Goal: Task Accomplishment & Management: Manage account settings

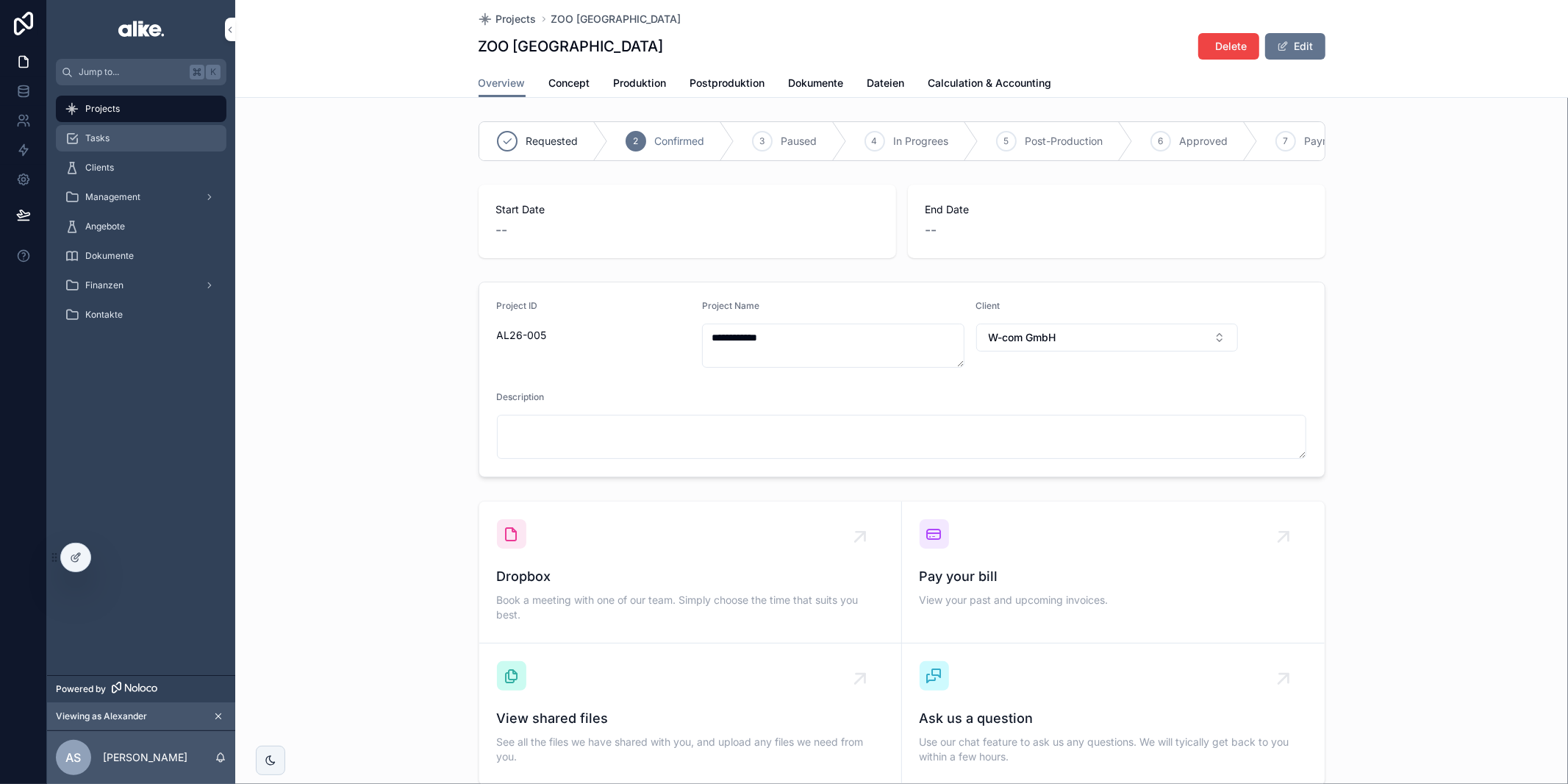
drag, startPoint x: 139, startPoint y: 163, endPoint x: 143, endPoint y: 148, distance: 15.5
click at [139, 162] on div "Clients" at bounding box center [141, 168] width 153 height 24
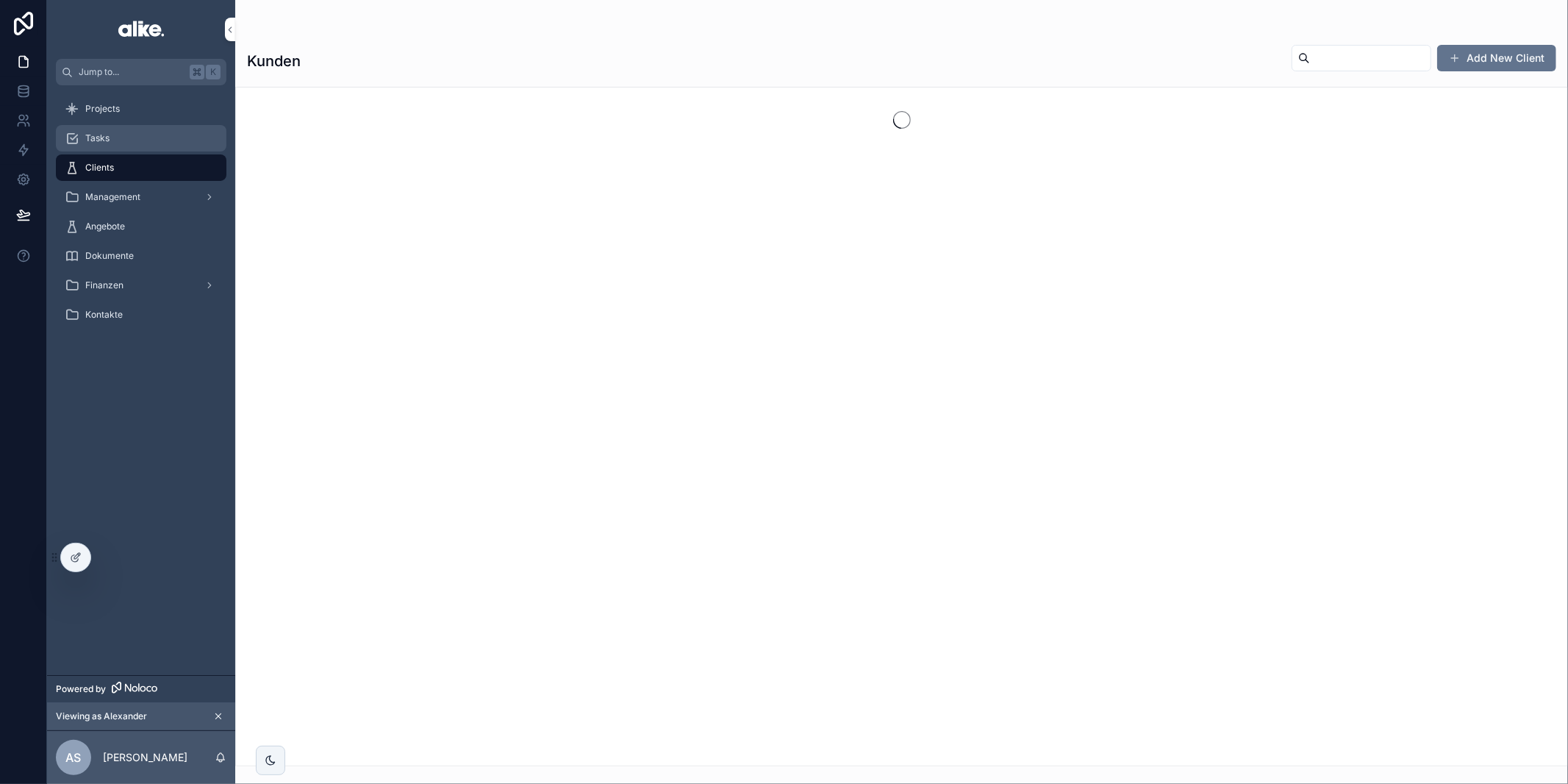
click at [139, 139] on div "Tasks" at bounding box center [141, 138] width 153 height 24
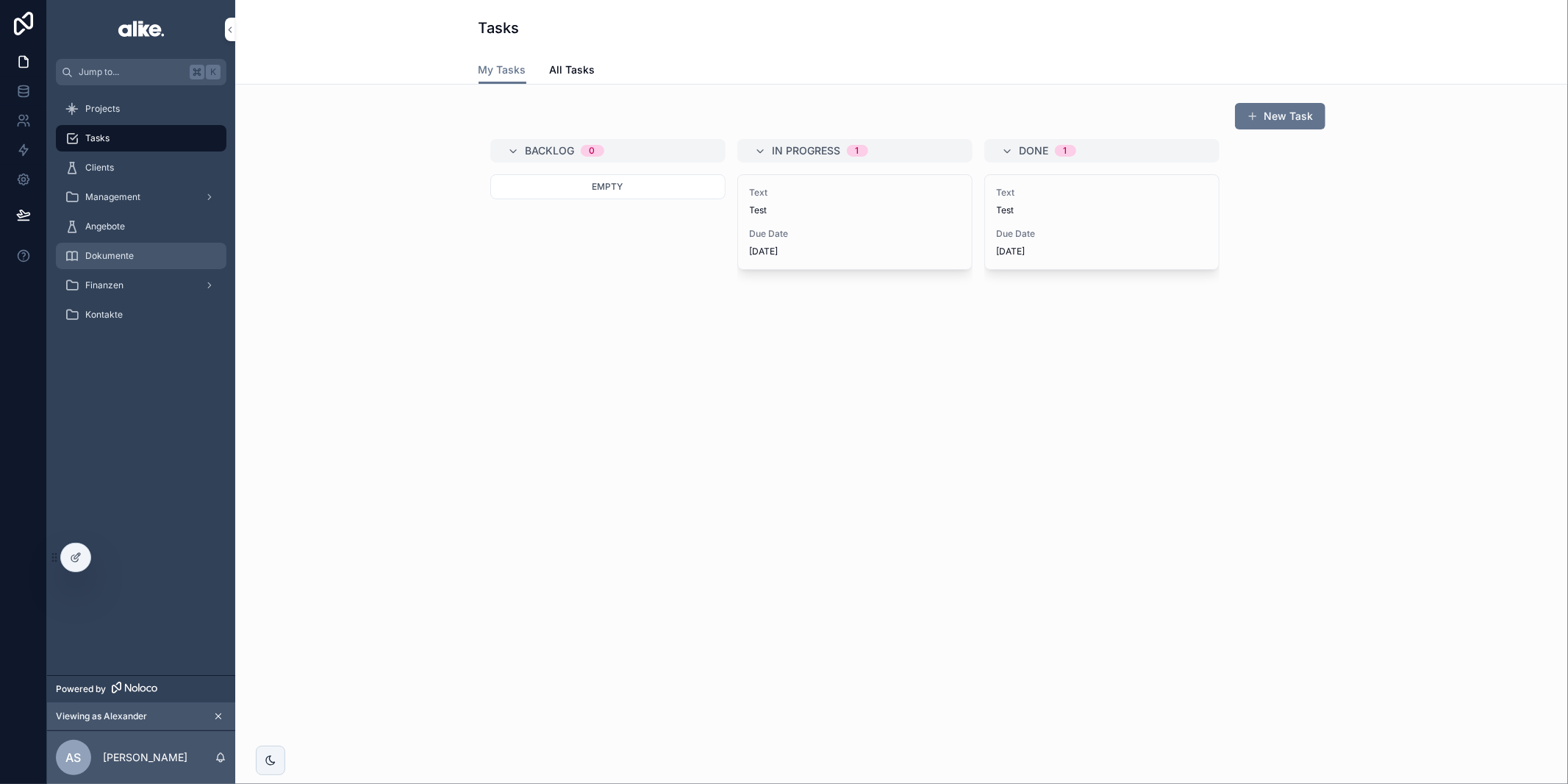
click at [133, 254] on div "Dokumente" at bounding box center [141, 256] width 153 height 24
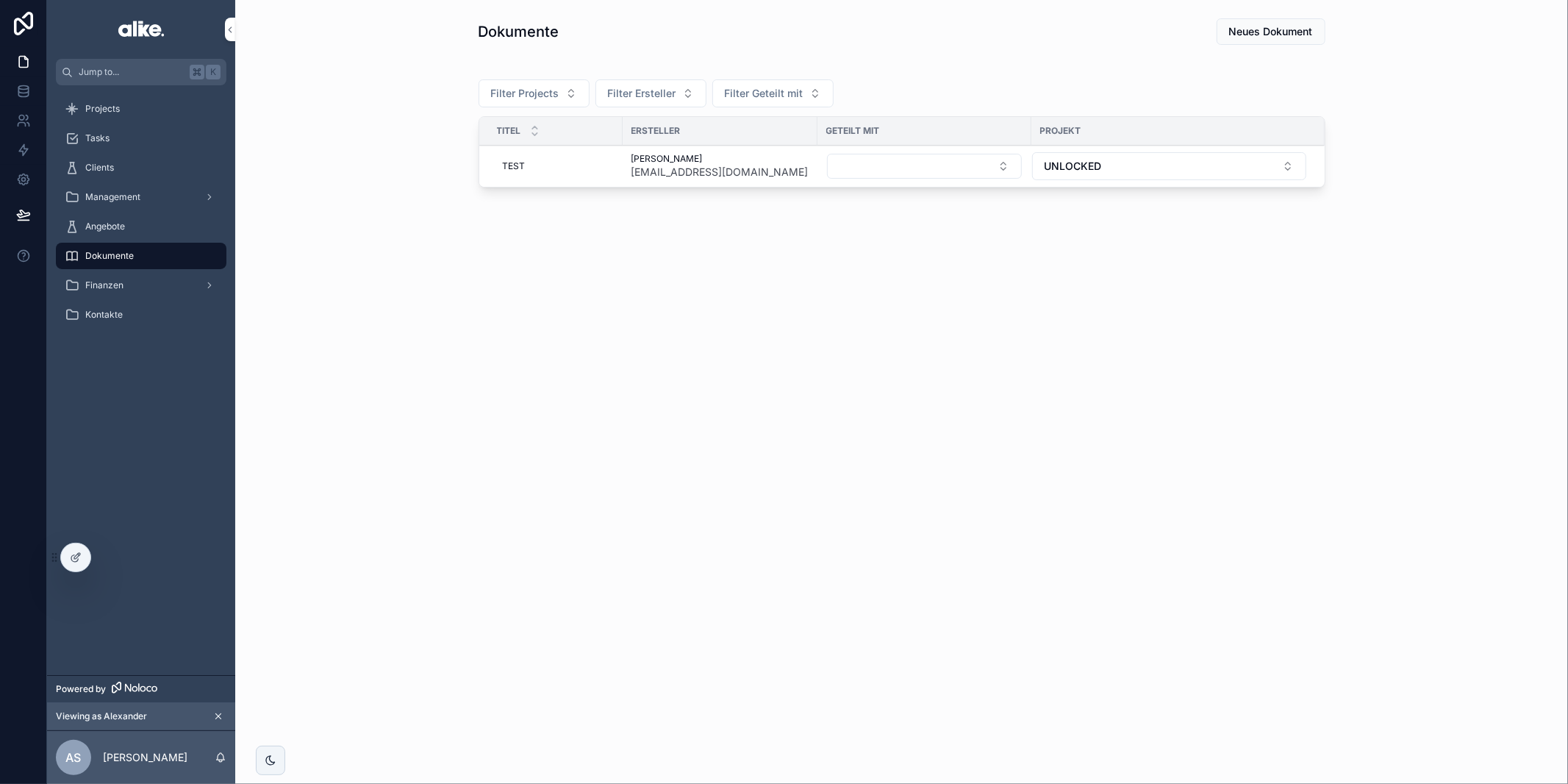
drag, startPoint x: 153, startPoint y: 761, endPoint x: 143, endPoint y: 746, distance: 18.0
click at [152, 761] on p "[PERSON_NAME]" at bounding box center [145, 757] width 84 height 15
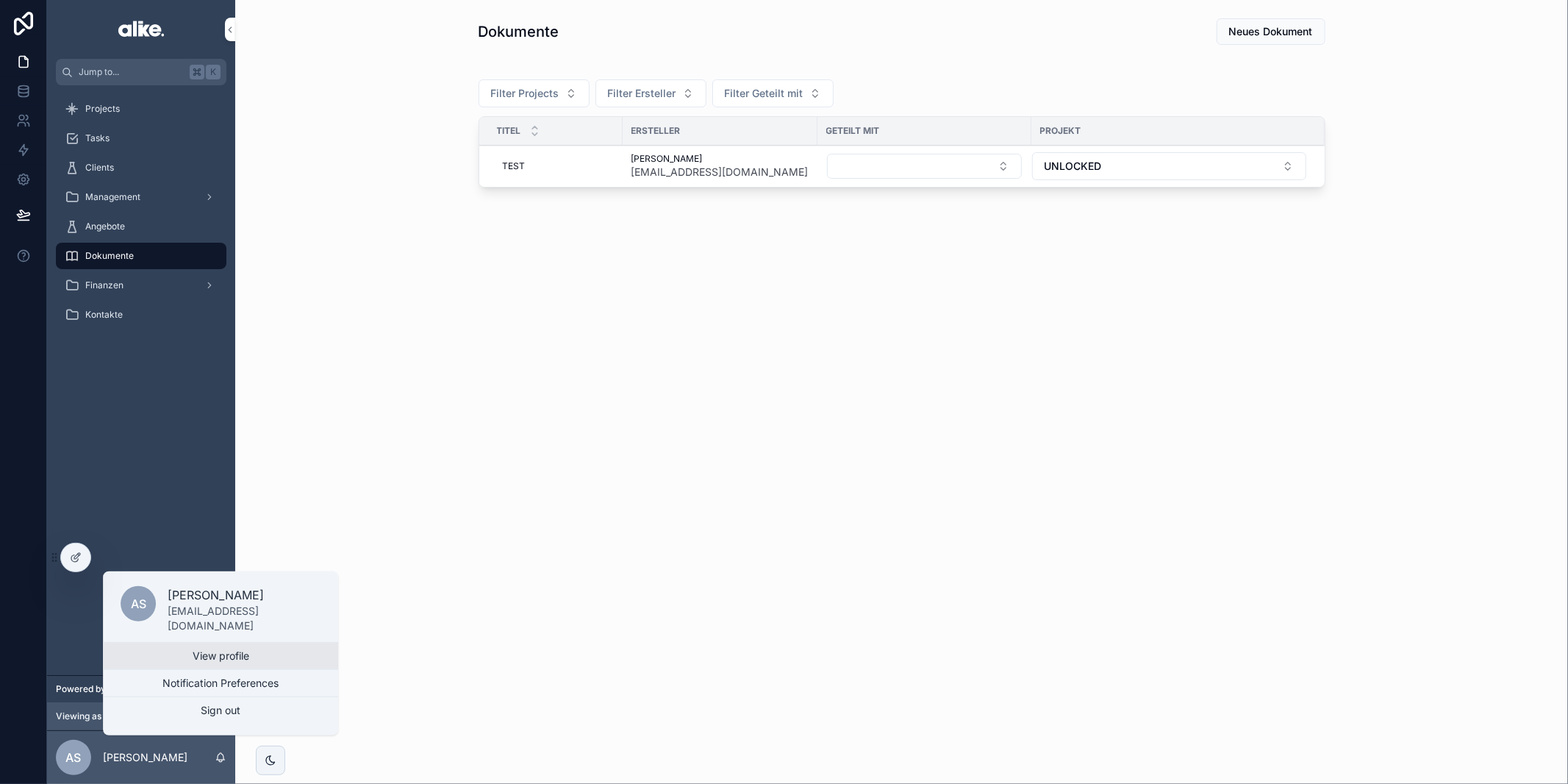
click at [179, 659] on link "View profile" at bounding box center [220, 656] width 236 height 27
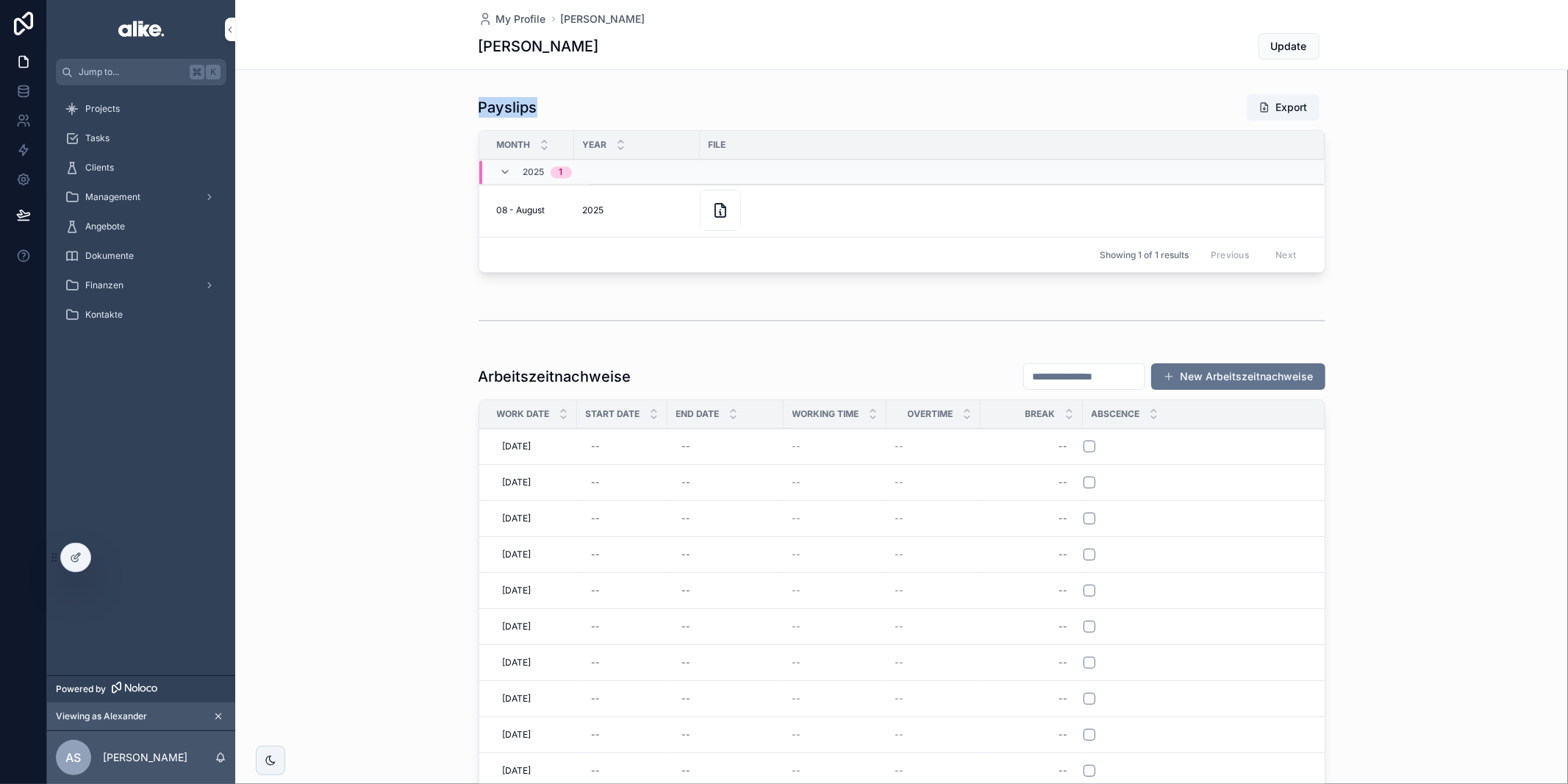
drag, startPoint x: 621, startPoint y: 105, endPoint x: 578, endPoint y: 112, distance: 43.6
click at [578, 112] on div "Payslips Export Month Year File 2025 1 08 - August [DATE] 2025 Showing 1 of 1 r…" at bounding box center [902, 185] width 1333 height 197
click at [578, 112] on div "Payslips Export" at bounding box center [902, 107] width 847 height 28
click at [1287, 107] on button "Export" at bounding box center [1283, 107] width 72 height 27
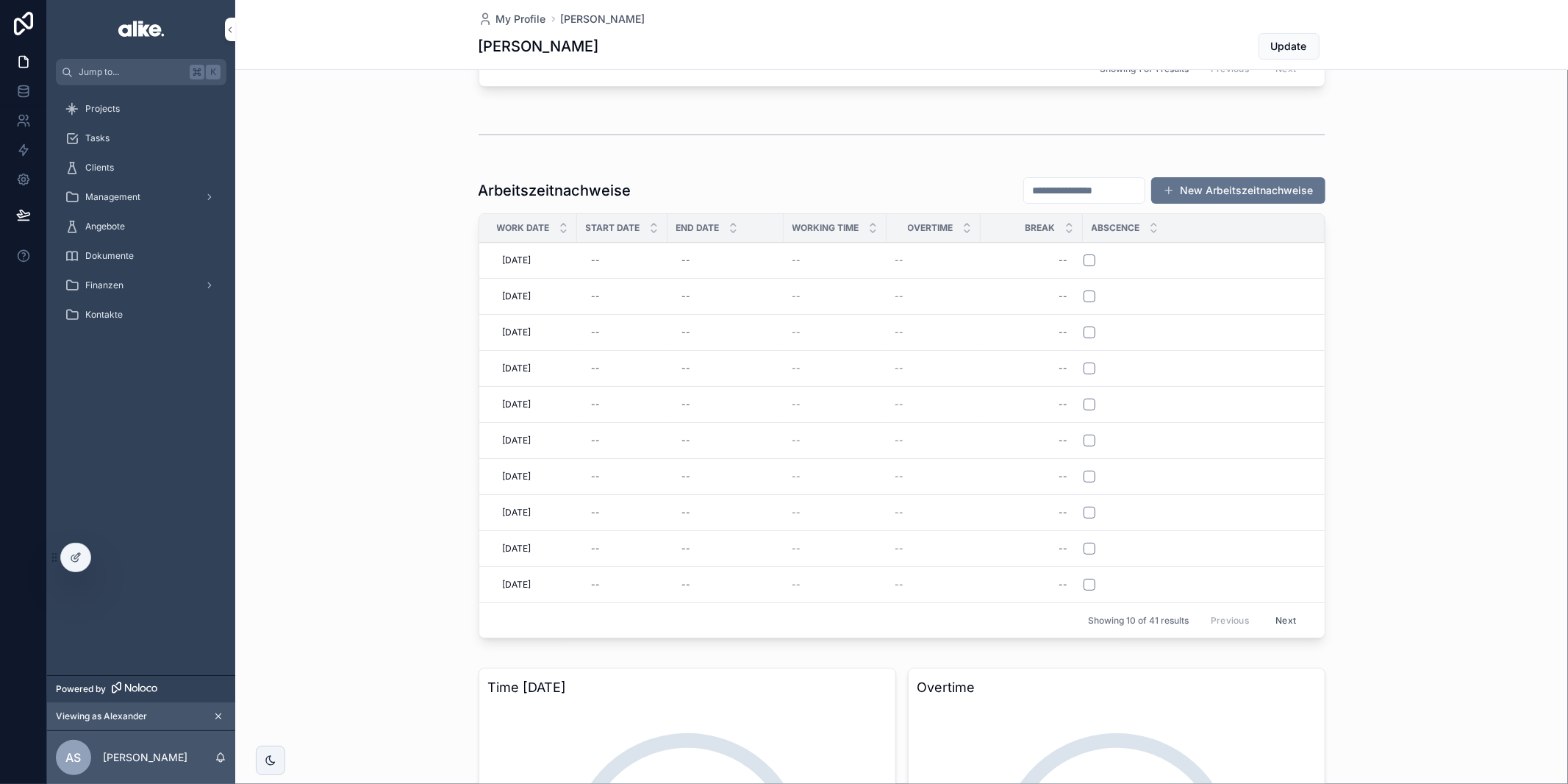
scroll to position [187, 0]
click at [1293, 607] on button "Next" at bounding box center [1286, 618] width 41 height 23
click at [1233, 607] on button "Previous" at bounding box center [1230, 618] width 59 height 23
click at [609, 260] on div "--" at bounding box center [622, 259] width 72 height 24
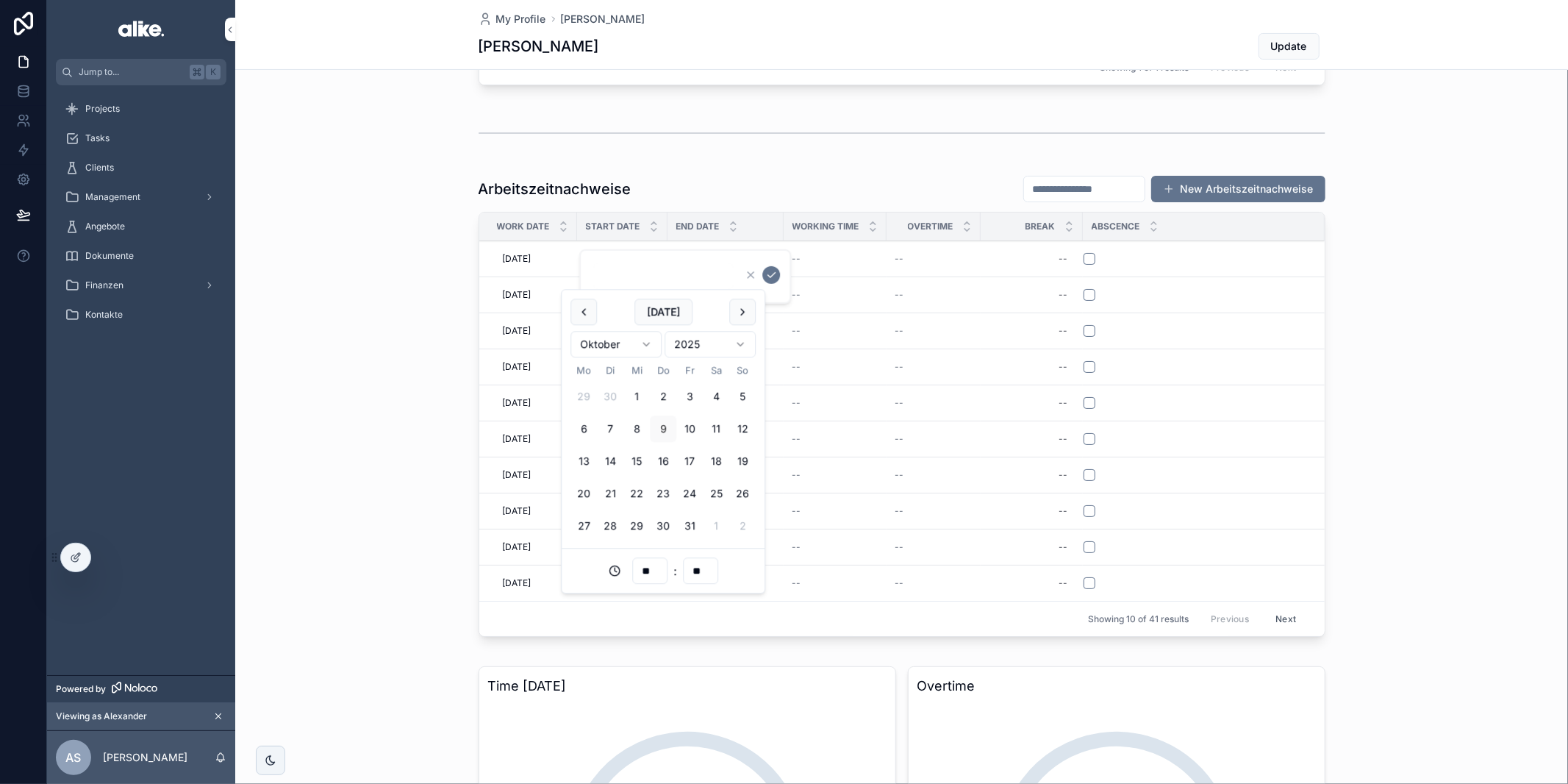
click at [669, 192] on div "Arbeitszeitnachweise New Arbeitszeitnachweise" at bounding box center [902, 189] width 847 height 28
click at [76, 552] on icon at bounding box center [75, 557] width 12 height 12
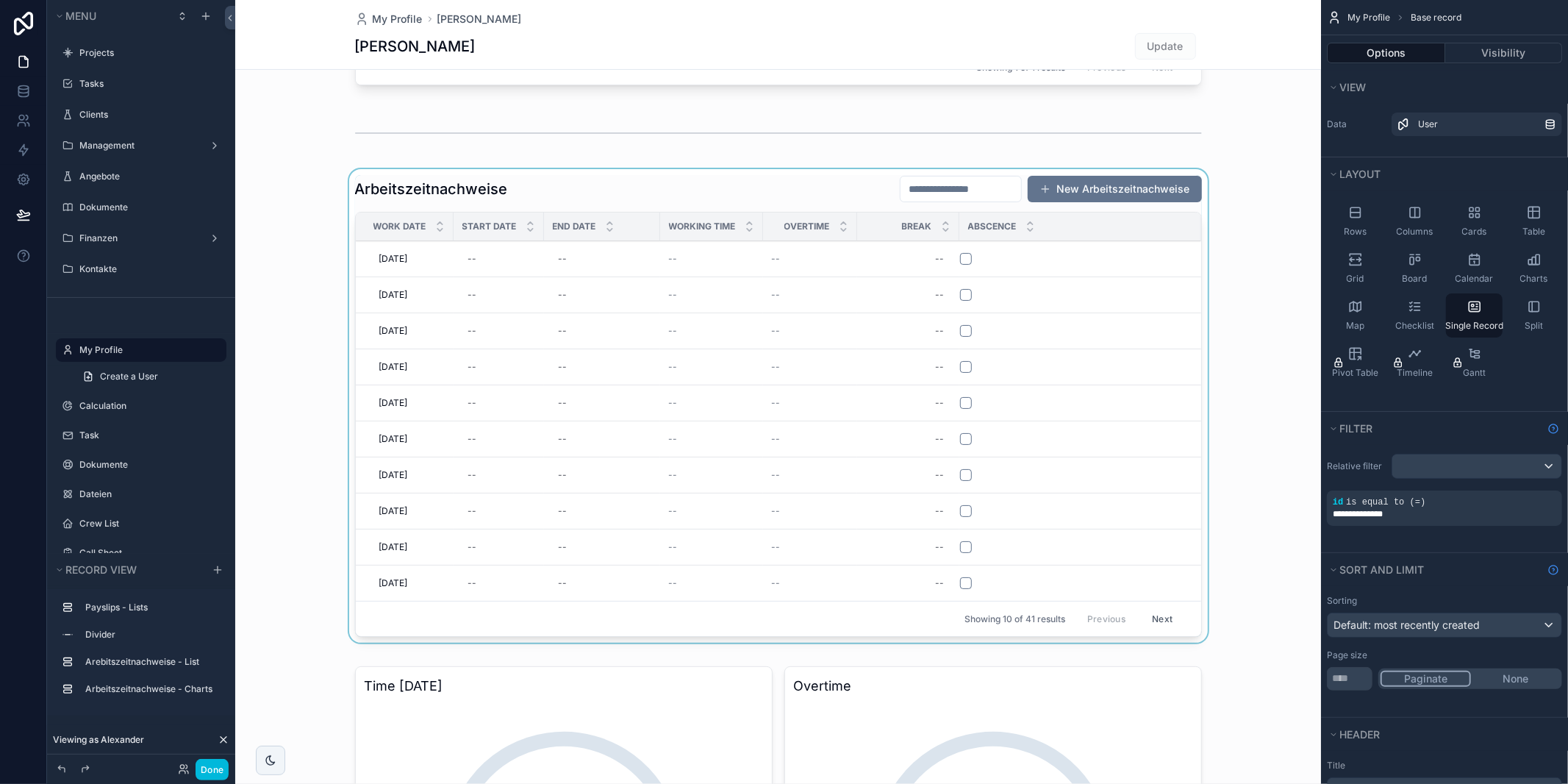
click at [558, 293] on div "scrollable content" at bounding box center [778, 408] width 1086 height 480
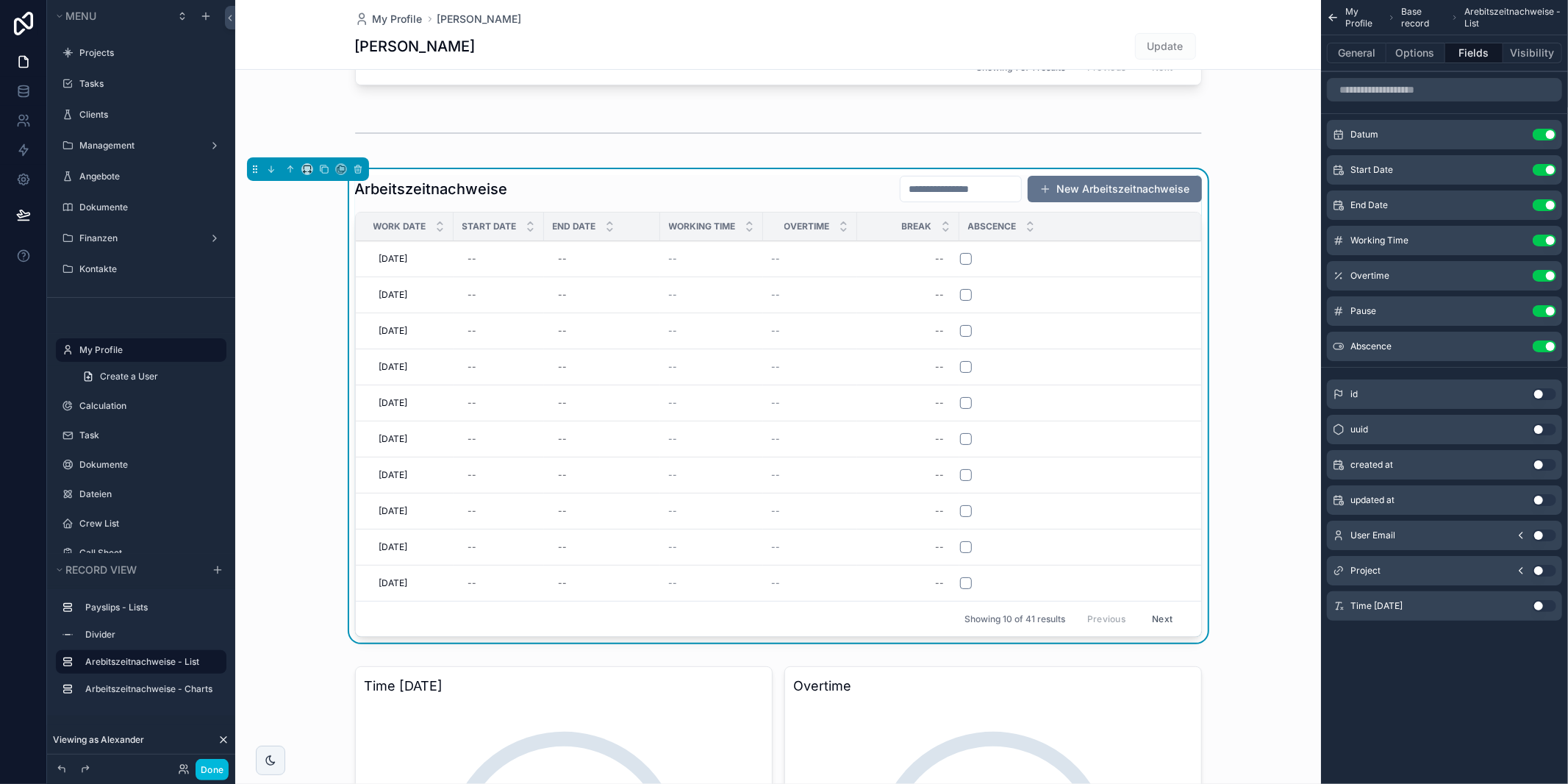
click at [0, 0] on icon "scrollable content" at bounding box center [0, 0] width 0 height 0
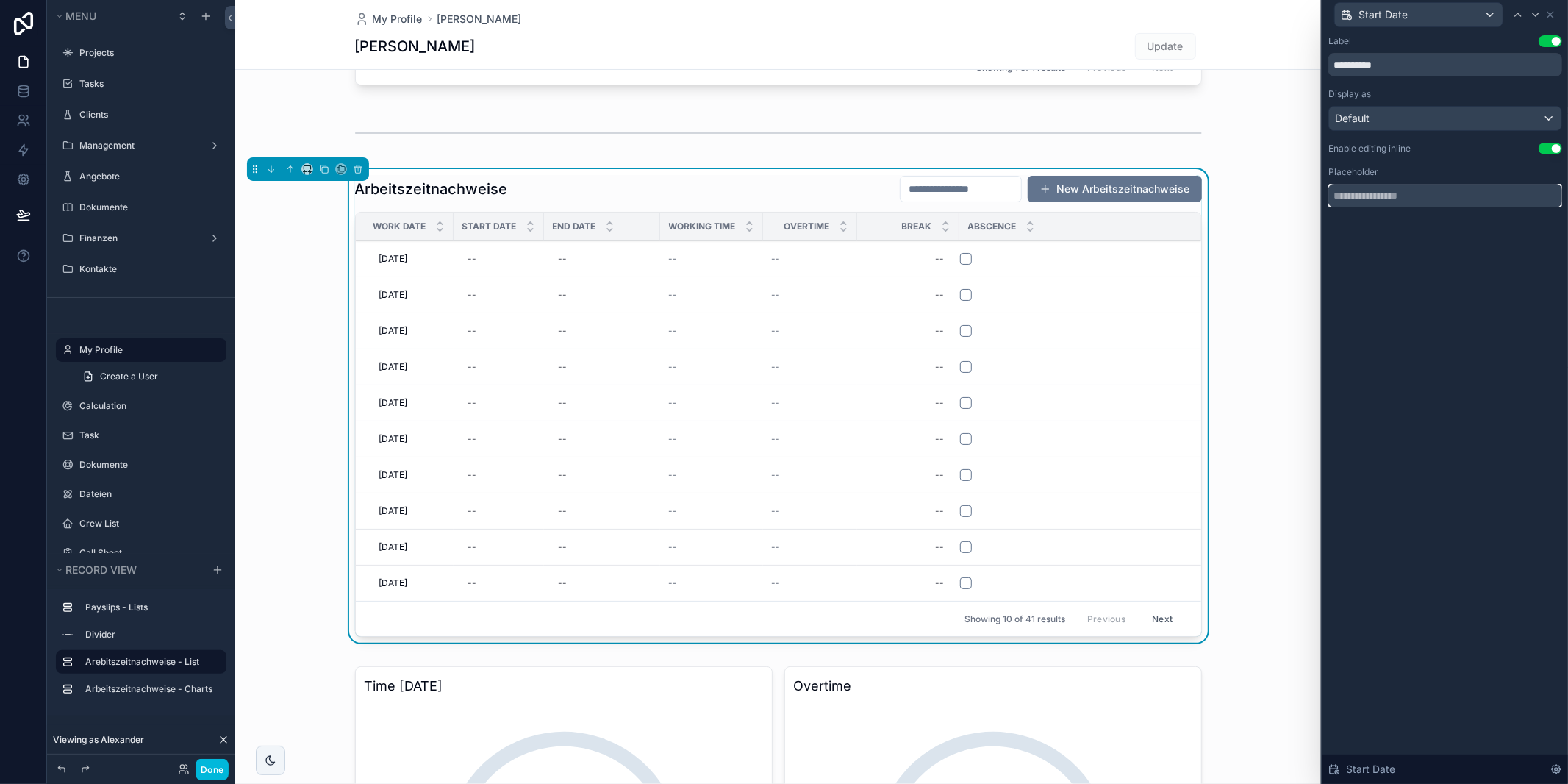
click at [1418, 202] on input "text" at bounding box center [1445, 195] width 234 height 24
click at [1427, 238] on div "**********" at bounding box center [1445, 136] width 246 height 214
click at [1444, 117] on div "Default" at bounding box center [1445, 118] width 232 height 24
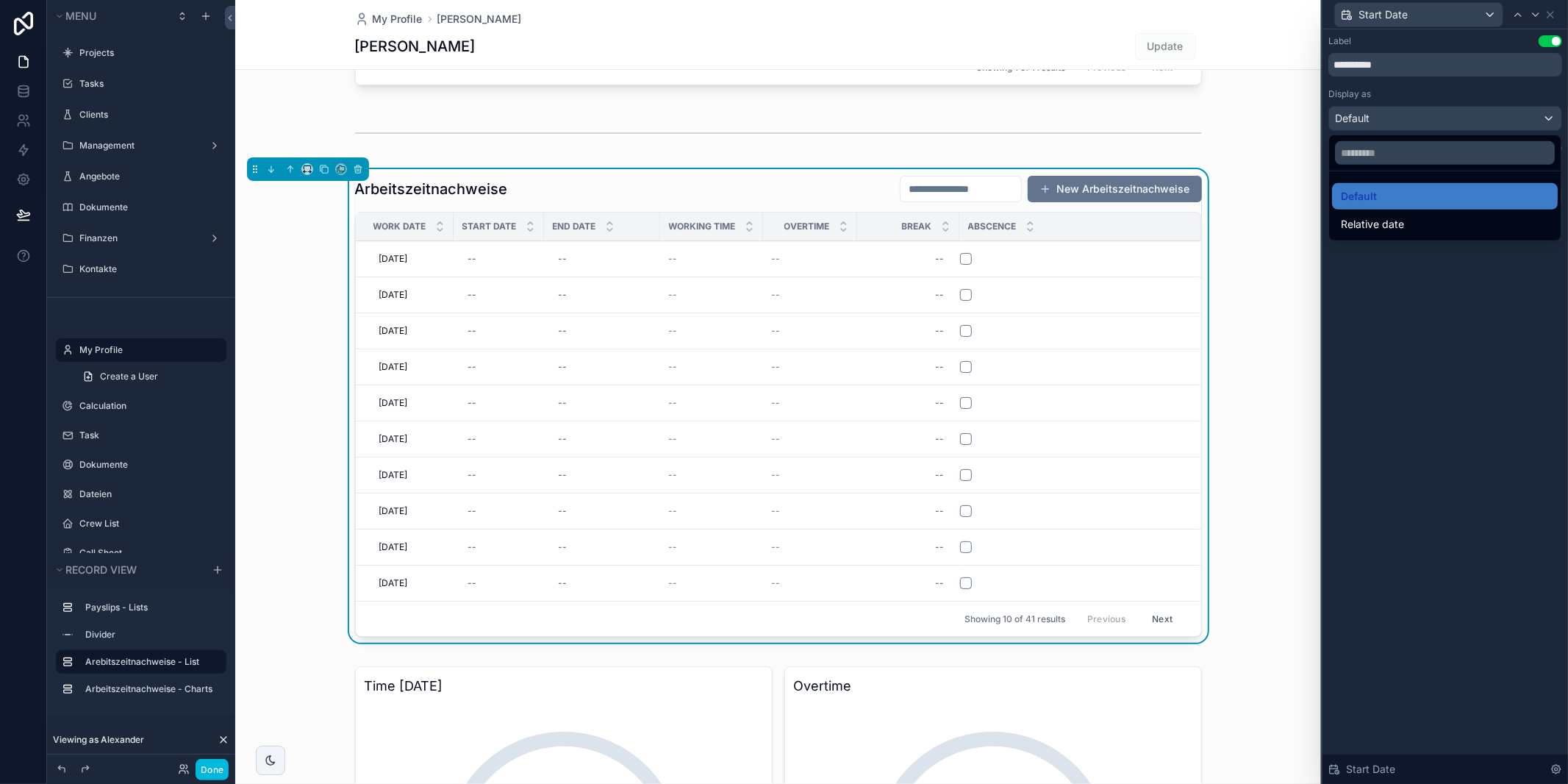
click at [1450, 259] on div at bounding box center [1445, 392] width 246 height 784
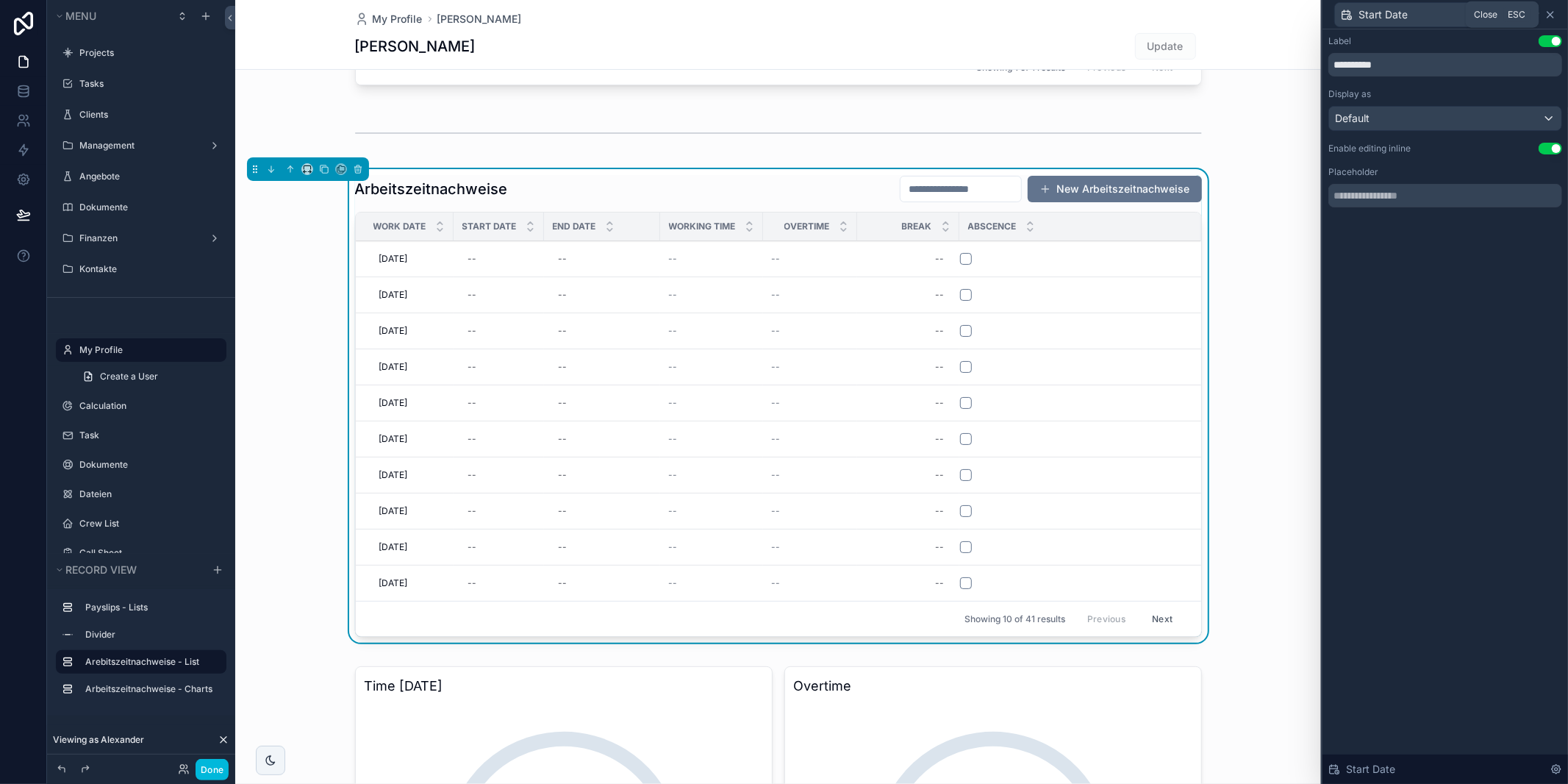
click at [1551, 17] on icon at bounding box center [1551, 15] width 6 height 6
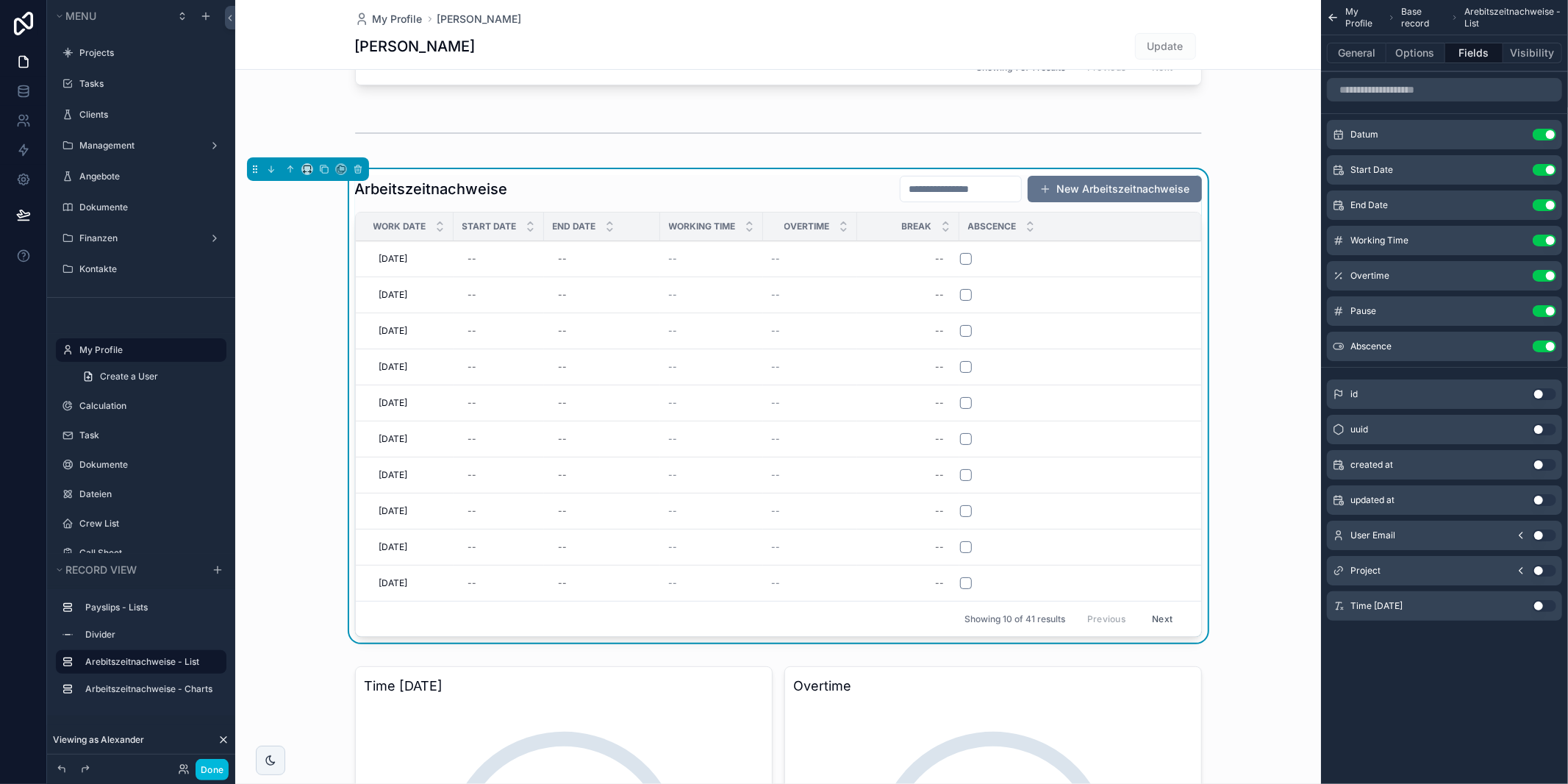
click at [0, 0] on icon "scrollable content" at bounding box center [0, 0] width 0 height 0
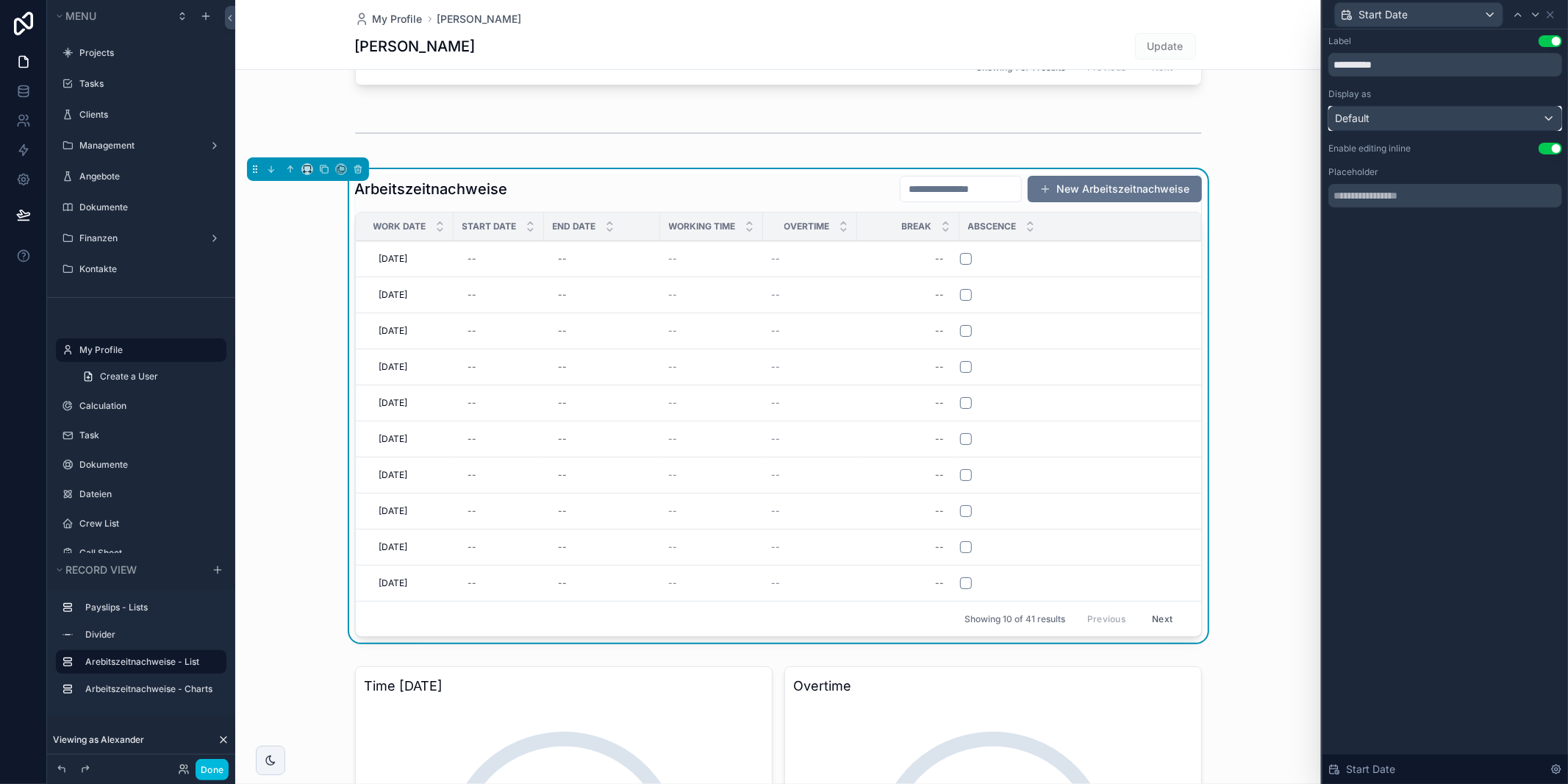
click at [1443, 120] on div "Default" at bounding box center [1445, 118] width 232 height 24
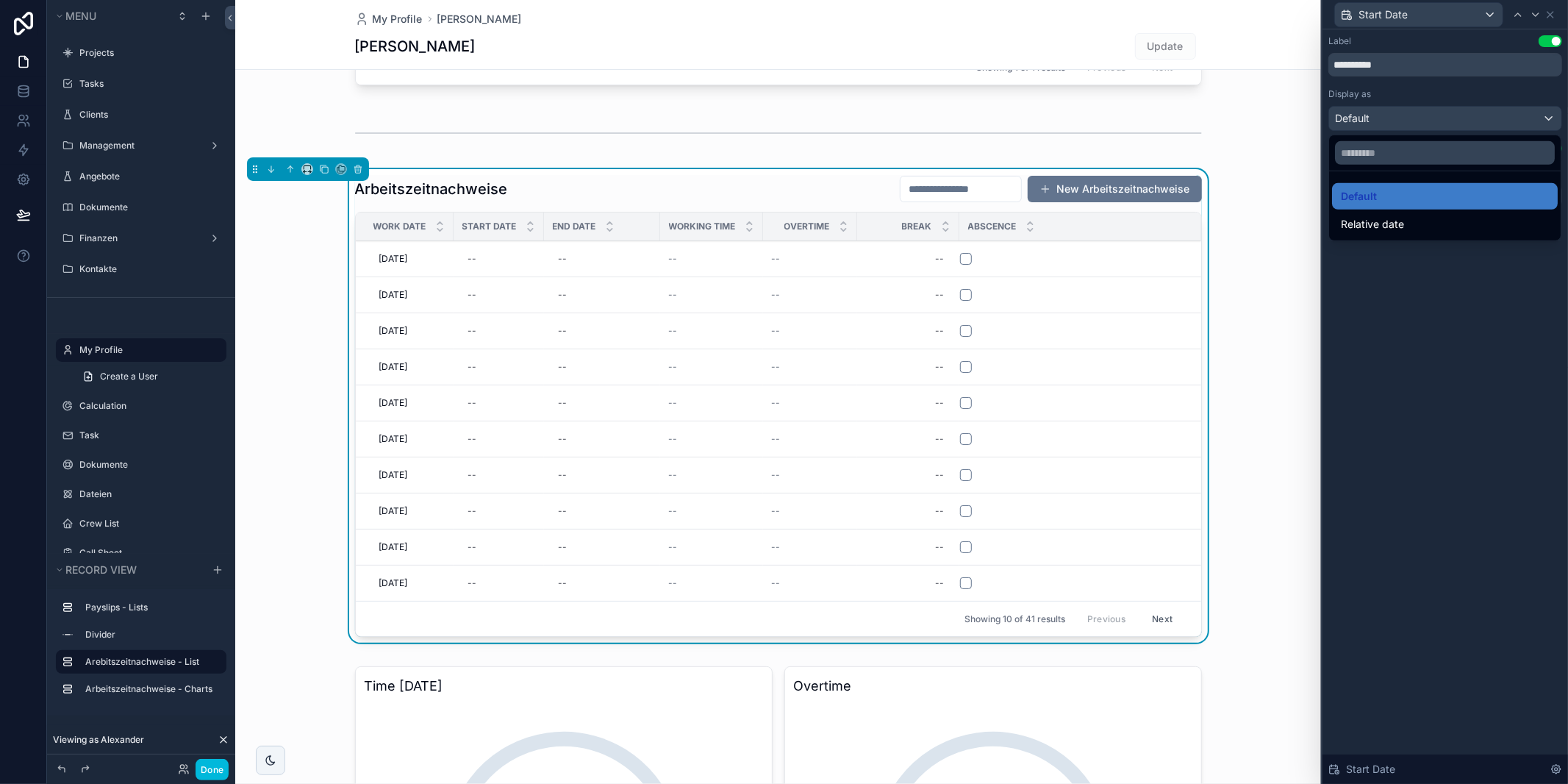
click at [1443, 120] on div at bounding box center [1445, 392] width 246 height 784
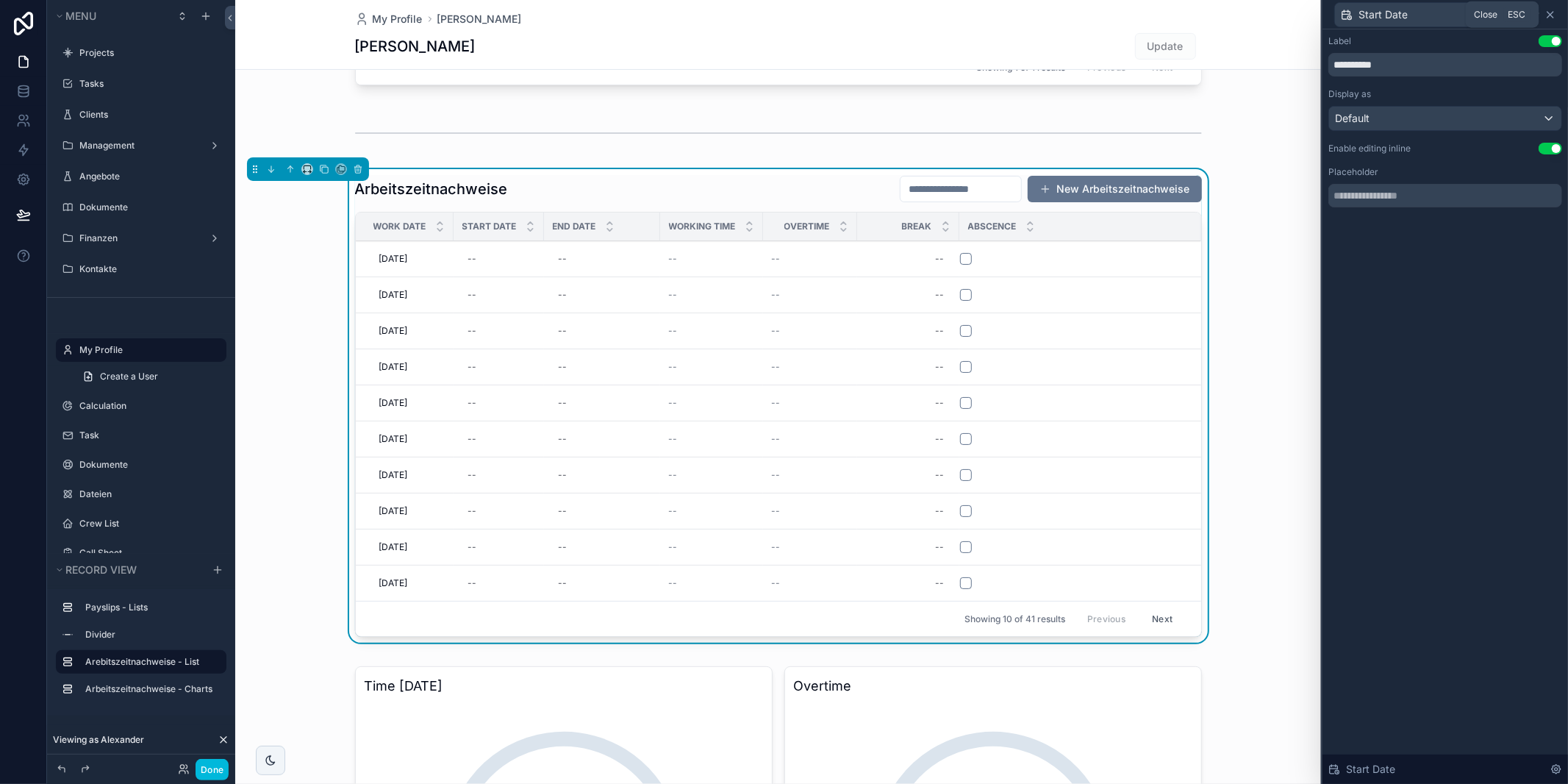
click at [1545, 13] on icon at bounding box center [1550, 15] width 12 height 12
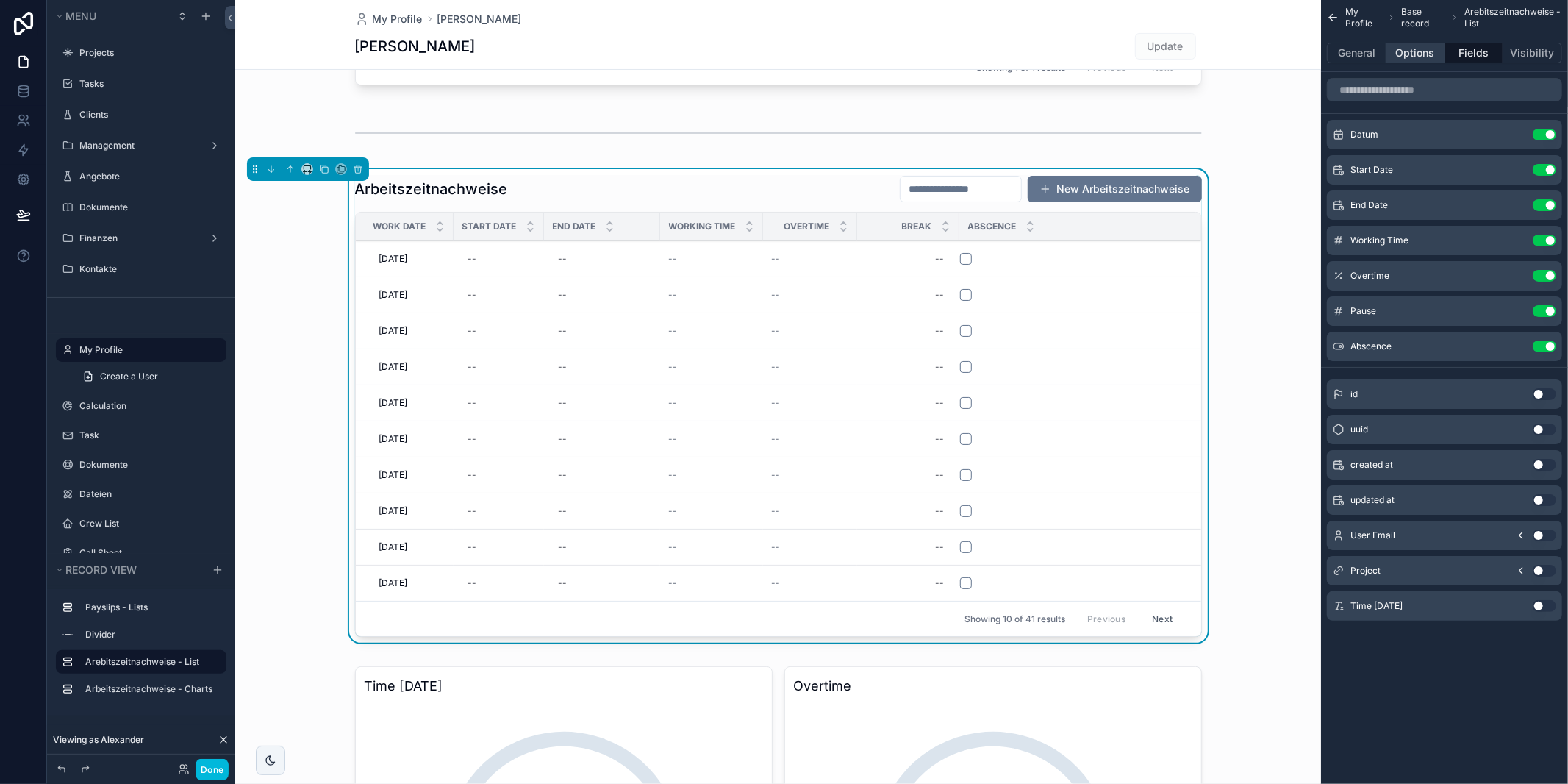
click at [1408, 47] on button "Options" at bounding box center [1416, 53] width 59 height 20
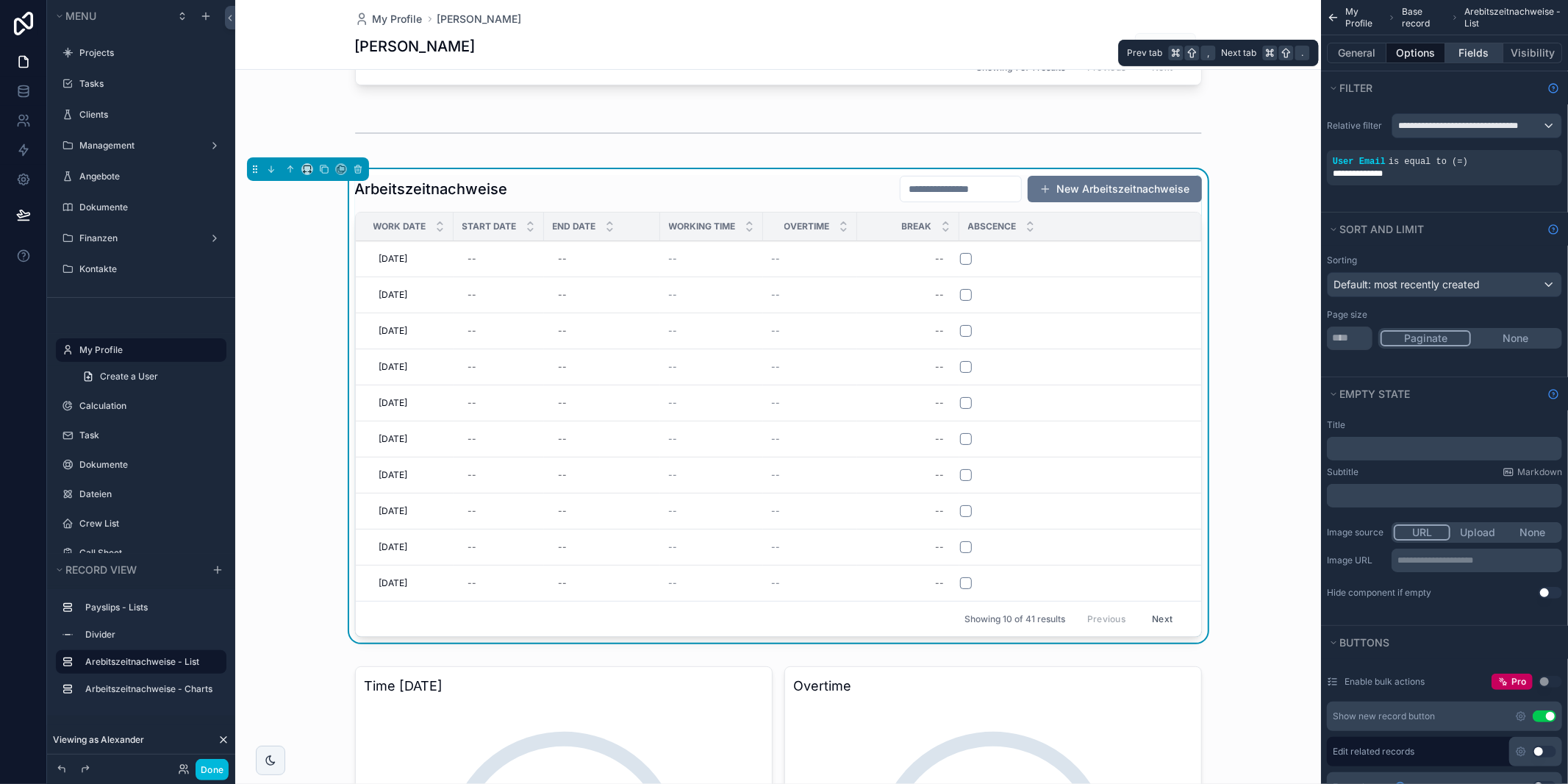
click at [1463, 48] on button "Fields" at bounding box center [1474, 53] width 59 height 20
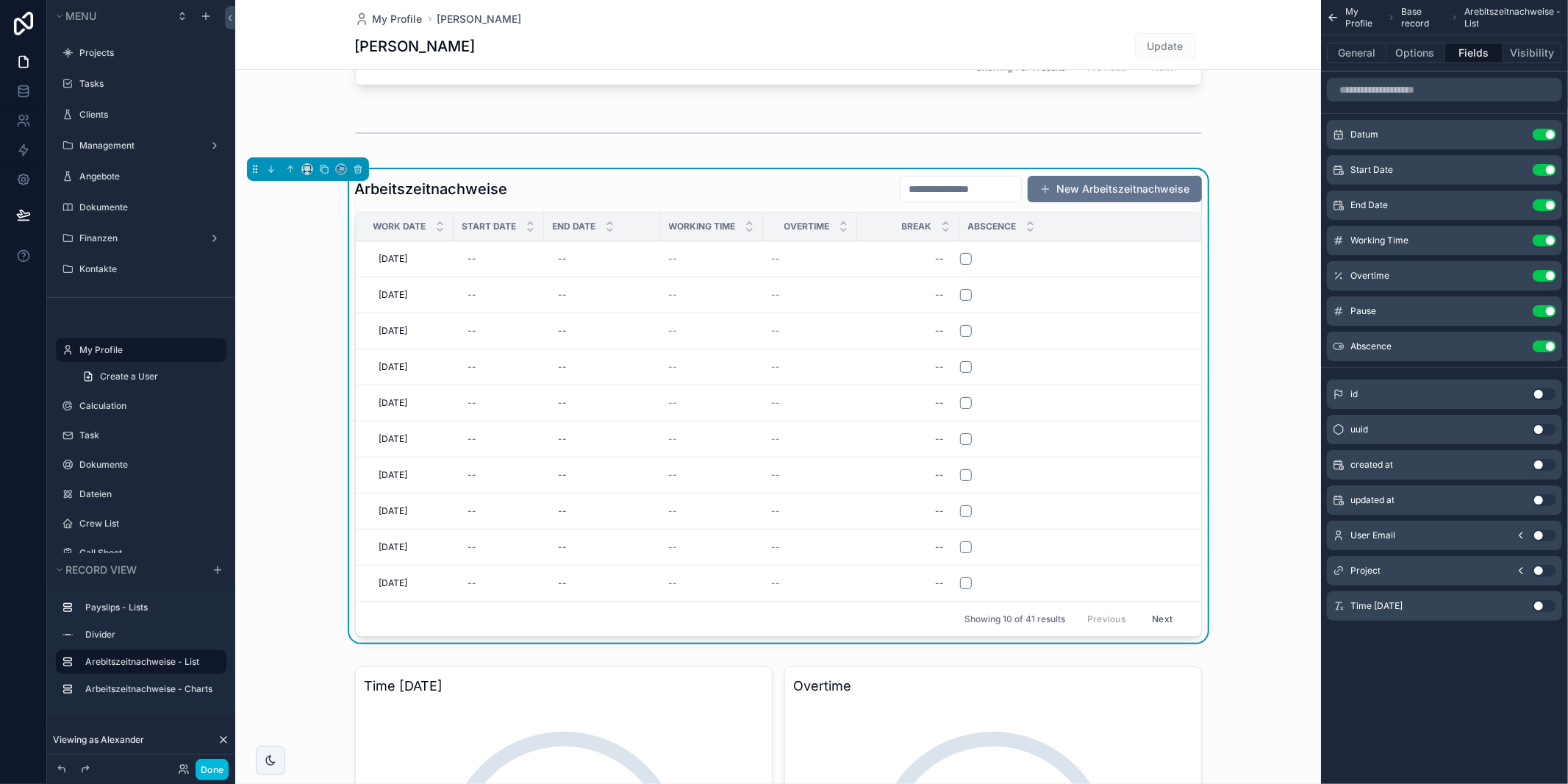
click at [1373, 166] on span "Start Date" at bounding box center [1372, 170] width 43 height 12
click at [0, 0] on icon "scrollable content" at bounding box center [0, 0] width 0 height 0
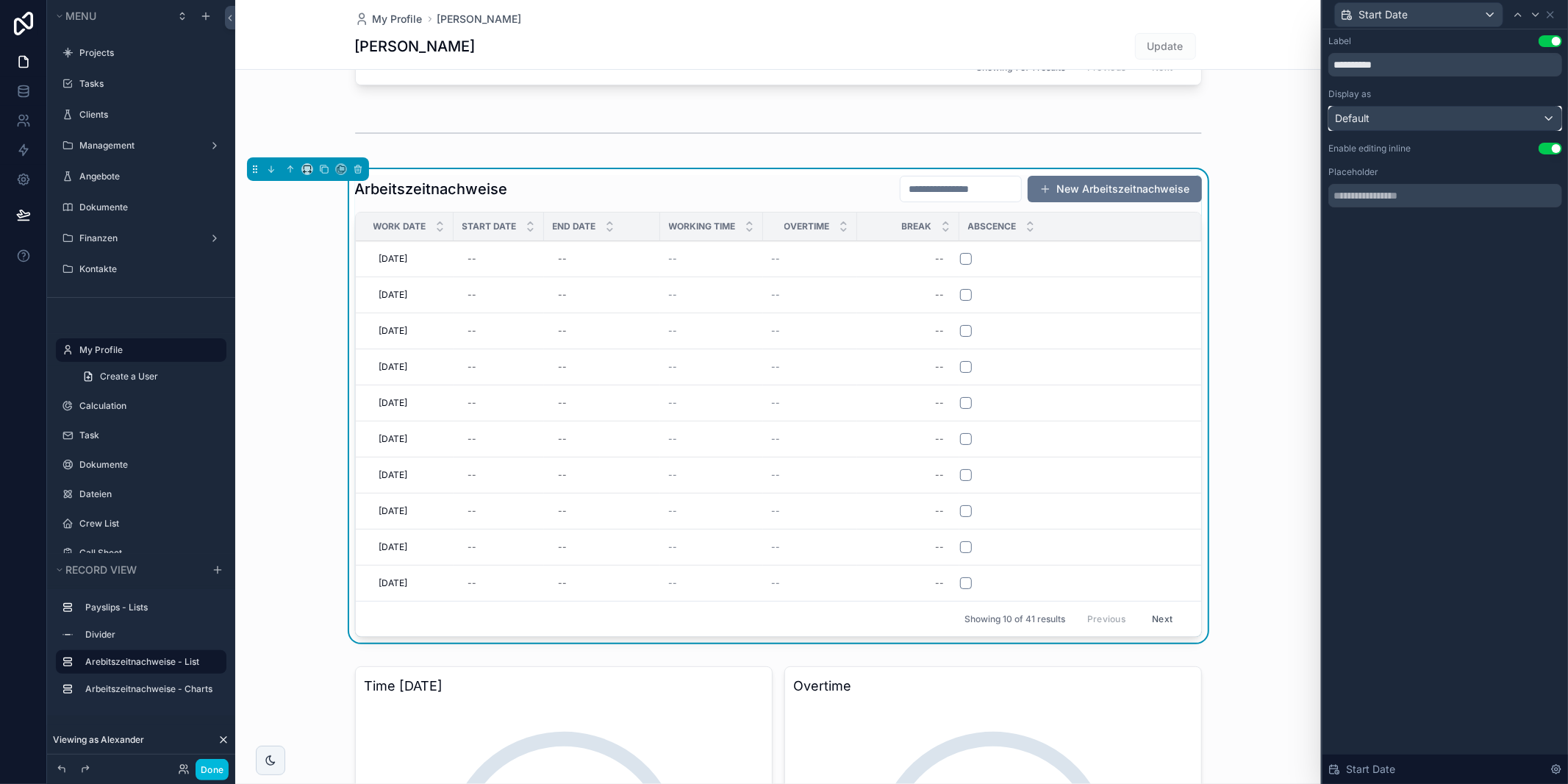
click at [1459, 112] on div "Default" at bounding box center [1445, 118] width 232 height 24
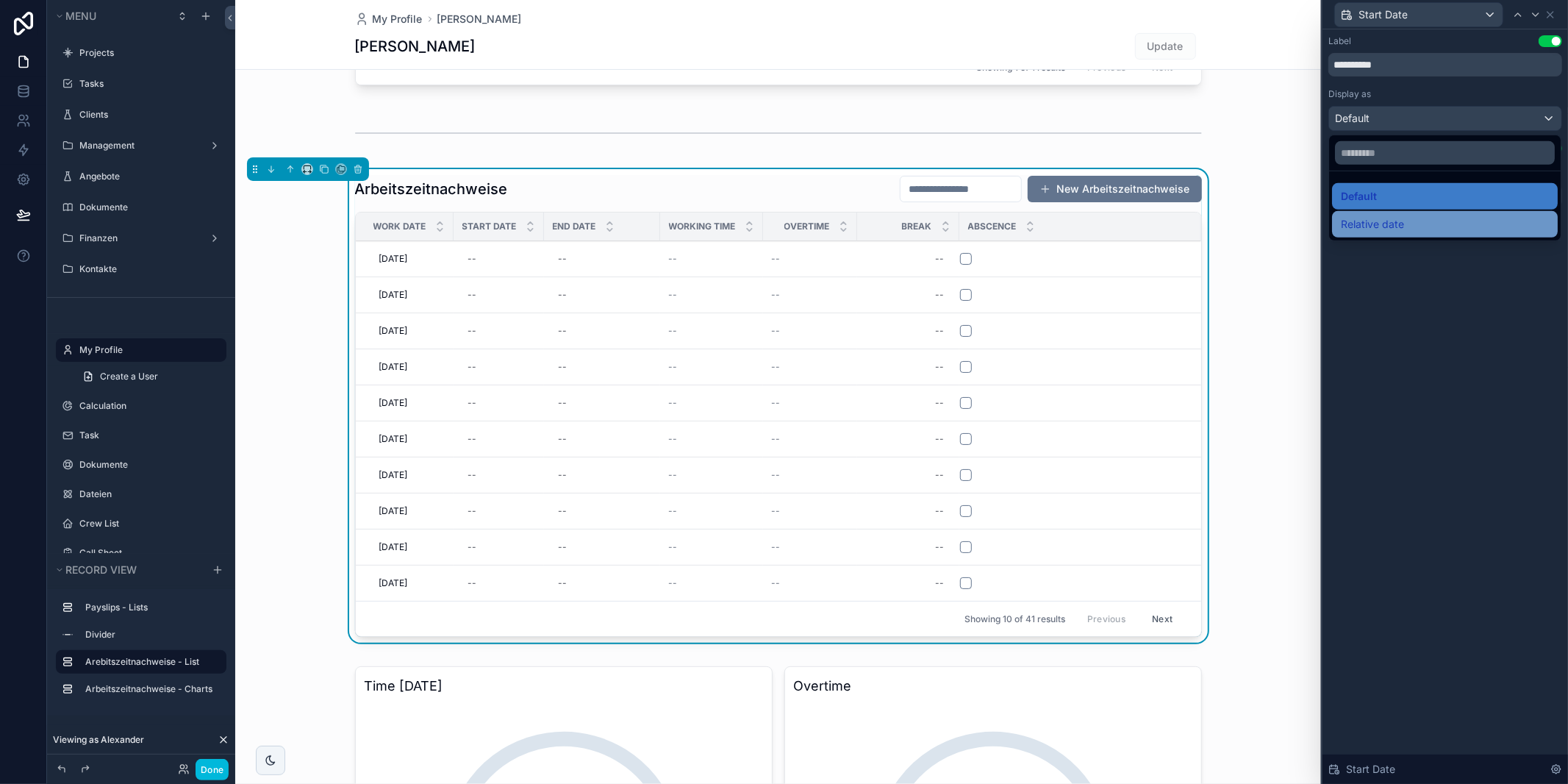
click at [1410, 226] on div "Relative date" at bounding box center [1444, 224] width 208 height 17
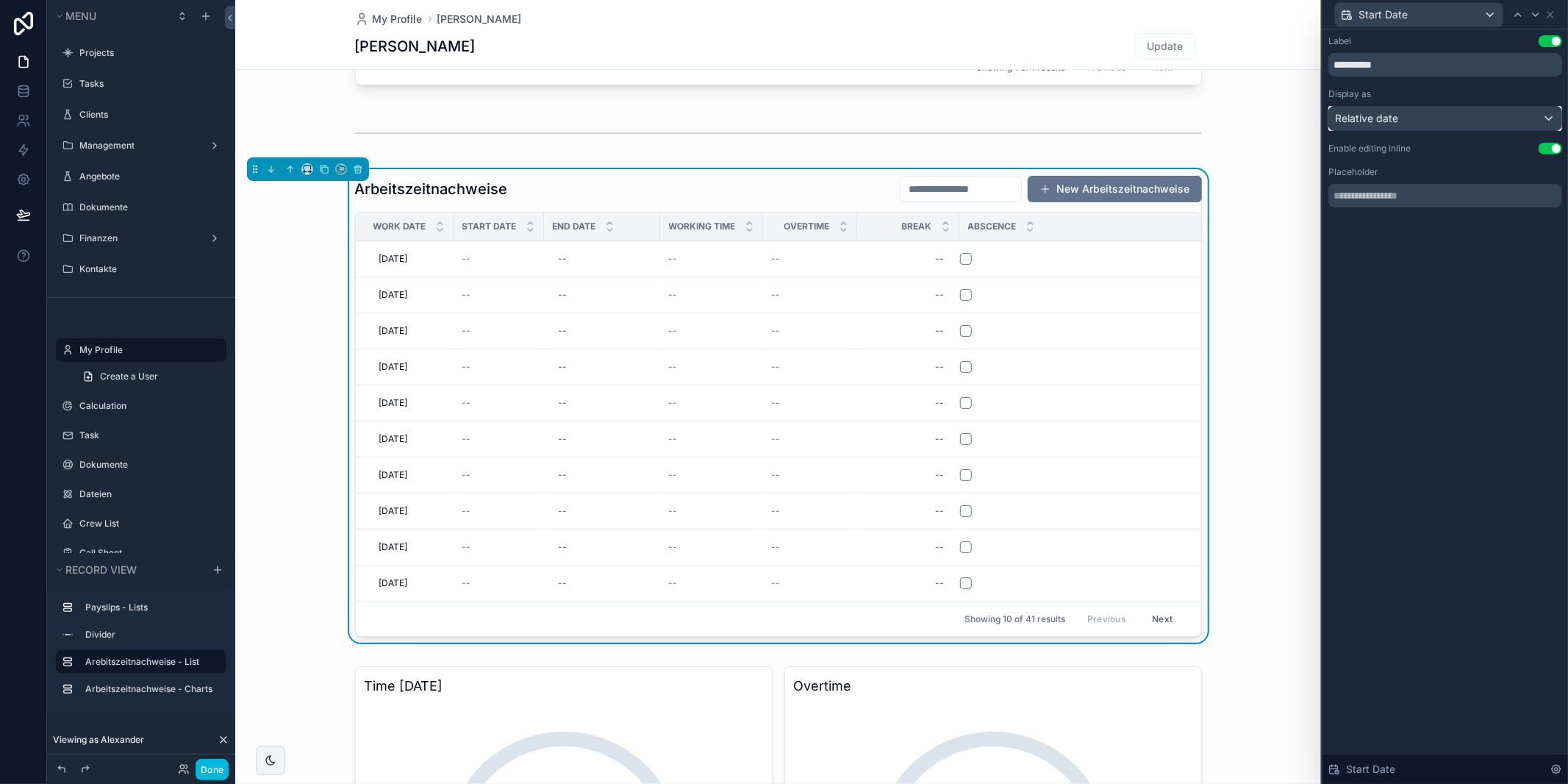
click at [1472, 121] on div "Relative date" at bounding box center [1445, 118] width 232 height 24
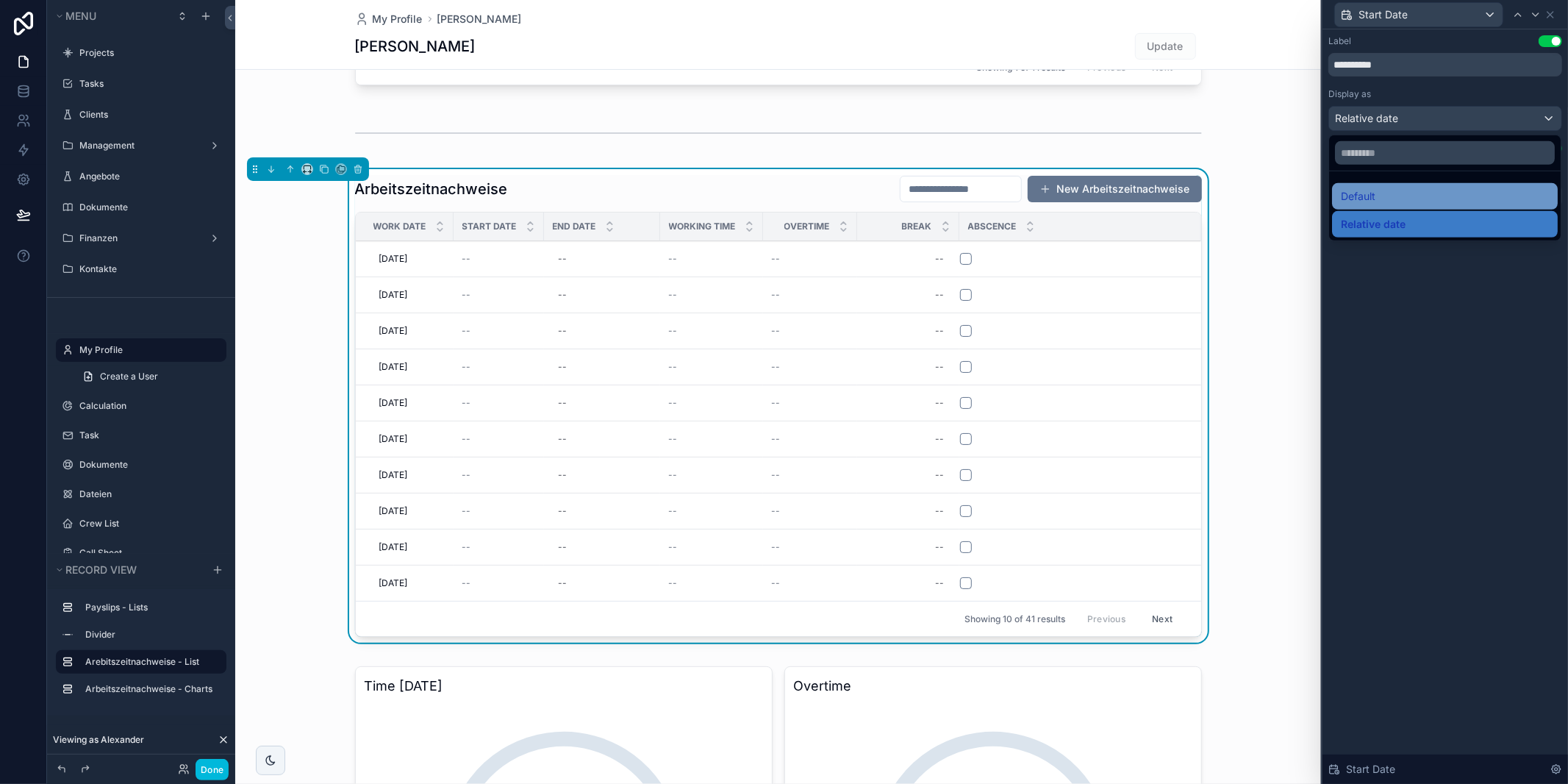
click at [1441, 194] on div "Default" at bounding box center [1444, 195] width 208 height 17
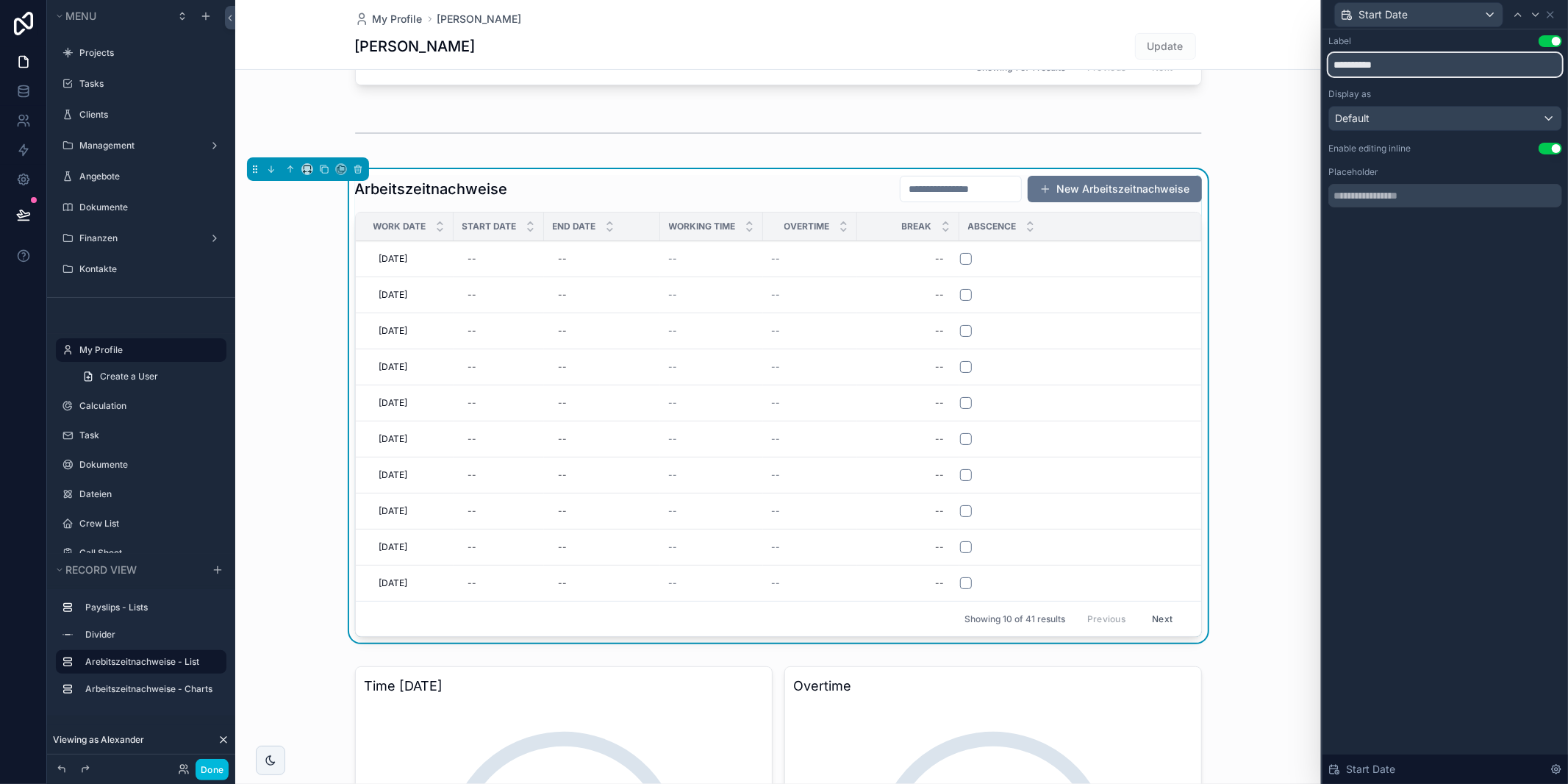
click at [1485, 67] on input "**********" at bounding box center [1445, 65] width 234 height 24
click at [1558, 17] on div "Start Date" at bounding box center [1445, 14] width 234 height 28
click at [1551, 16] on icon at bounding box center [1551, 15] width 6 height 6
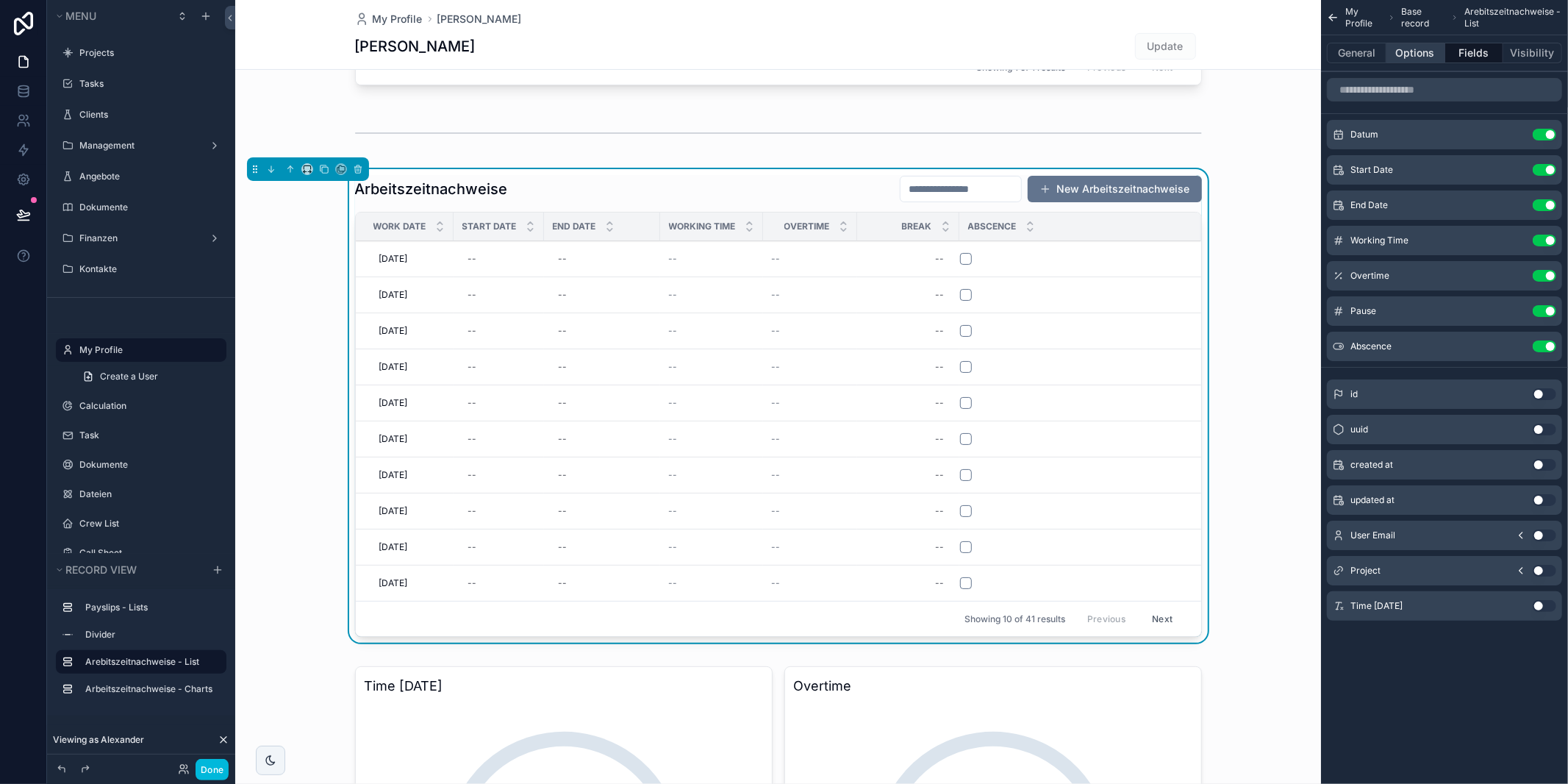
click at [1416, 58] on button "Options" at bounding box center [1416, 53] width 59 height 20
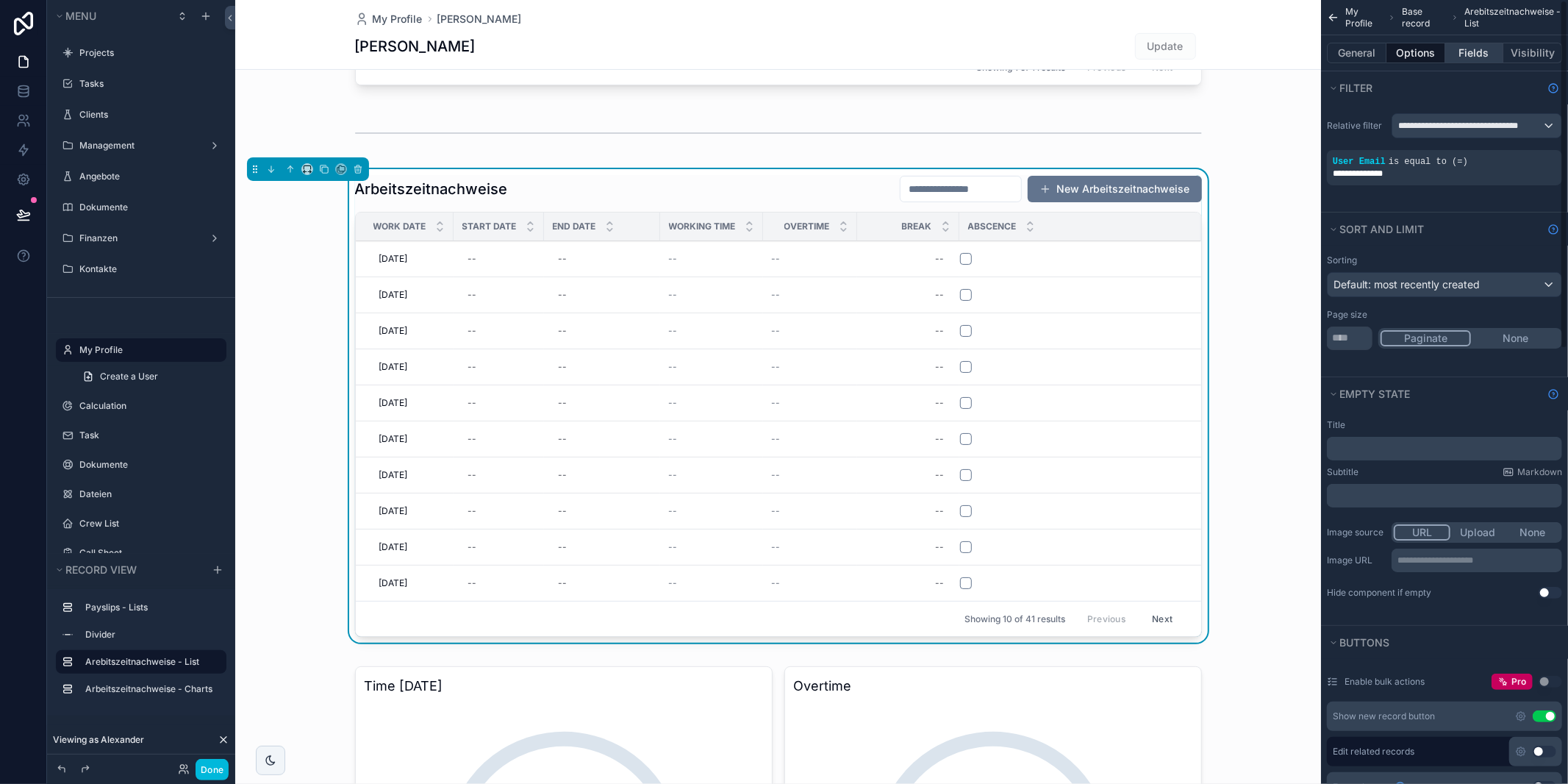
click at [1477, 50] on button "Fields" at bounding box center [1474, 53] width 59 height 20
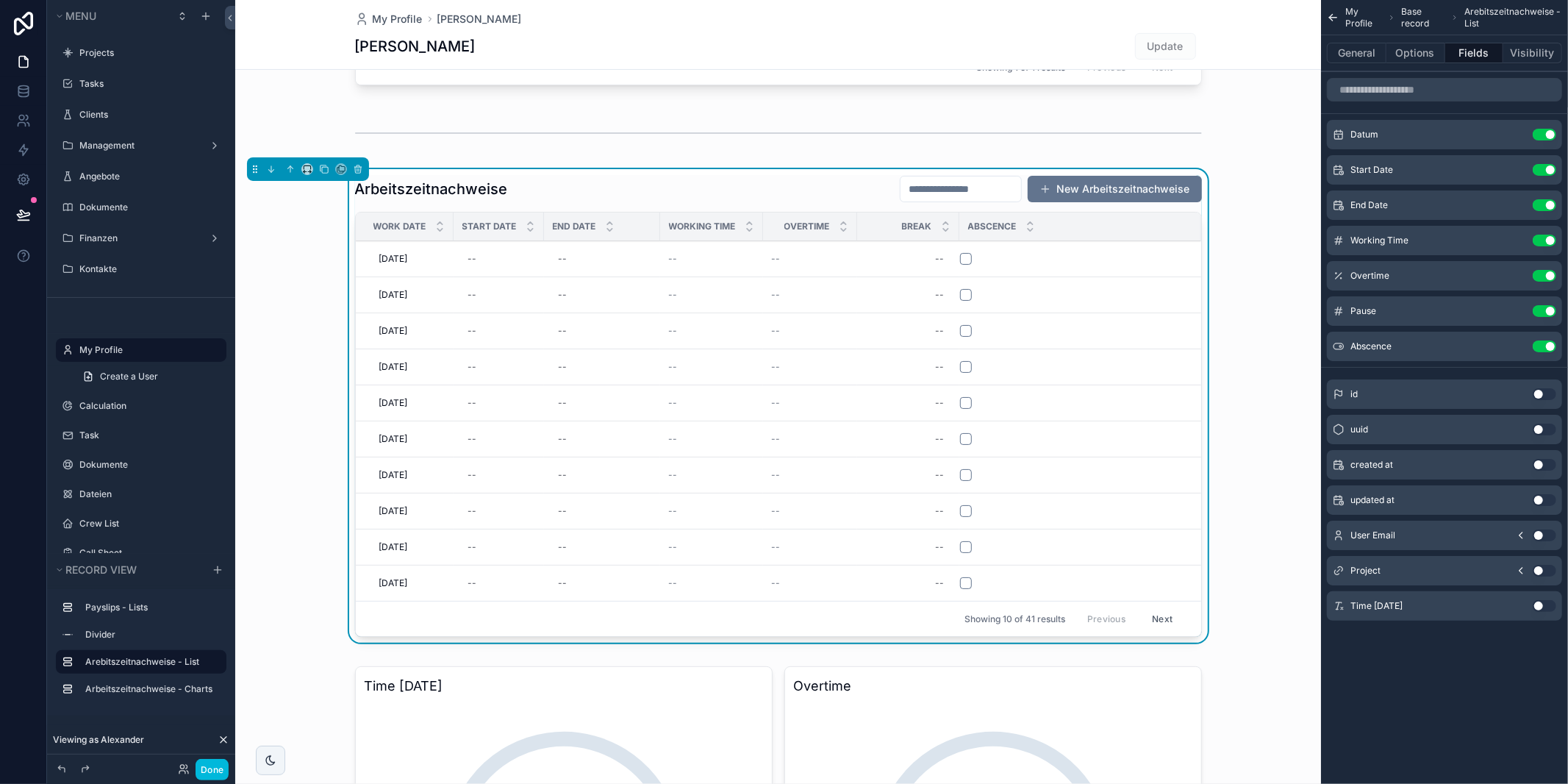
click at [0, 0] on button "scrollable content" at bounding box center [0, 0] width 0 height 0
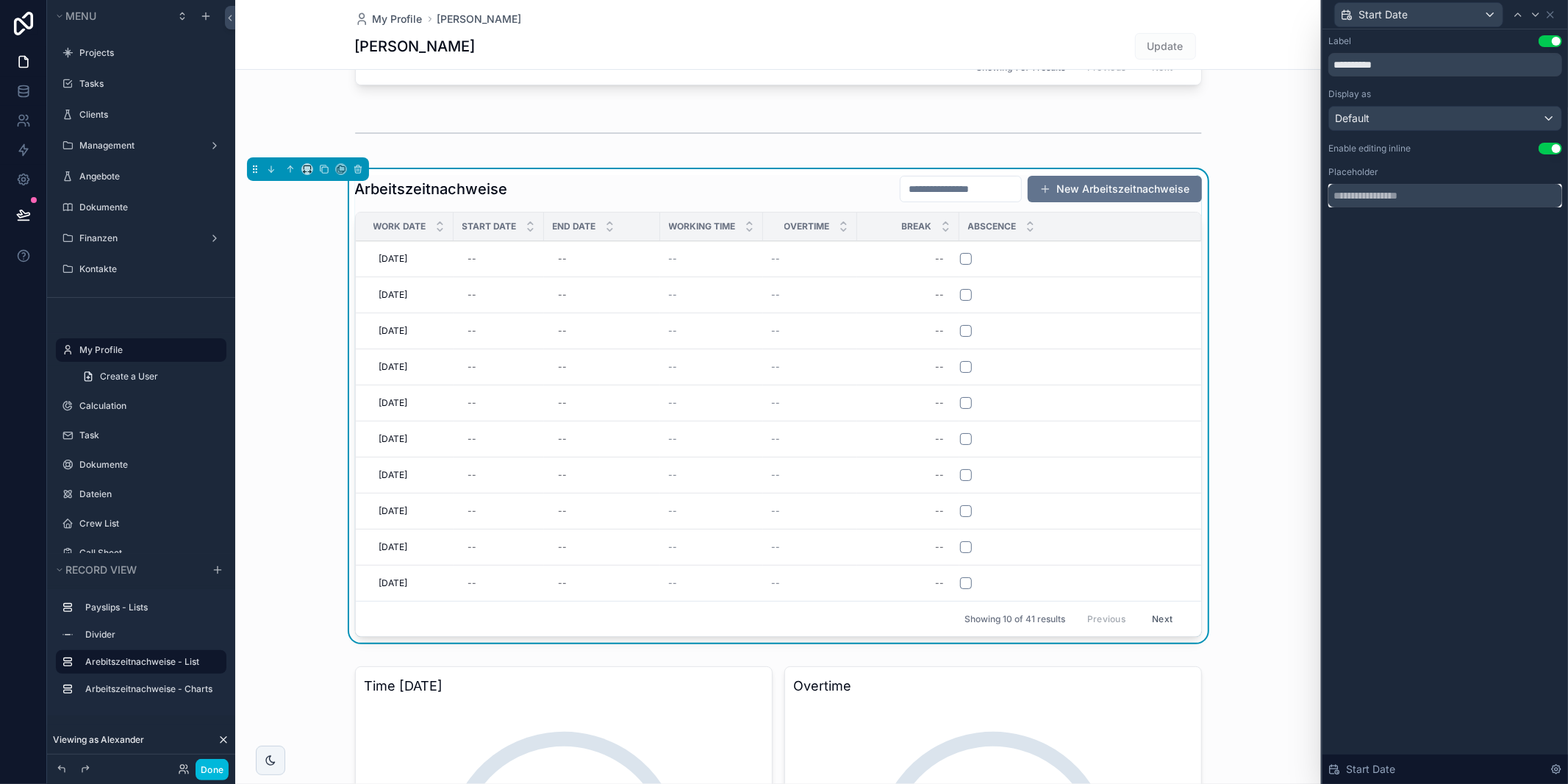
click at [1374, 198] on input "text" at bounding box center [1445, 195] width 234 height 24
click at [1388, 239] on div "**********" at bounding box center [1445, 136] width 246 height 214
click at [1551, 146] on button "Use setting" at bounding box center [1551, 149] width 24 height 12
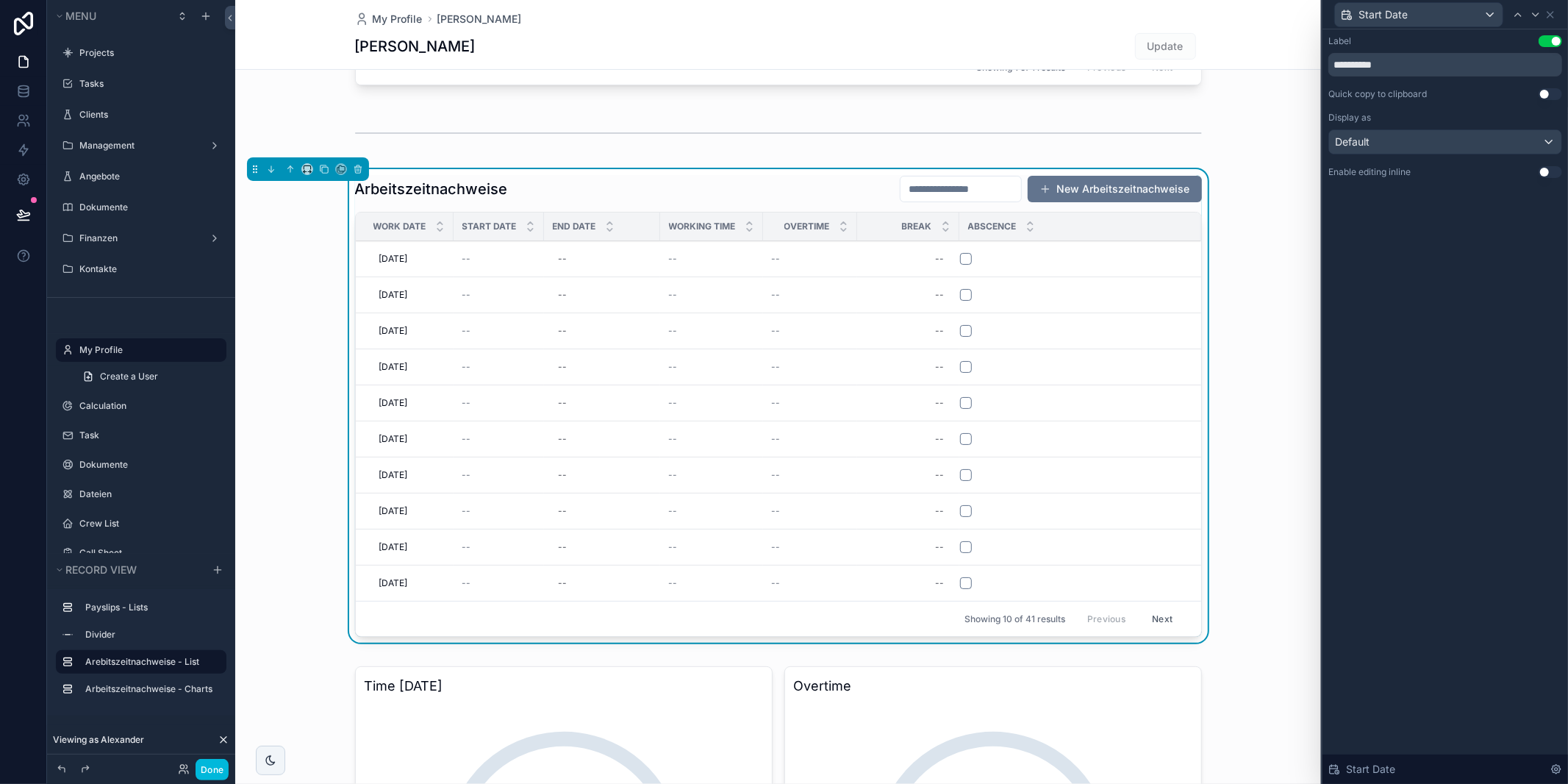
click at [1547, 171] on button "Use setting" at bounding box center [1551, 171] width 24 height 12
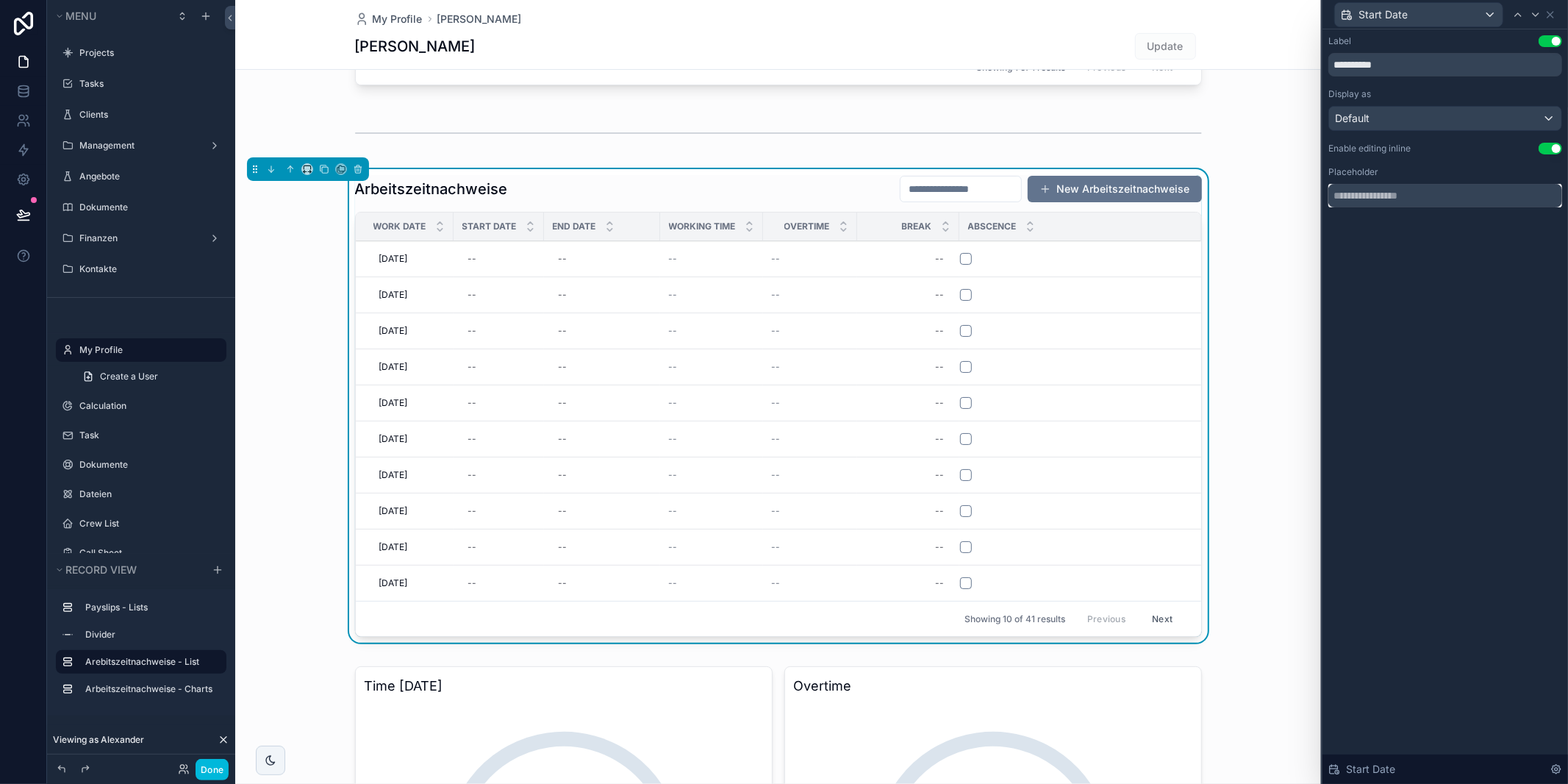
click at [1447, 200] on input "text" at bounding box center [1445, 195] width 234 height 24
type input "**********"
click at [1413, 351] on div "**********" at bounding box center [1445, 406] width 246 height 755
click at [1273, 343] on div "Arbeitszeitnachweise New Arbeitszeitnachweise Work Date Start Date End Date Wor…" at bounding box center [778, 408] width 1086 height 480
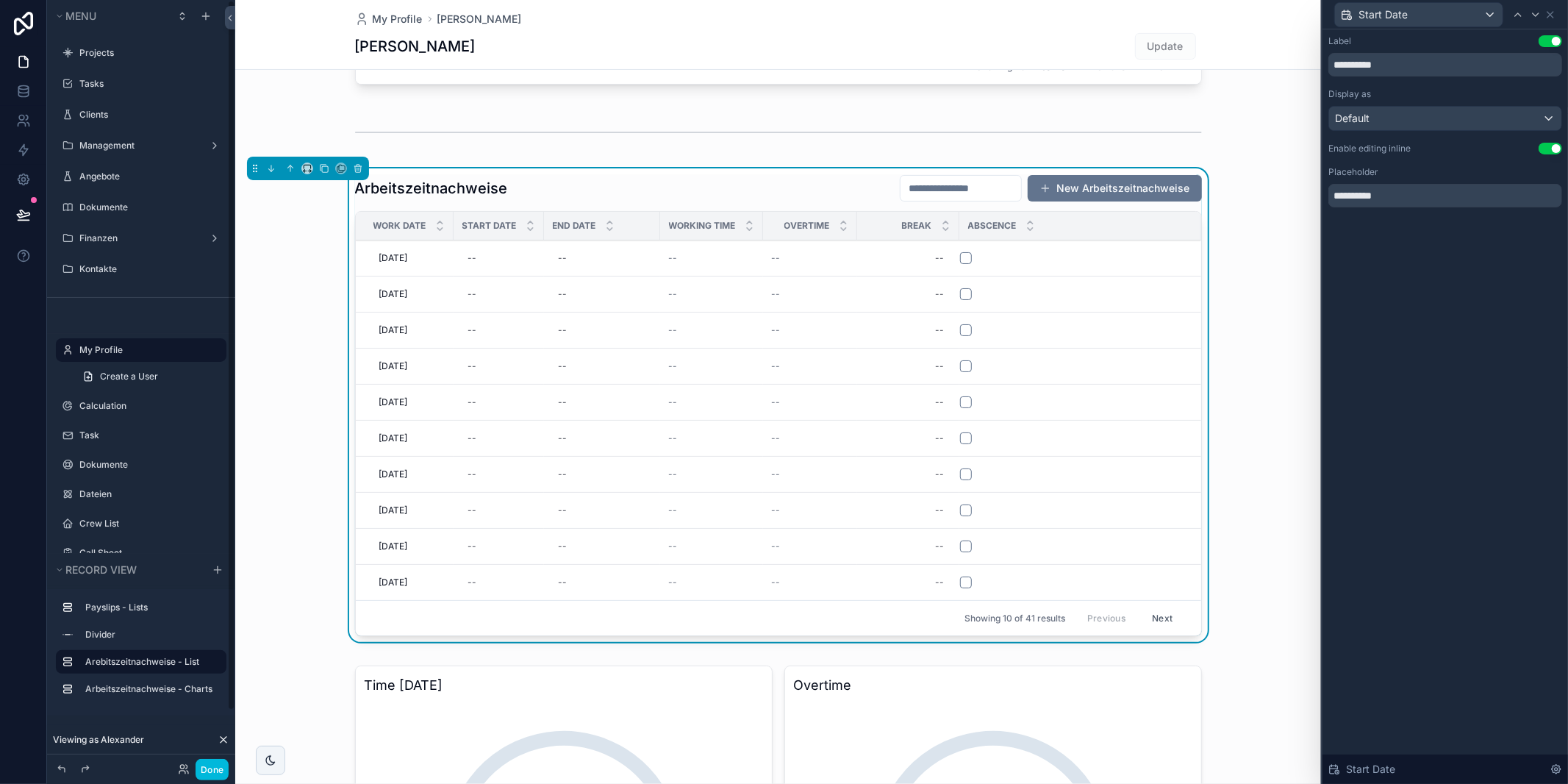
click at [209, 767] on button "Done" at bounding box center [212, 768] width 33 height 21
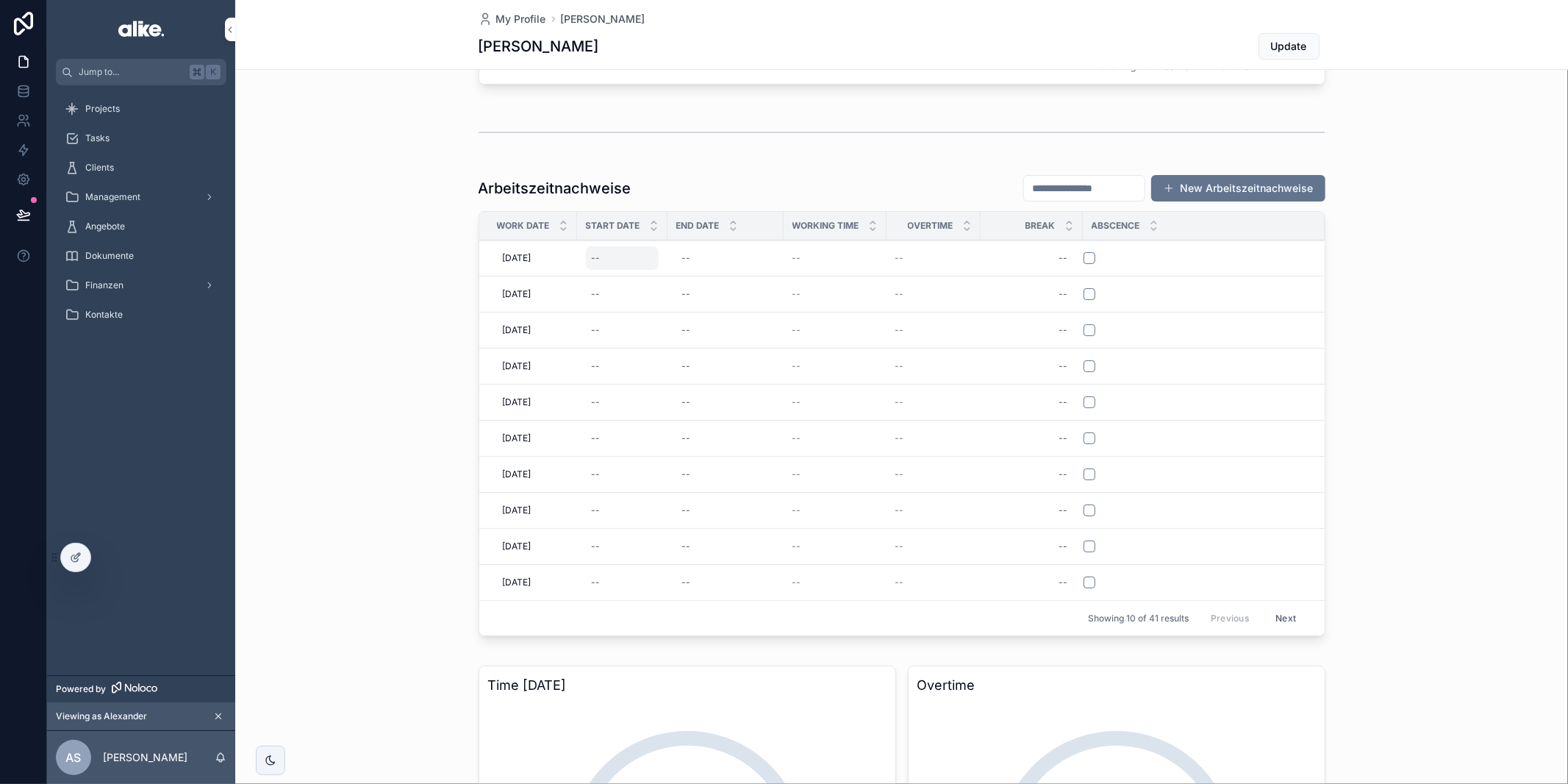
click at [619, 256] on div "--" at bounding box center [622, 259] width 72 height 24
click at [403, 303] on div "Arbeitszeitnachweise New Arbeitszeitnachweise Work Date Start Date End Date Wor…" at bounding box center [902, 408] width 1333 height 480
click at [588, 254] on div "--" at bounding box center [622, 259] width 72 height 24
click at [777, 272] on icon "scrollable content" at bounding box center [771, 274] width 12 height 12
click at [74, 555] on icon at bounding box center [75, 557] width 12 height 12
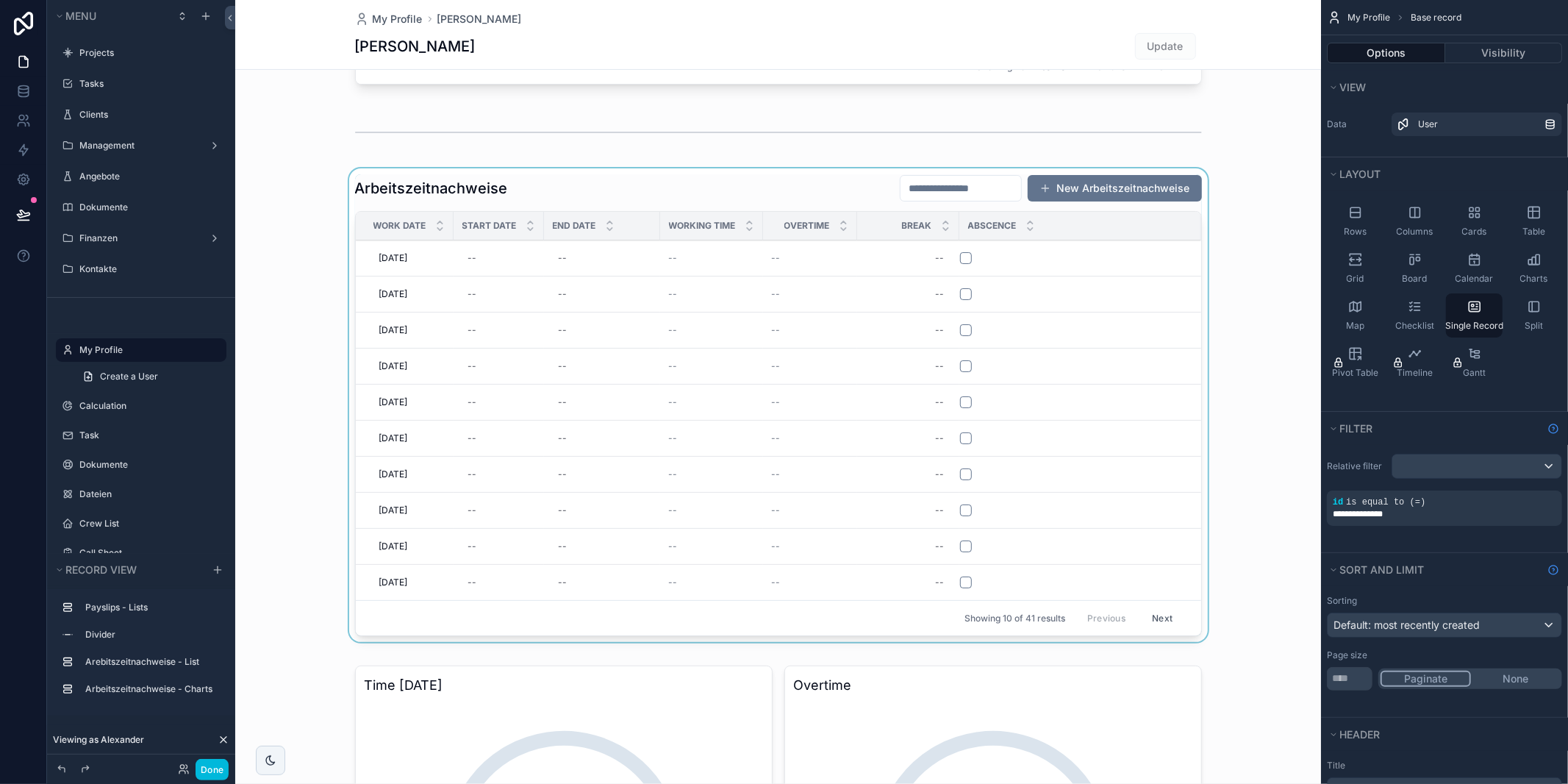
click at [579, 314] on div "scrollable content" at bounding box center [778, 408] width 1086 height 480
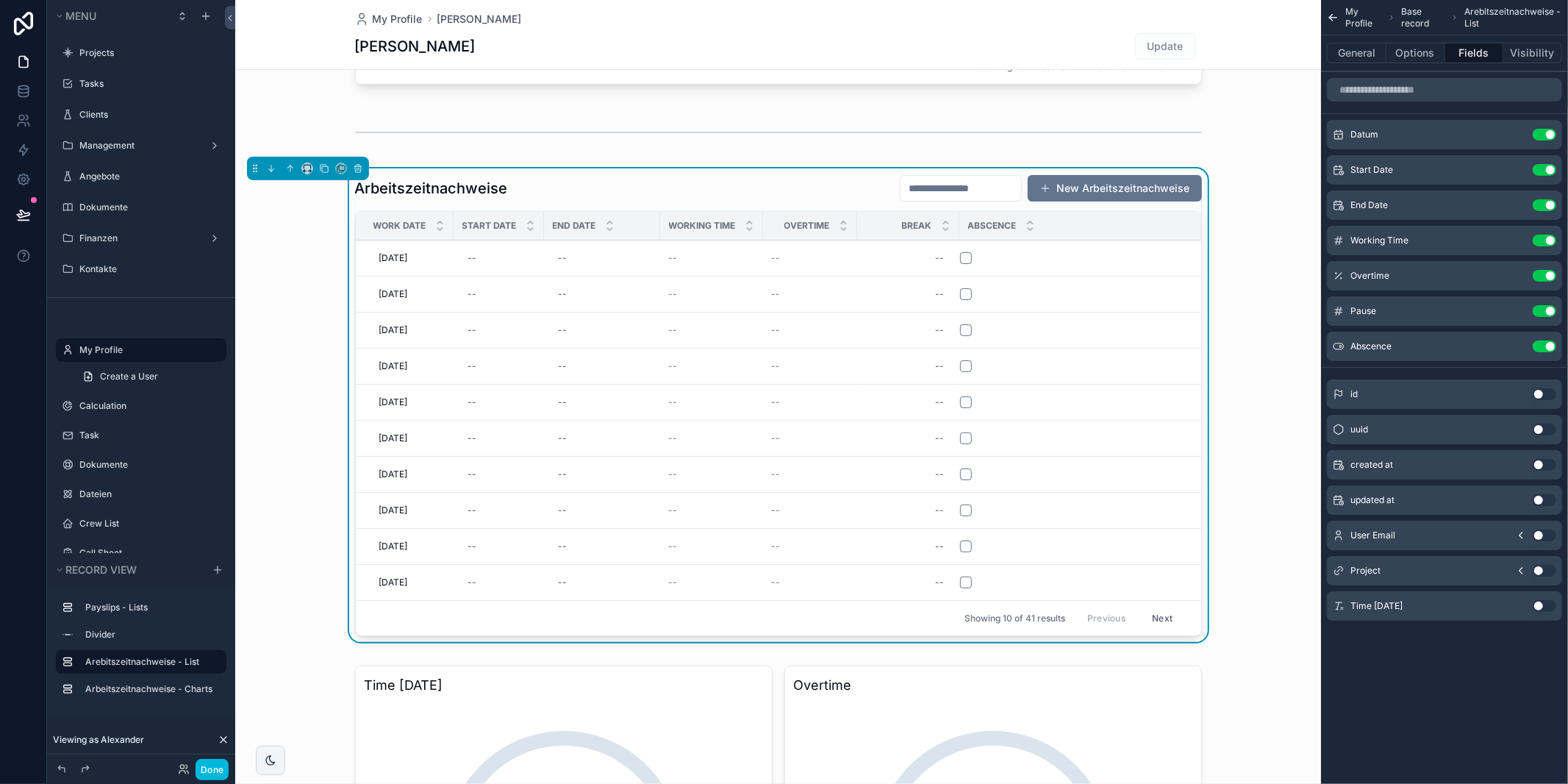
click at [0, 0] on icon "scrollable content" at bounding box center [0, 0] width 0 height 0
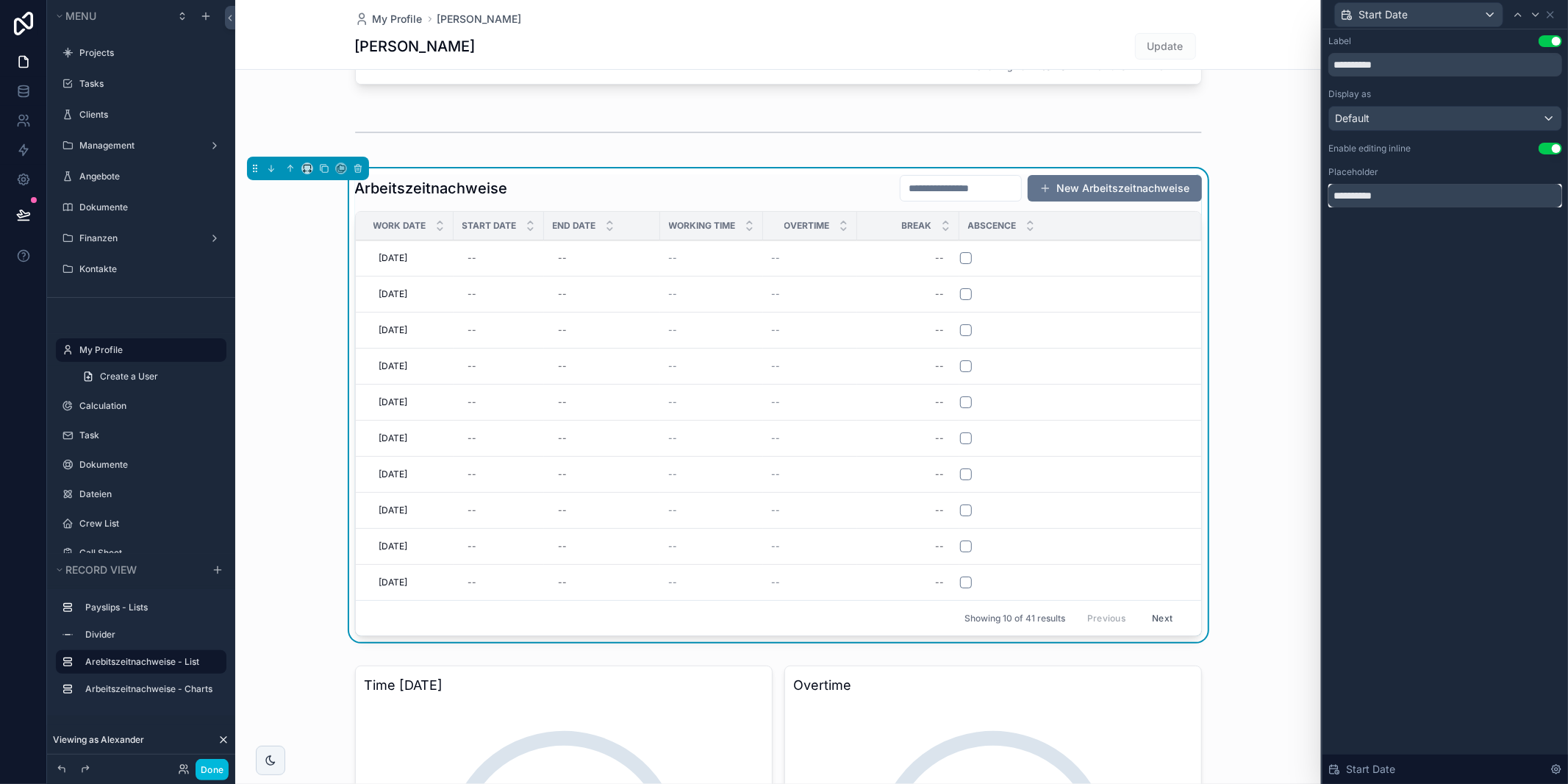
drag, startPoint x: 1323, startPoint y: 198, endPoint x: 1251, endPoint y: 198, distance: 72.0
click at [1251, 198] on div "**********" at bounding box center [784, 392] width 1568 height 784
click at [1403, 189] on input "text" at bounding box center [1445, 195] width 234 height 24
drag, startPoint x: 1408, startPoint y: 235, endPoint x: 1463, endPoint y: 198, distance: 66.3
click at [1408, 235] on div "**********" at bounding box center [1445, 136] width 246 height 214
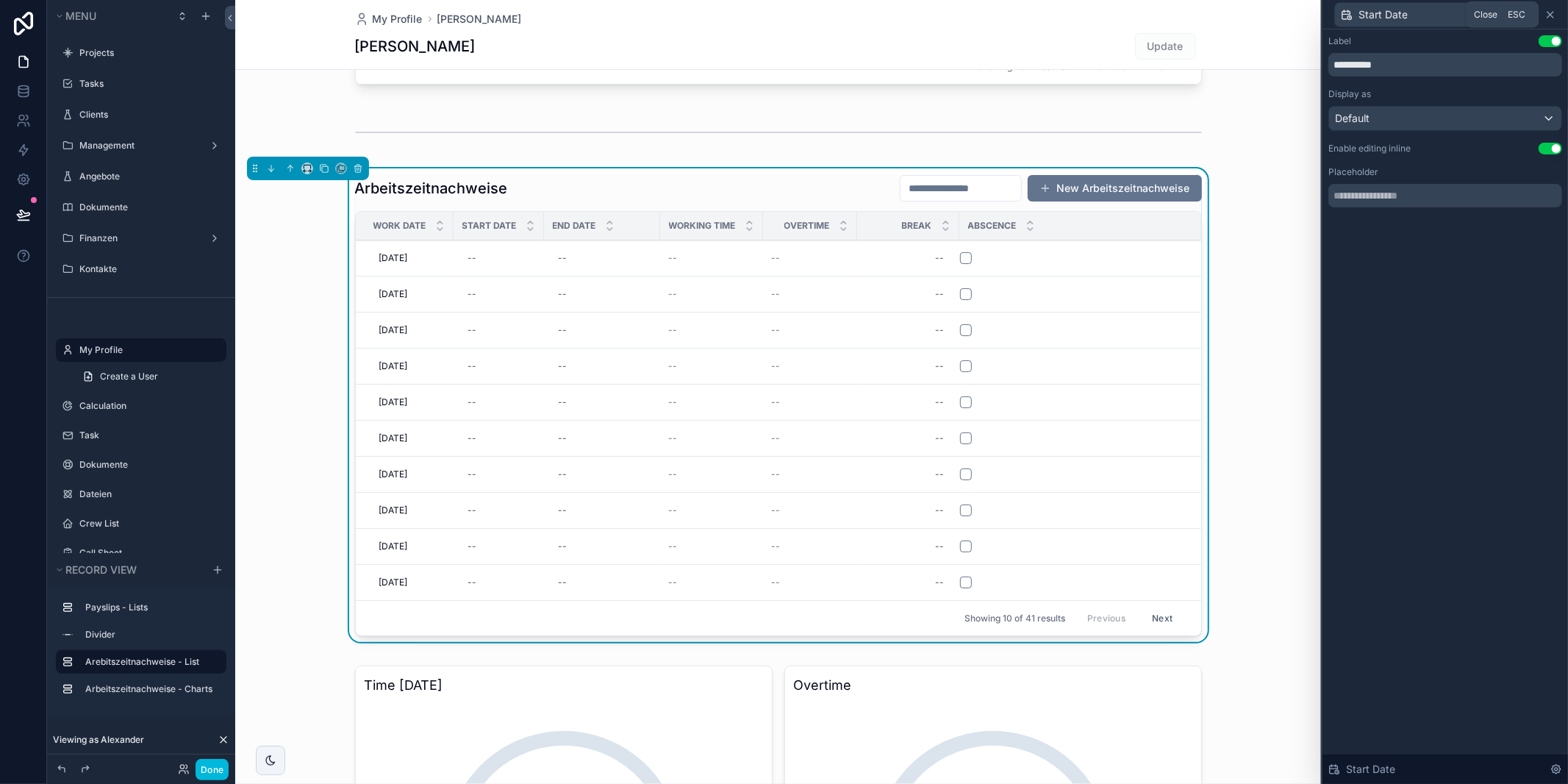
click at [1552, 17] on icon at bounding box center [1551, 15] width 6 height 6
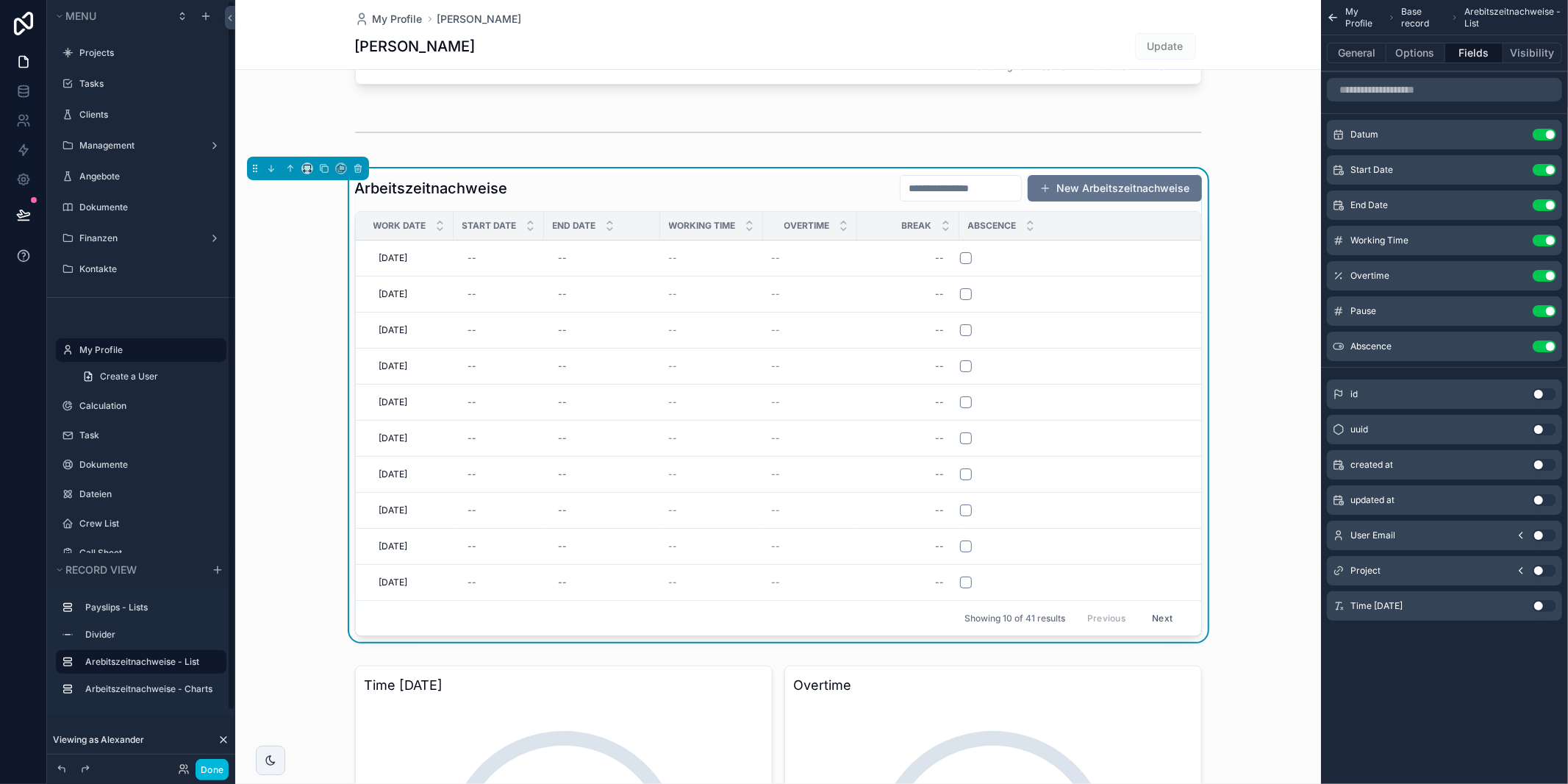
drag, startPoint x: 214, startPoint y: 764, endPoint x: 0, endPoint y: 250, distance: 556.8
click at [214, 764] on button "Done" at bounding box center [212, 768] width 33 height 21
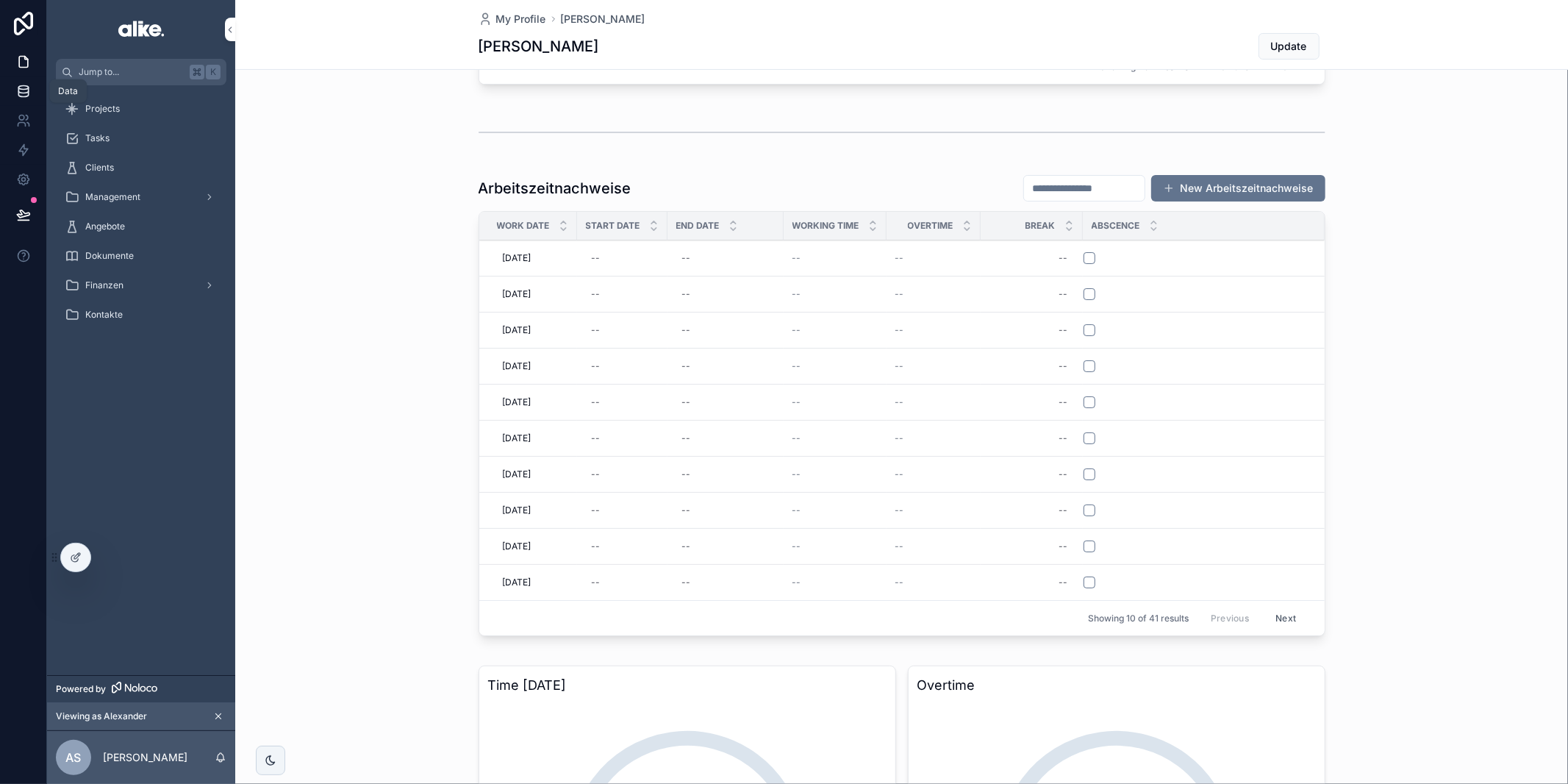
click at [25, 86] on icon at bounding box center [23, 88] width 9 height 4
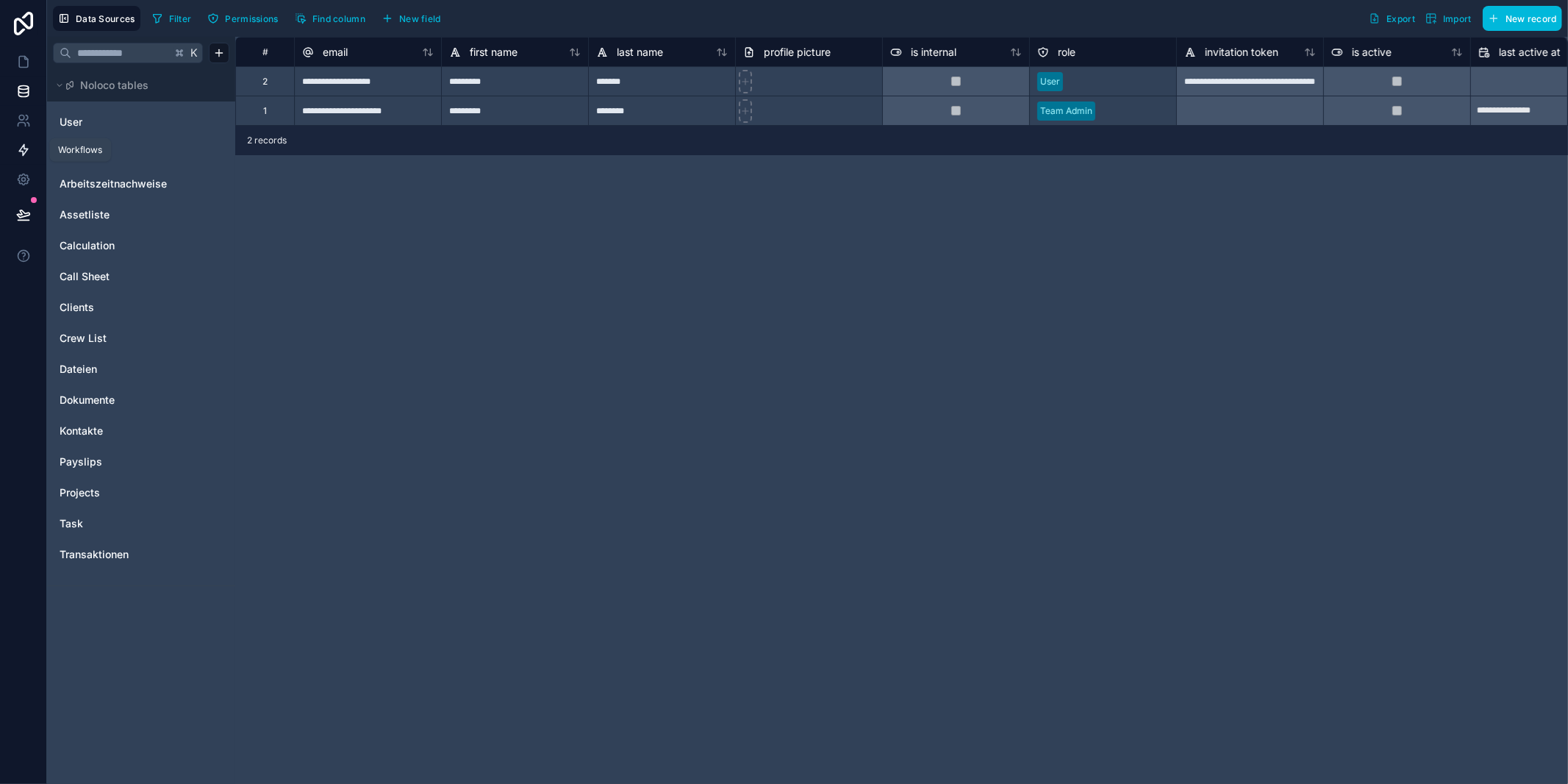
click at [23, 142] on link at bounding box center [23, 150] width 47 height 29
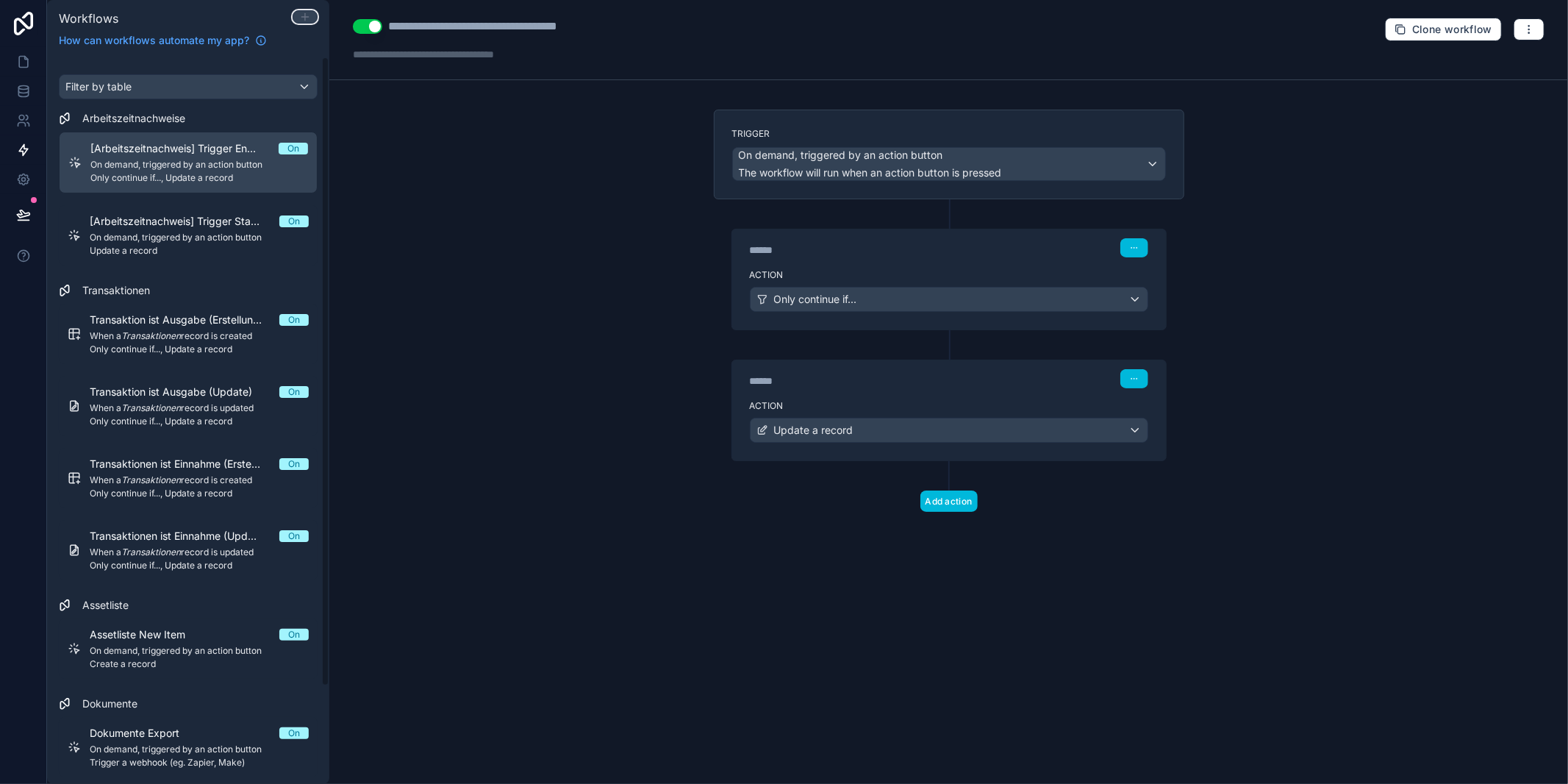
click at [306, 17] on icon at bounding box center [304, 17] width 12 height 12
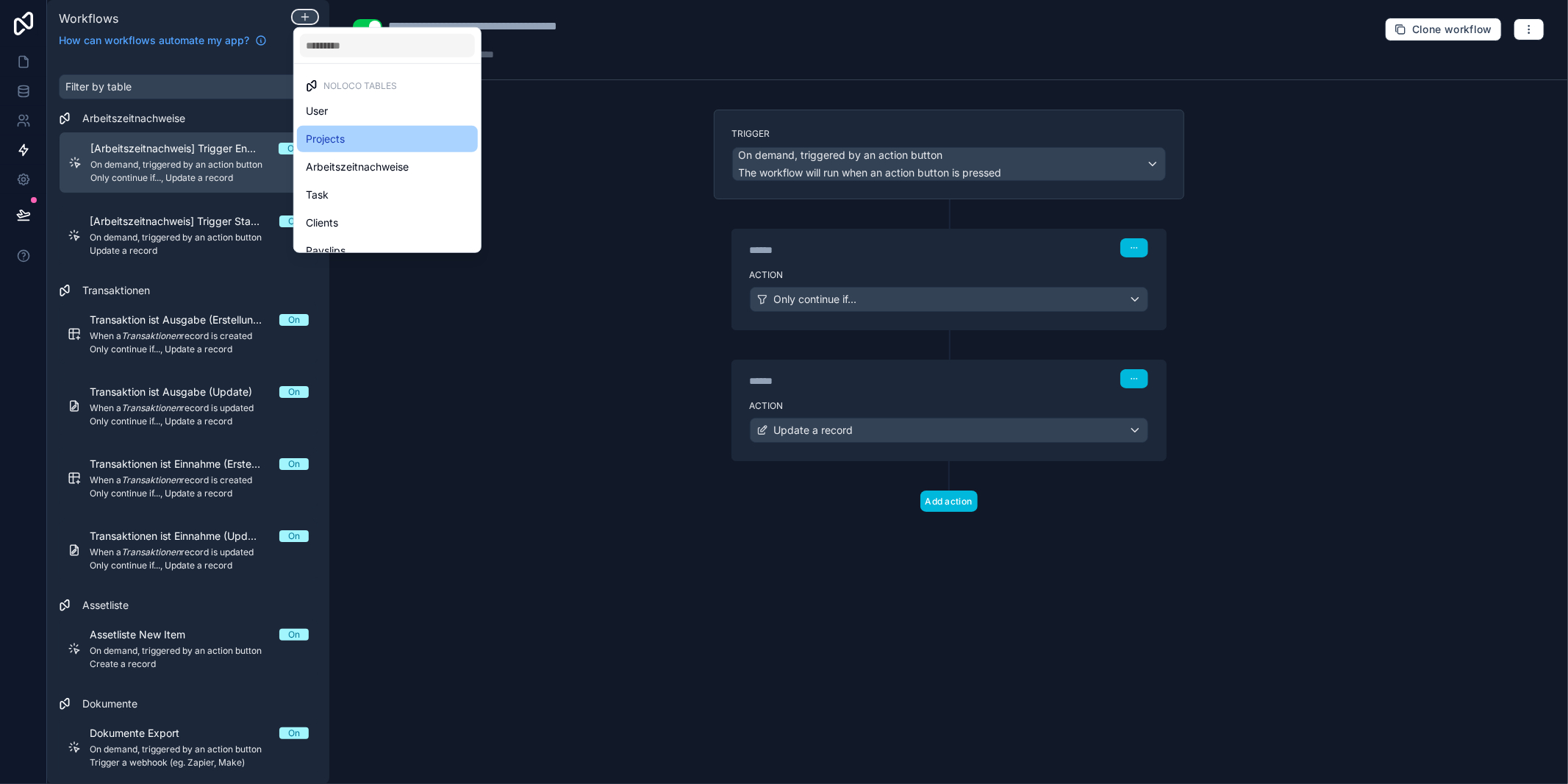
scroll to position [47, 0]
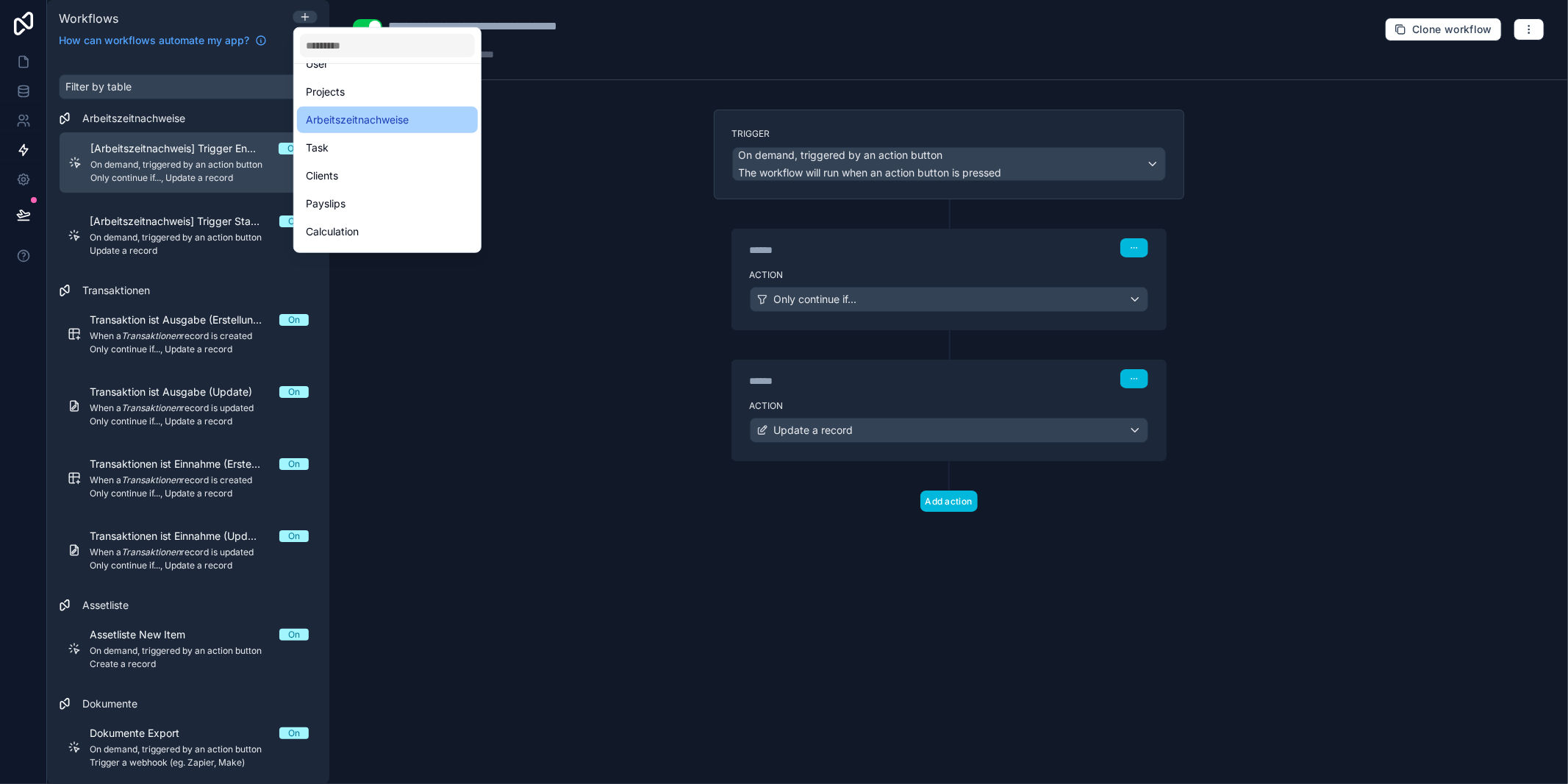
click at [365, 115] on span "Arbeitszeitnachweise" at bounding box center [358, 119] width 103 height 17
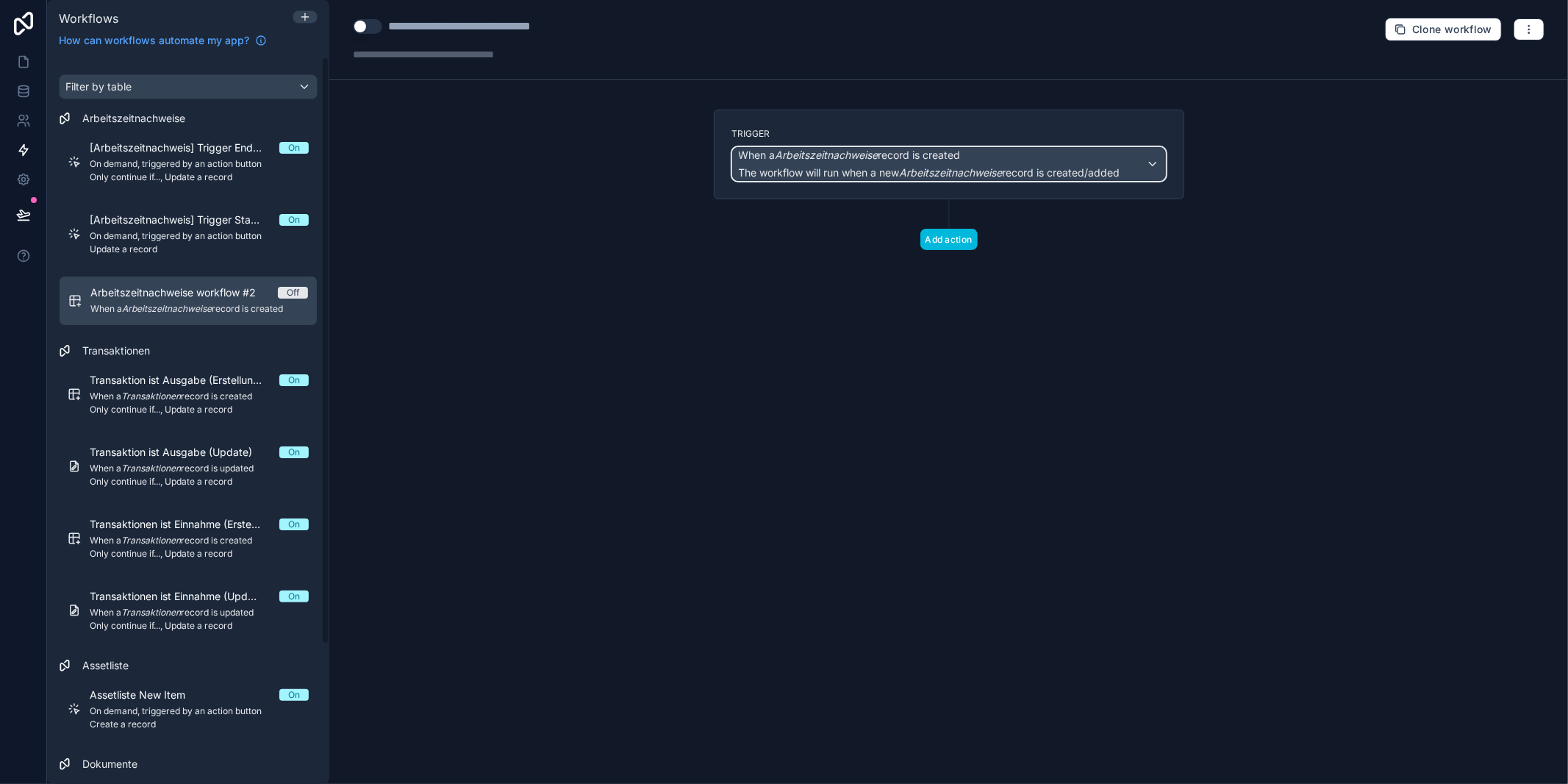
click at [880, 166] on span "The workflow will run when a new Arbeitszeitnachweise record is created/added" at bounding box center [930, 172] width 381 height 13
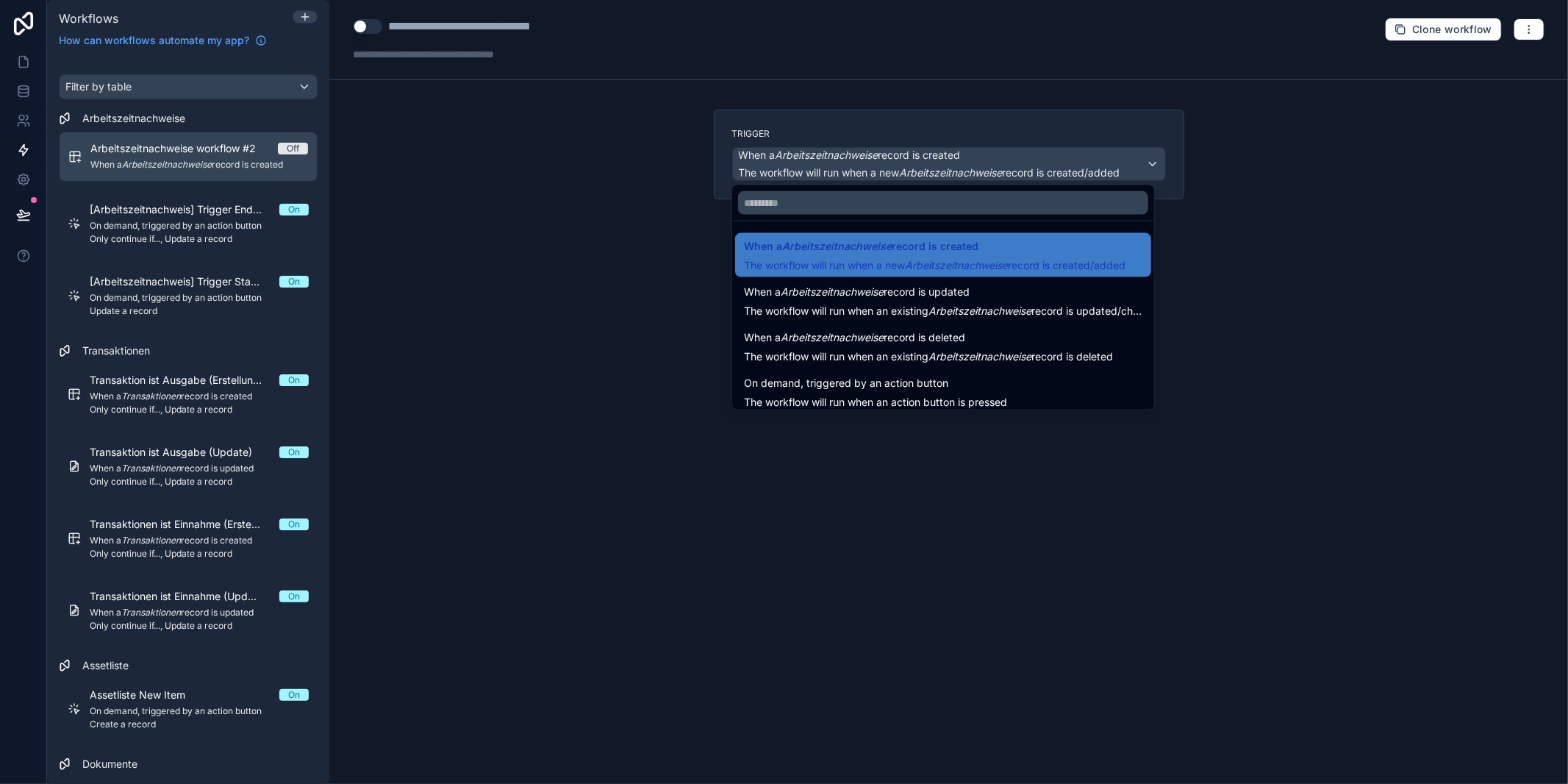
drag, startPoint x: 688, startPoint y: 232, endPoint x: 847, endPoint y: 229, distance: 159.0
click at [688, 233] on div at bounding box center [784, 392] width 1568 height 784
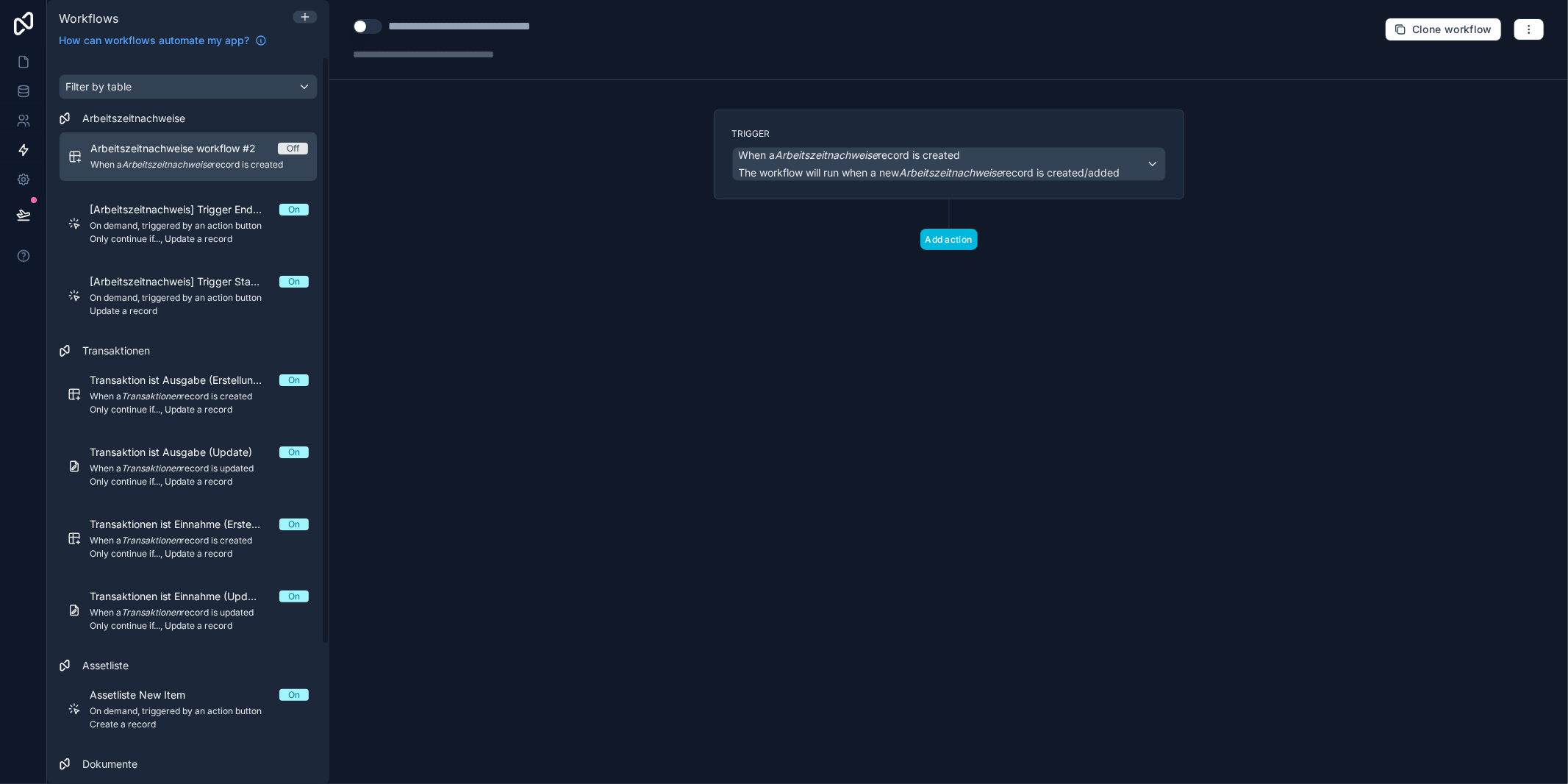
click at [245, 154] on span "Arbeitszeitnachweise workflow #2" at bounding box center [182, 149] width 183 height 15
click at [1535, 31] on icon "button" at bounding box center [1529, 29] width 12 height 12
click at [1480, 115] on span "Delete workflow" at bounding box center [1490, 110] width 71 height 12
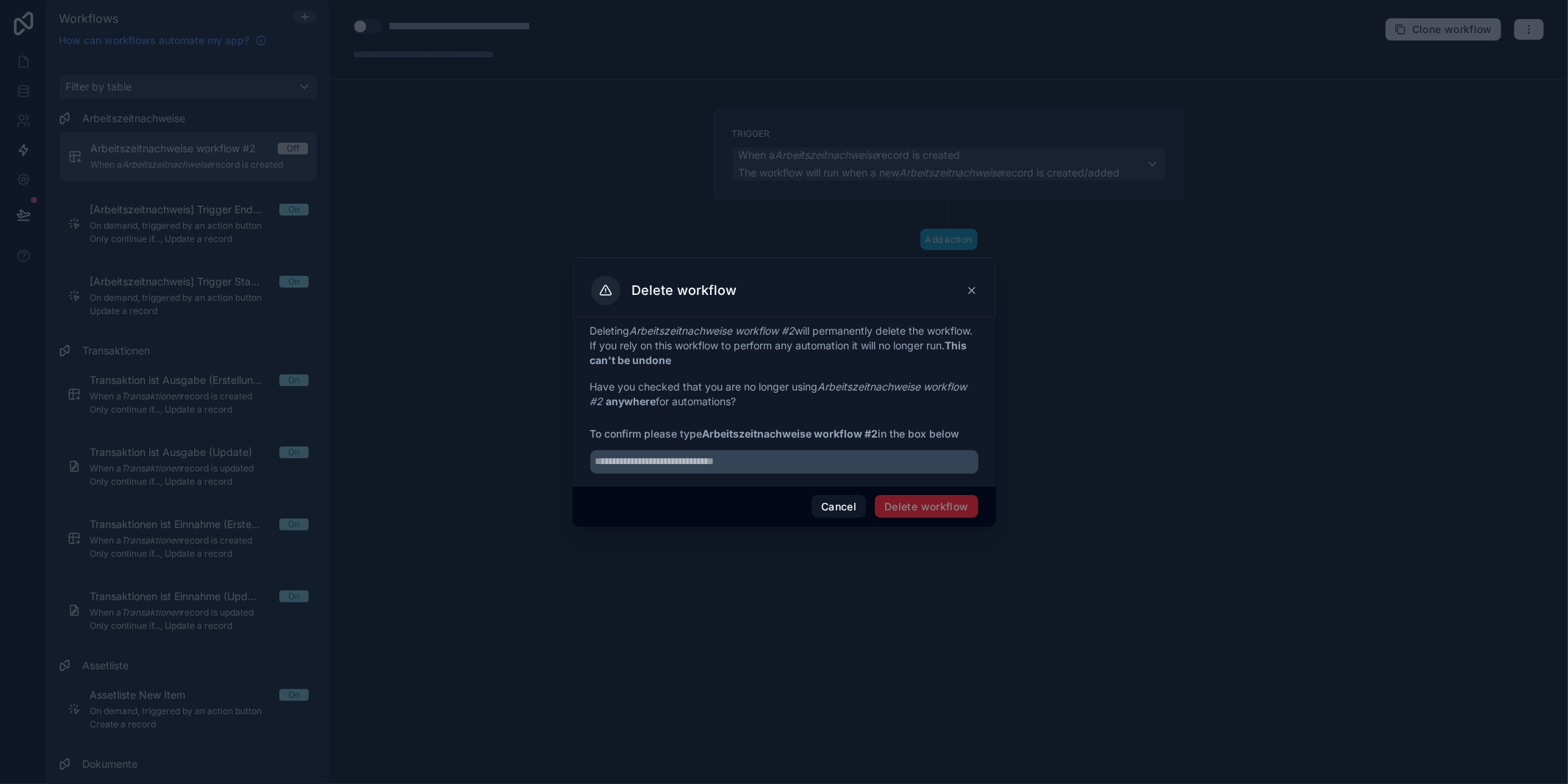
click at [743, 433] on strong "Arbeitszeitnachweise workflow #2" at bounding box center [790, 434] width 176 height 13
click at [708, 433] on strong "Arbeitszeitnachweise workflow #2" at bounding box center [790, 434] width 176 height 13
drag, startPoint x: 709, startPoint y: 428, endPoint x: 693, endPoint y: 432, distance: 16.5
click at [706, 428] on strong "Arbeitszeitnachweise workflow #2" at bounding box center [790, 434] width 176 height 13
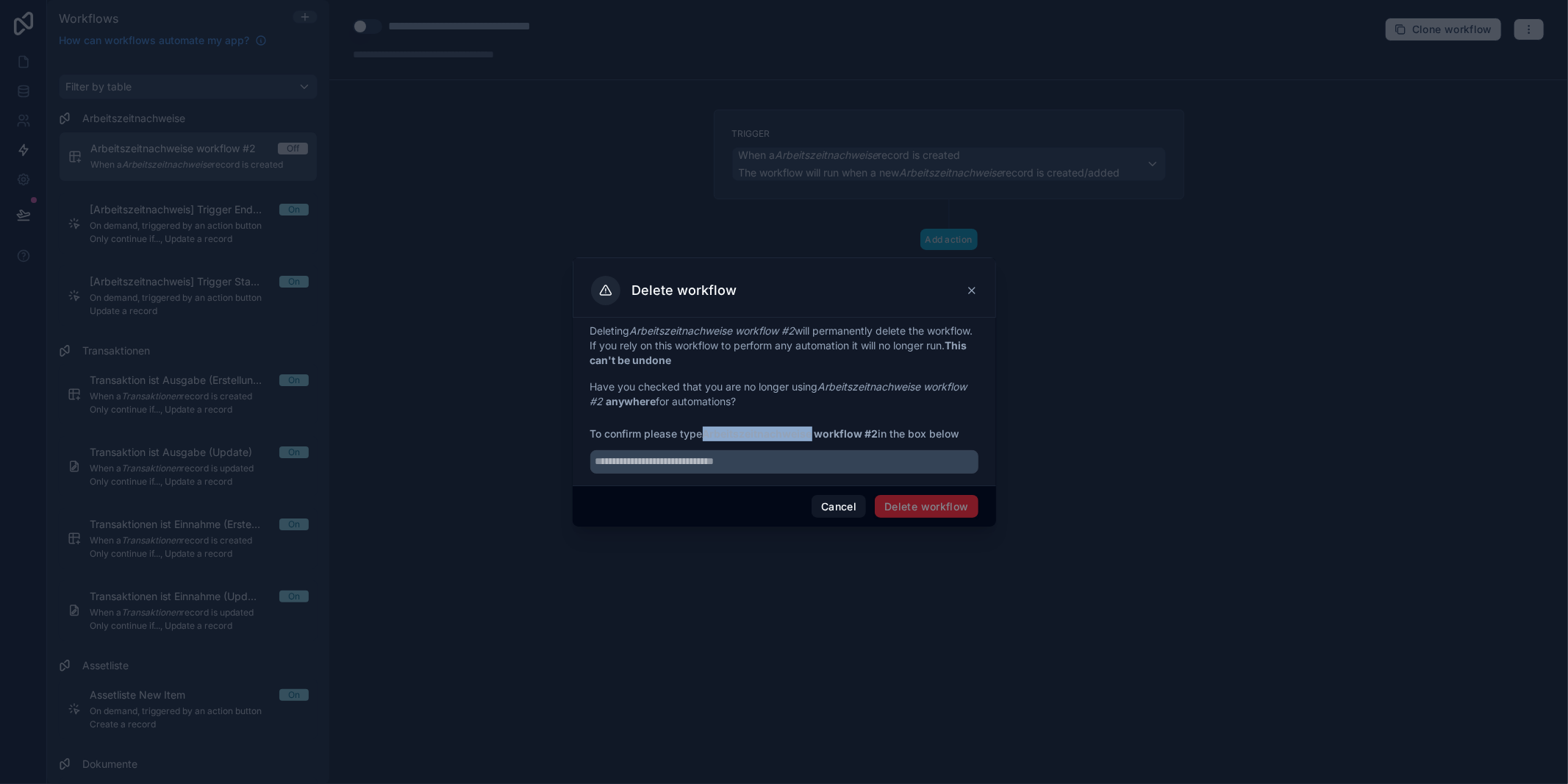
click at [707, 432] on strong "Arbeitszeitnachweise workflow #2" at bounding box center [790, 434] width 176 height 13
drag, startPoint x: 706, startPoint y: 434, endPoint x: 879, endPoint y: 433, distance: 173.0
click at [878, 433] on strong "Arbeitszeitnachweise workflow #2" at bounding box center [790, 434] width 176 height 13
copy strong "Arbeitszeitnachweise workflow #2"
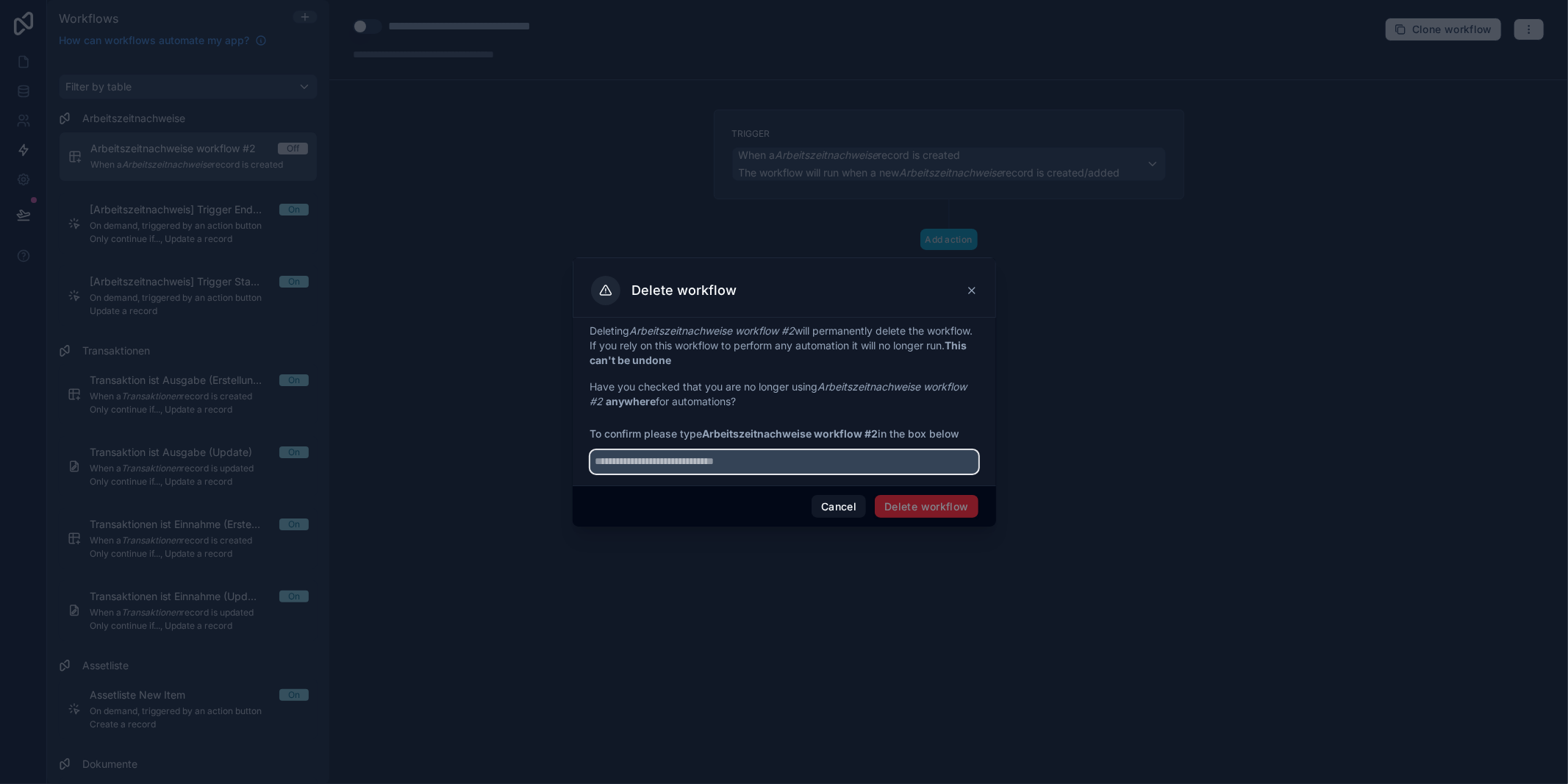
click at [793, 458] on input "text" at bounding box center [784, 462] width 388 height 24
paste input "**********"
type input "**********"
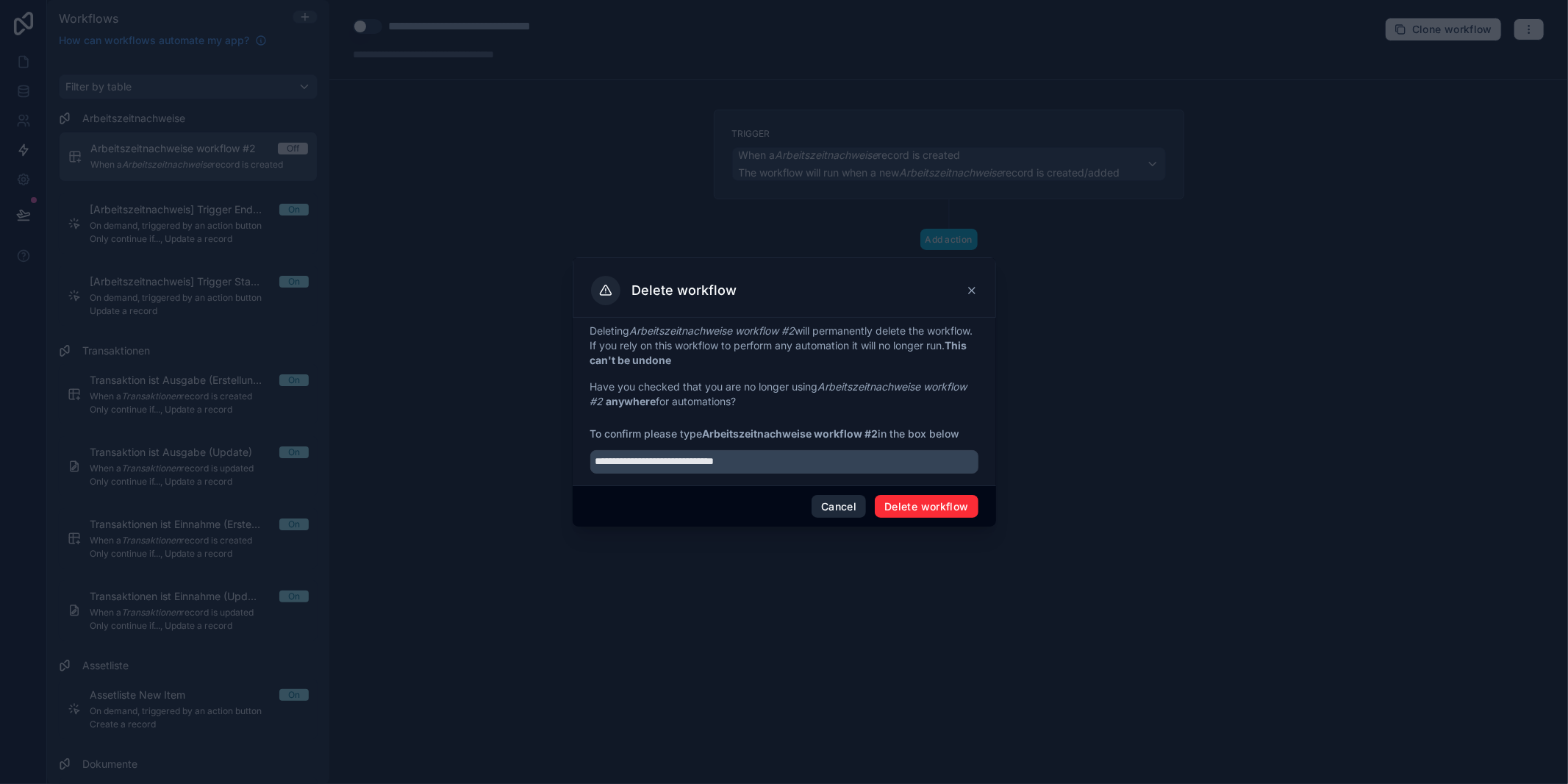
click at [893, 506] on button "Delete workflow" at bounding box center [926, 507] width 103 height 24
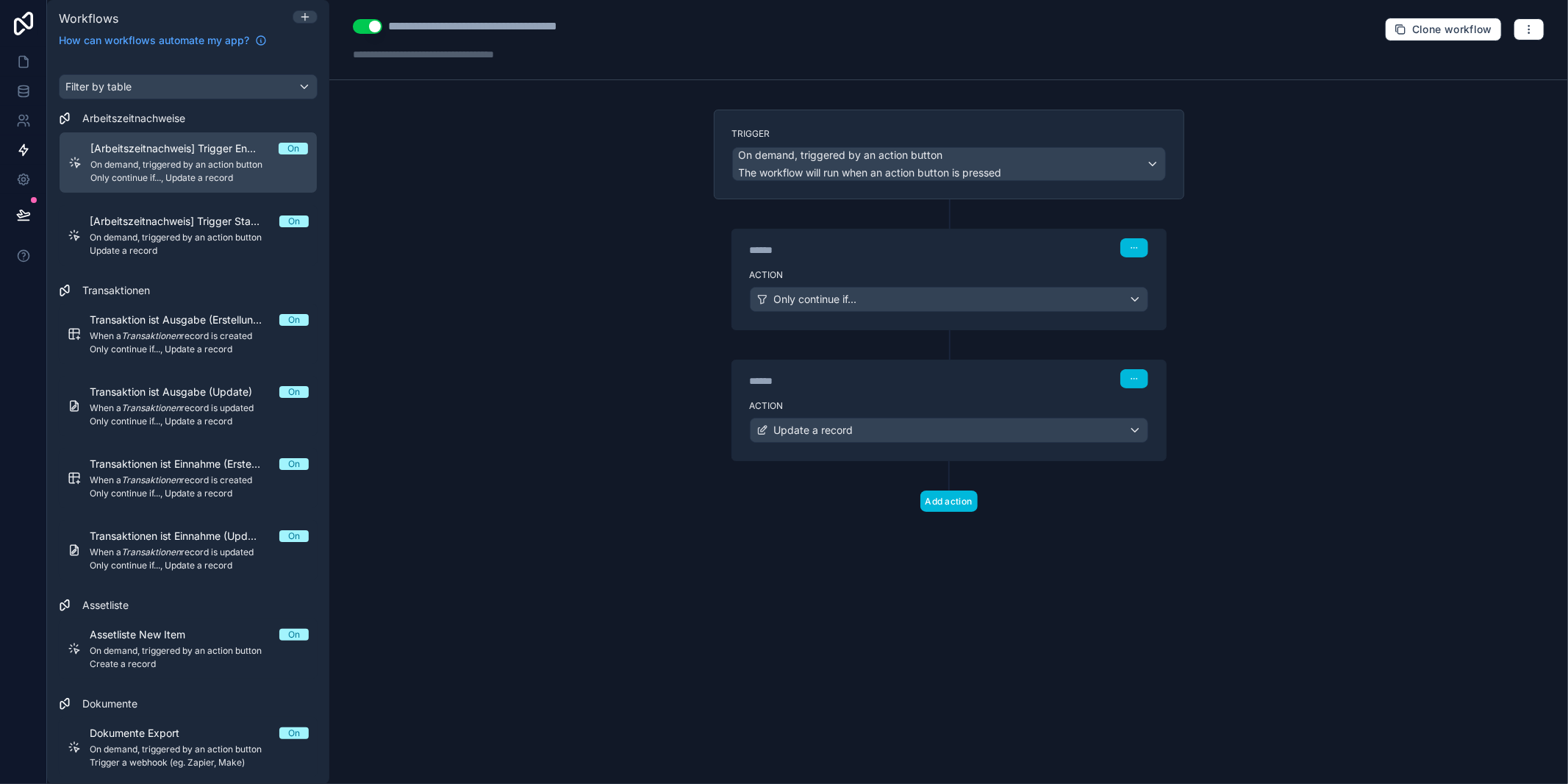
click at [208, 172] on span "Only continue if..., Update a record" at bounding box center [199, 178] width 217 height 12
click at [214, 228] on div "[Arbeitszeitnachweis] Trigger Start Date On On demand, triggered by an action b…" at bounding box center [199, 235] width 219 height 43
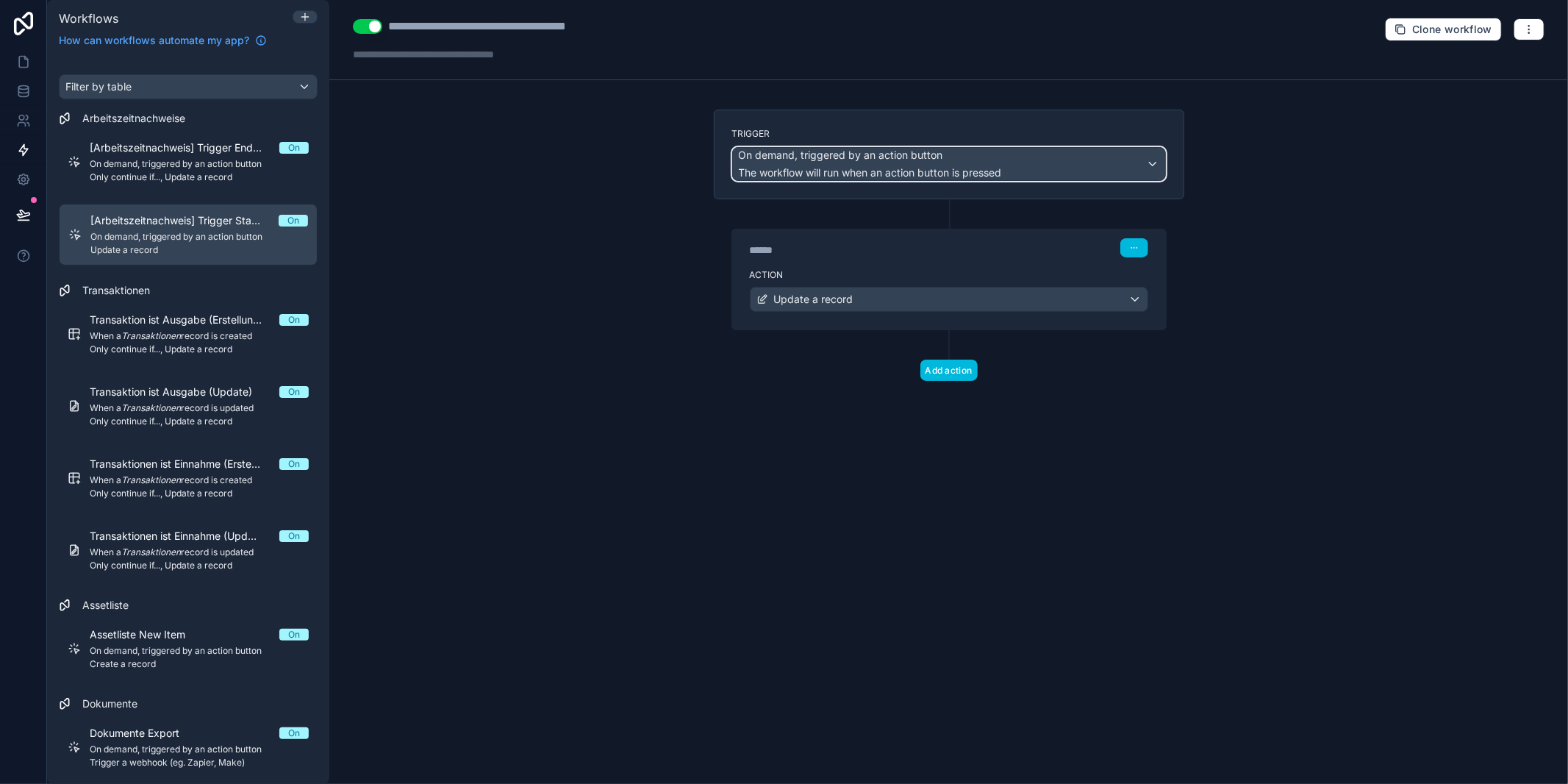
click at [786, 166] on span "The workflow will run when an action button is pressed" at bounding box center [870, 172] width 263 height 13
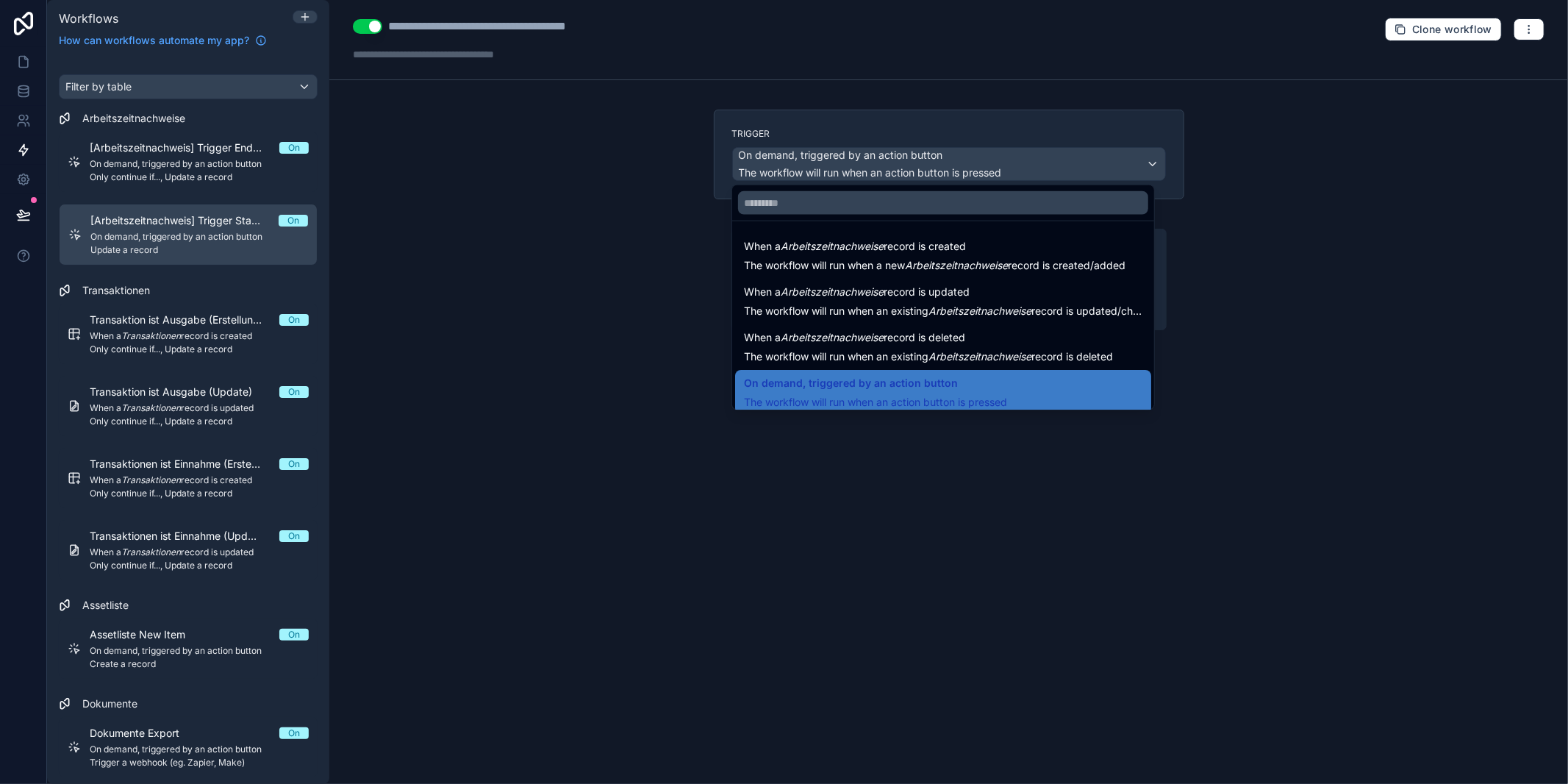
click at [786, 165] on div at bounding box center [784, 392] width 1568 height 784
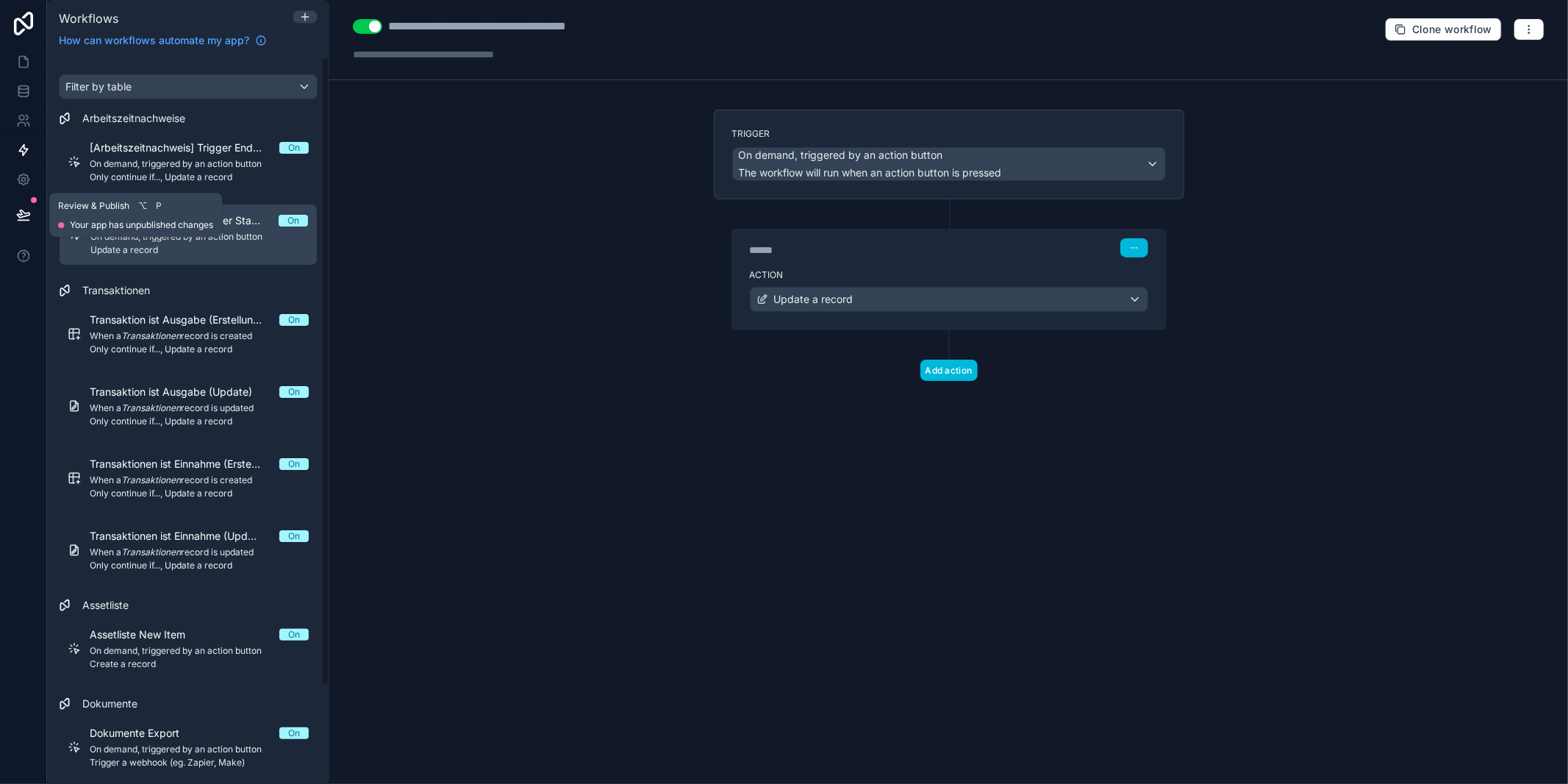
click at [25, 215] on icon at bounding box center [24, 215] width 15 height 15
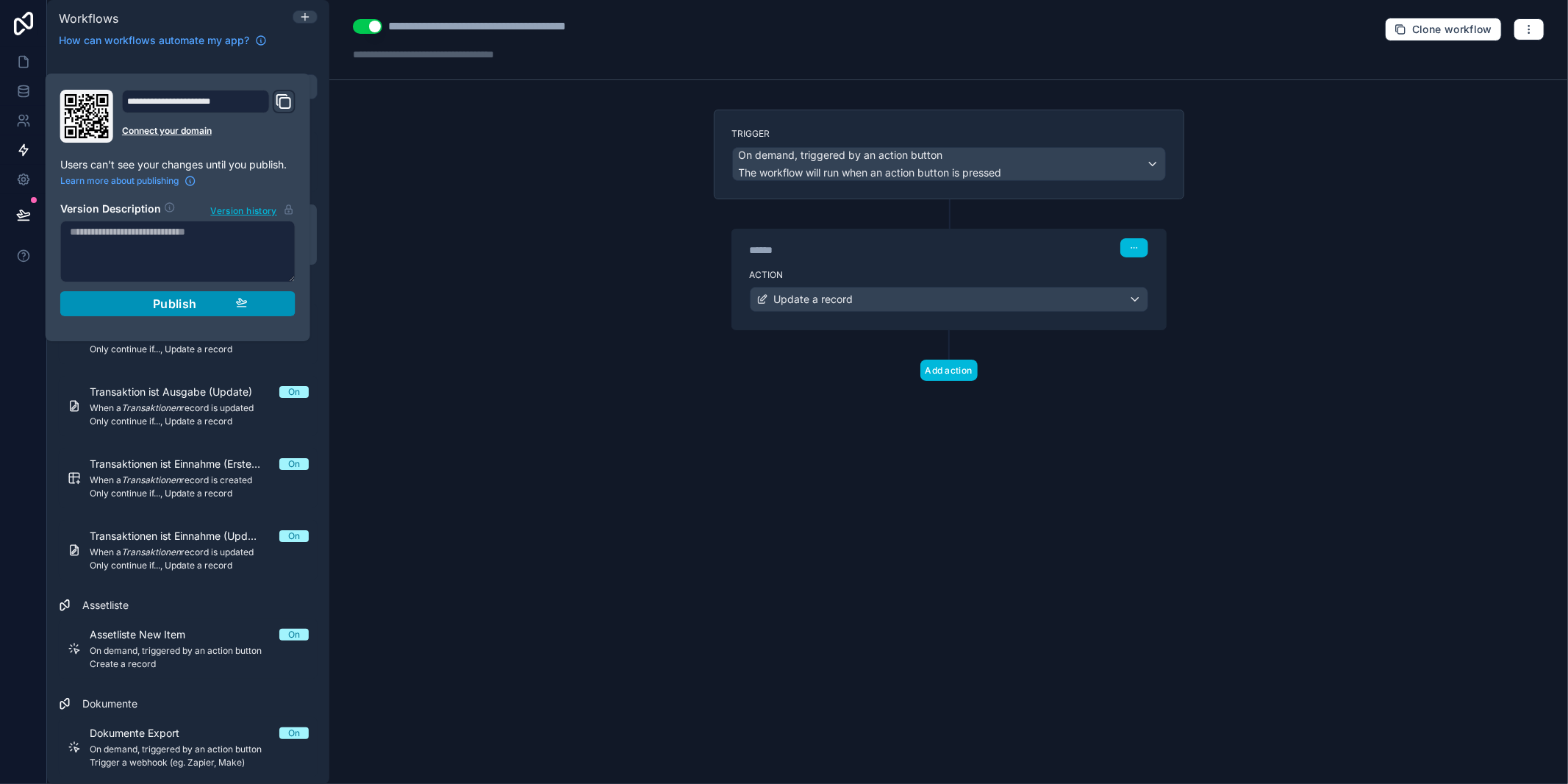
drag, startPoint x: 148, startPoint y: 300, endPoint x: 365, endPoint y: 311, distance: 217.3
click at [148, 301] on div "Publish" at bounding box center [178, 304] width 139 height 15
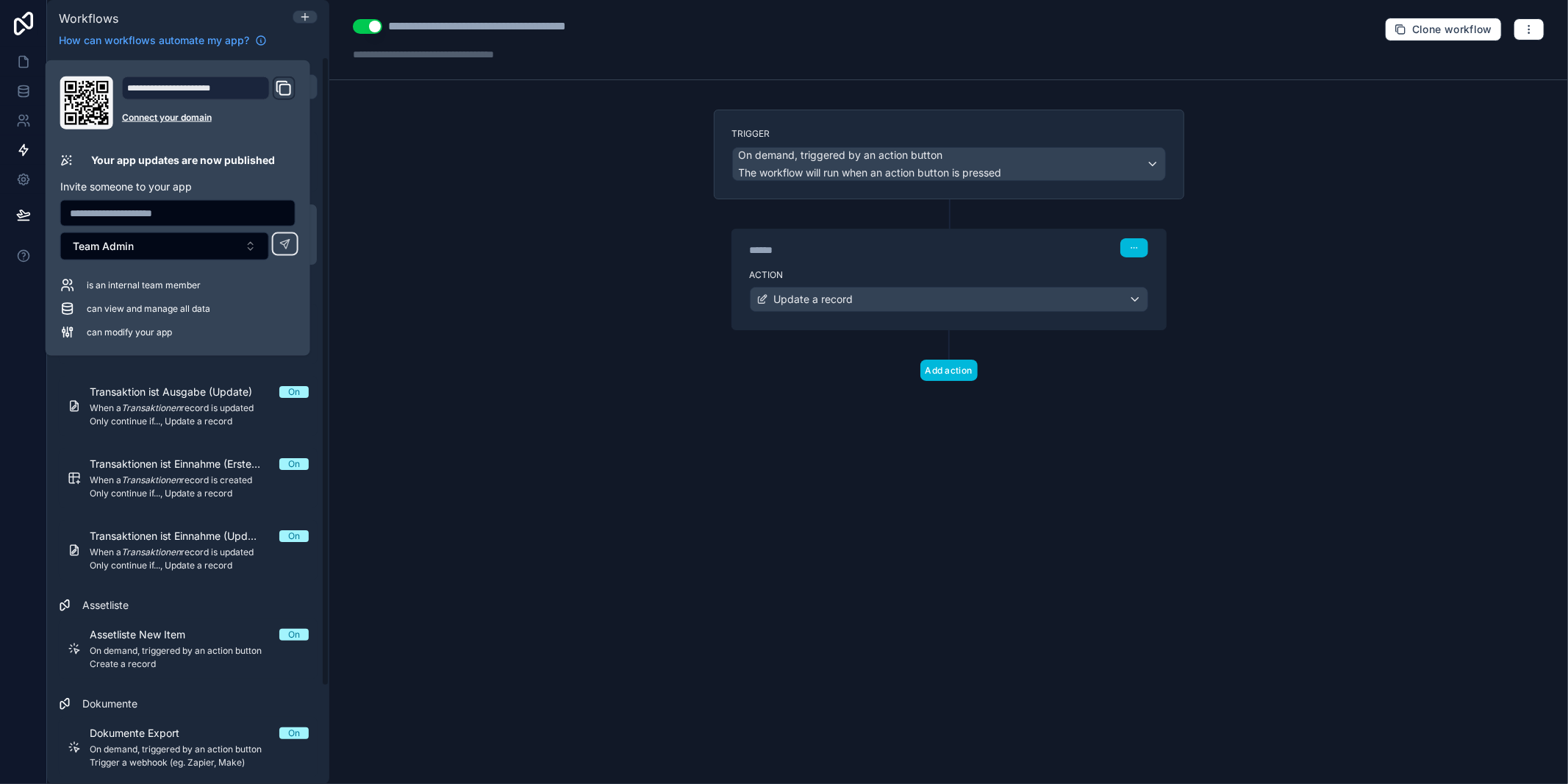
click at [376, 220] on div "**********" at bounding box center [948, 392] width 1239 height 784
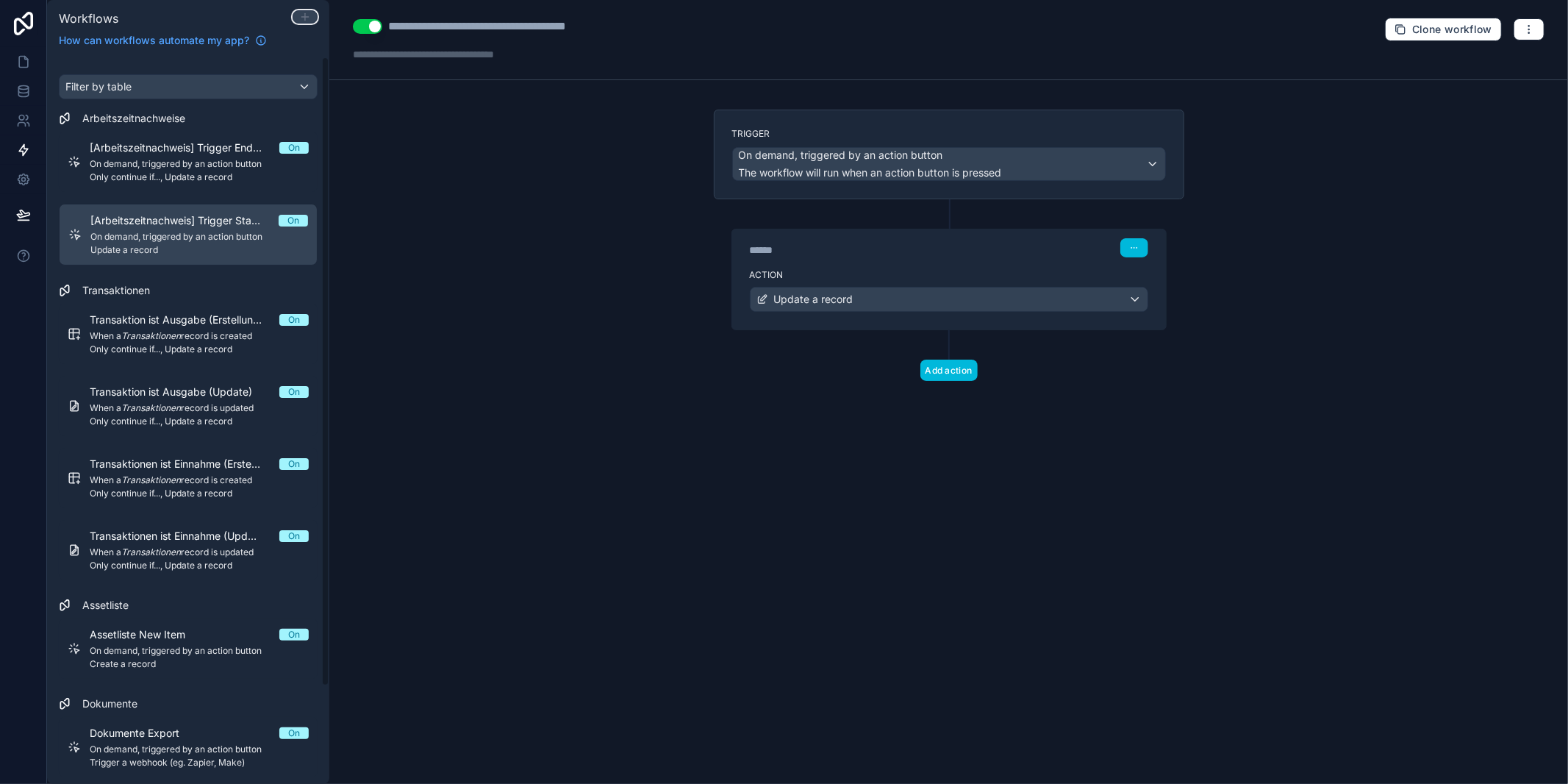
click at [301, 17] on icon at bounding box center [304, 17] width 12 height 12
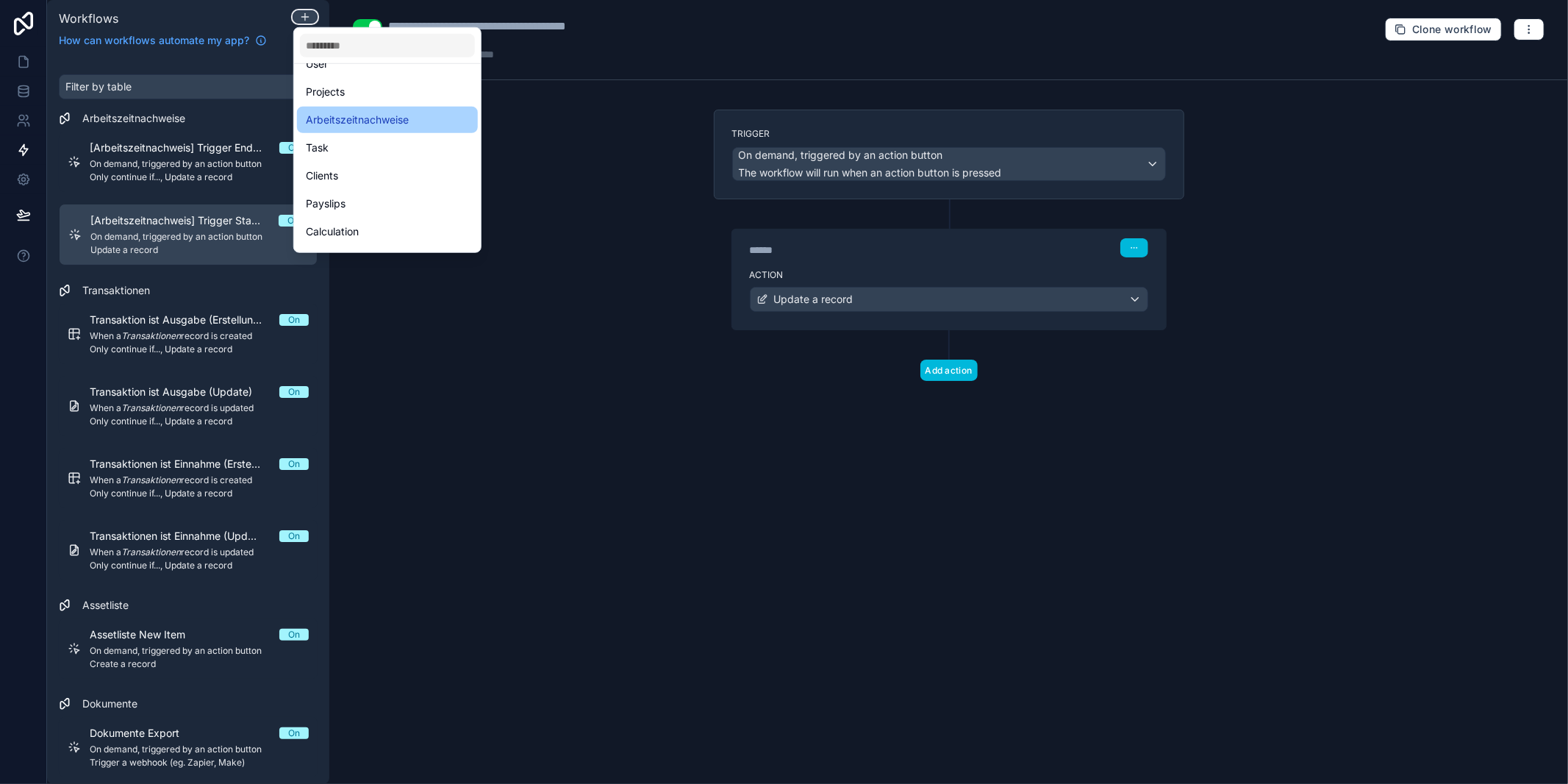
scroll to position [57, 0]
click at [365, 105] on span "Arbeitszeitnachweise" at bounding box center [358, 110] width 103 height 17
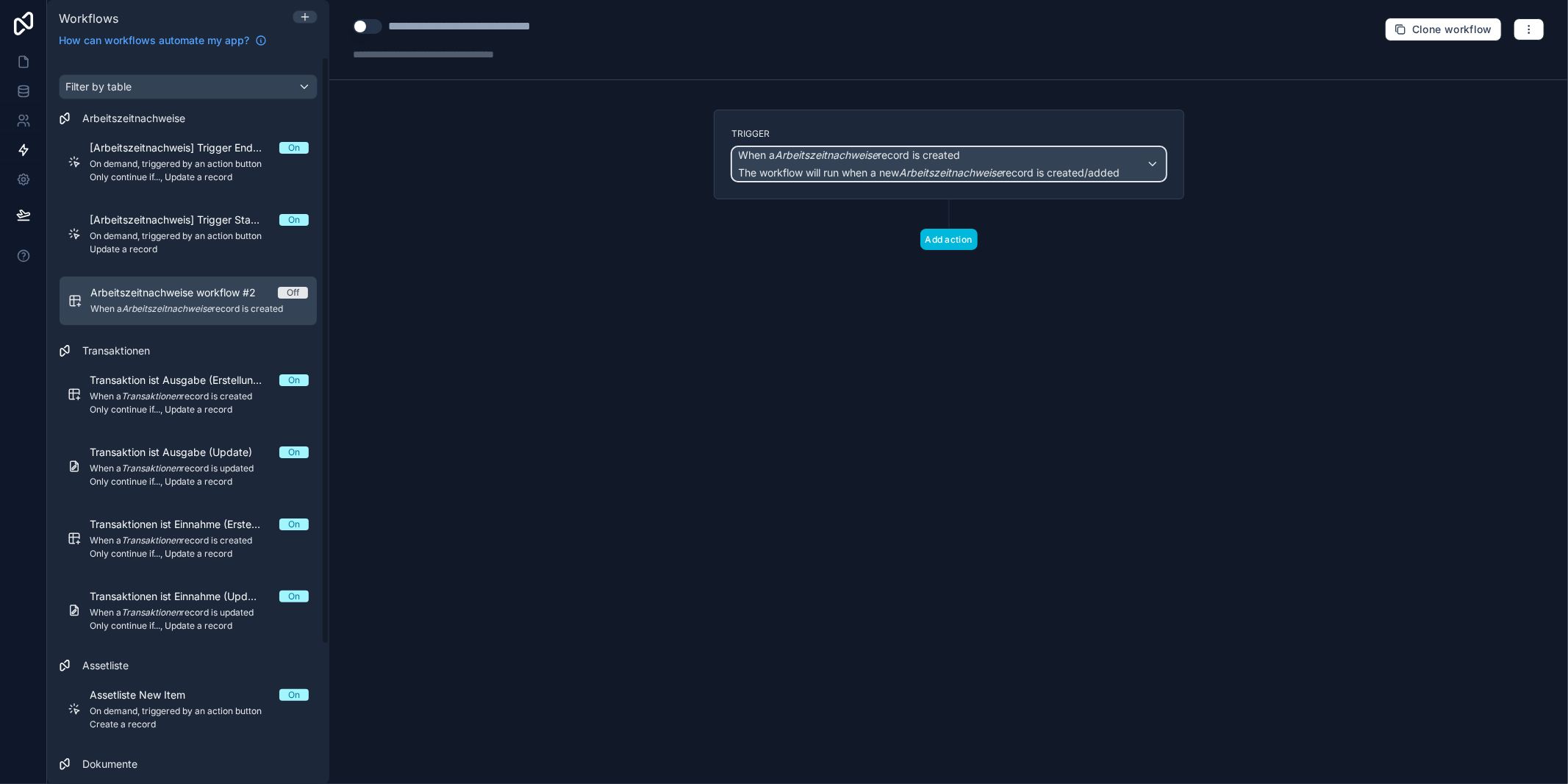
click at [808, 158] on em "Arbeitszeitnachweise" at bounding box center [827, 155] width 103 height 13
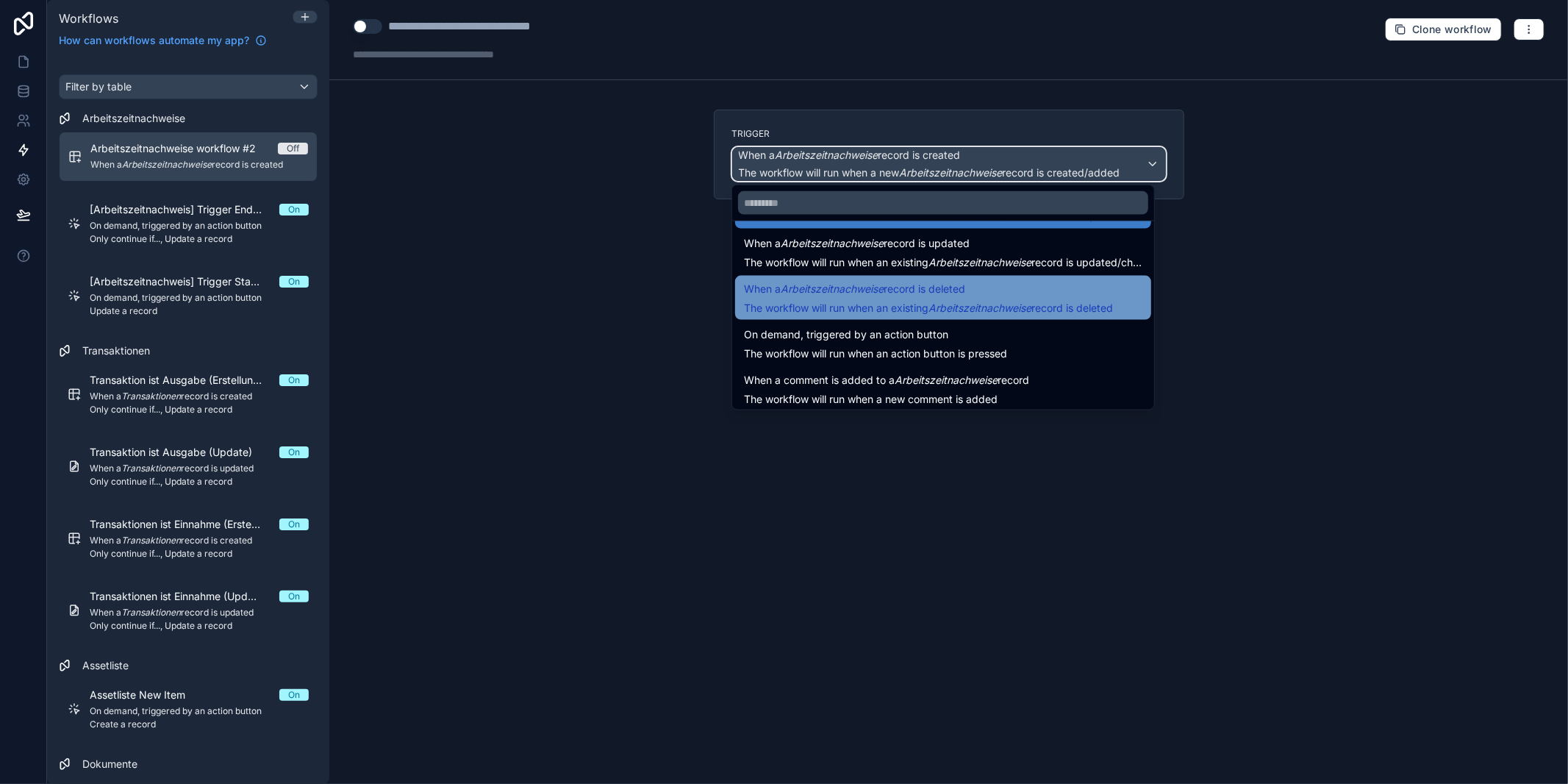
scroll to position [52, 0]
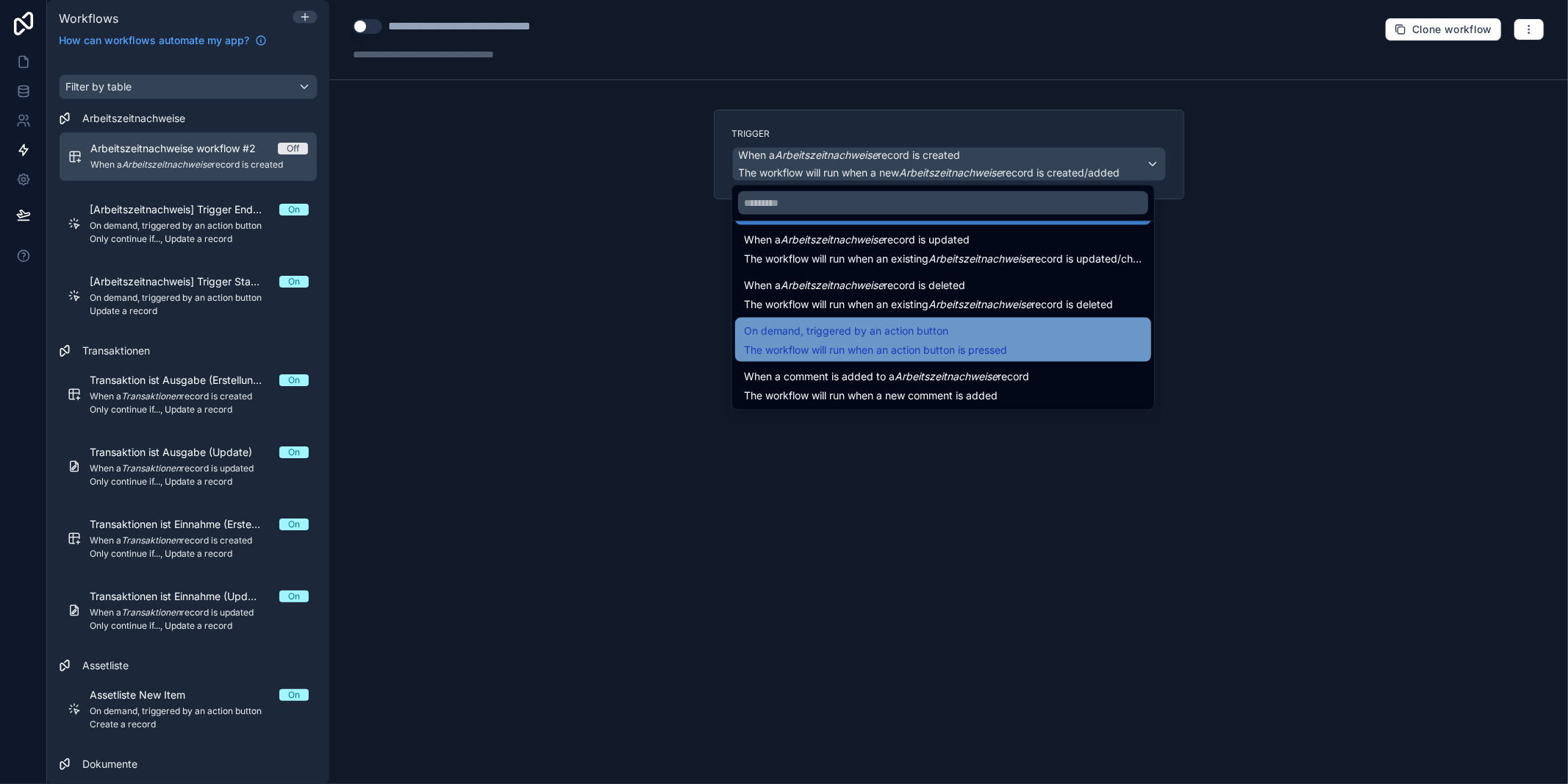
click at [834, 335] on span "On demand, triggered by an action button" at bounding box center [845, 330] width 204 height 17
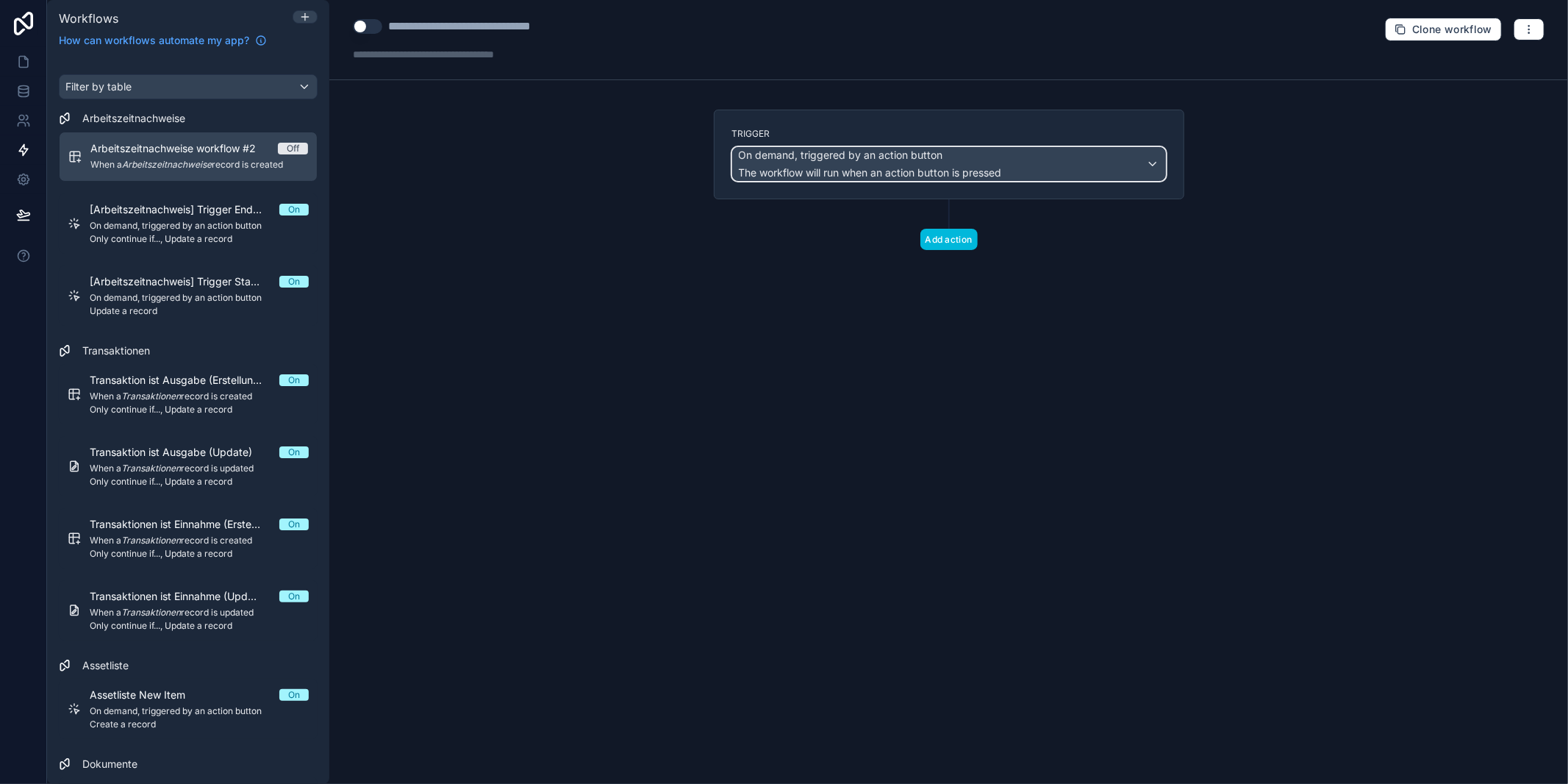
click at [903, 170] on span "The workflow will run when an action button is pressed" at bounding box center [870, 172] width 263 height 13
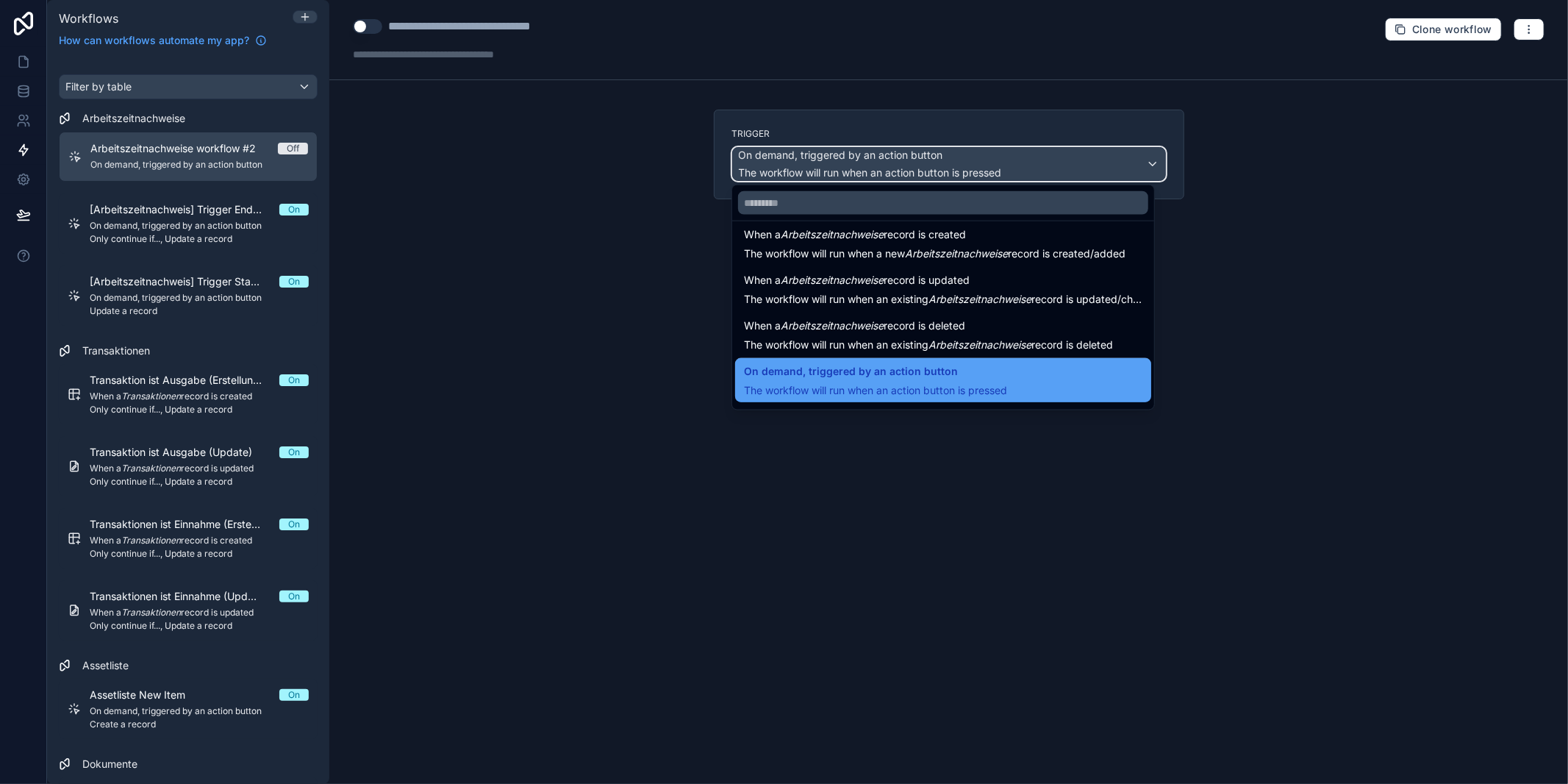
scroll to position [0, 0]
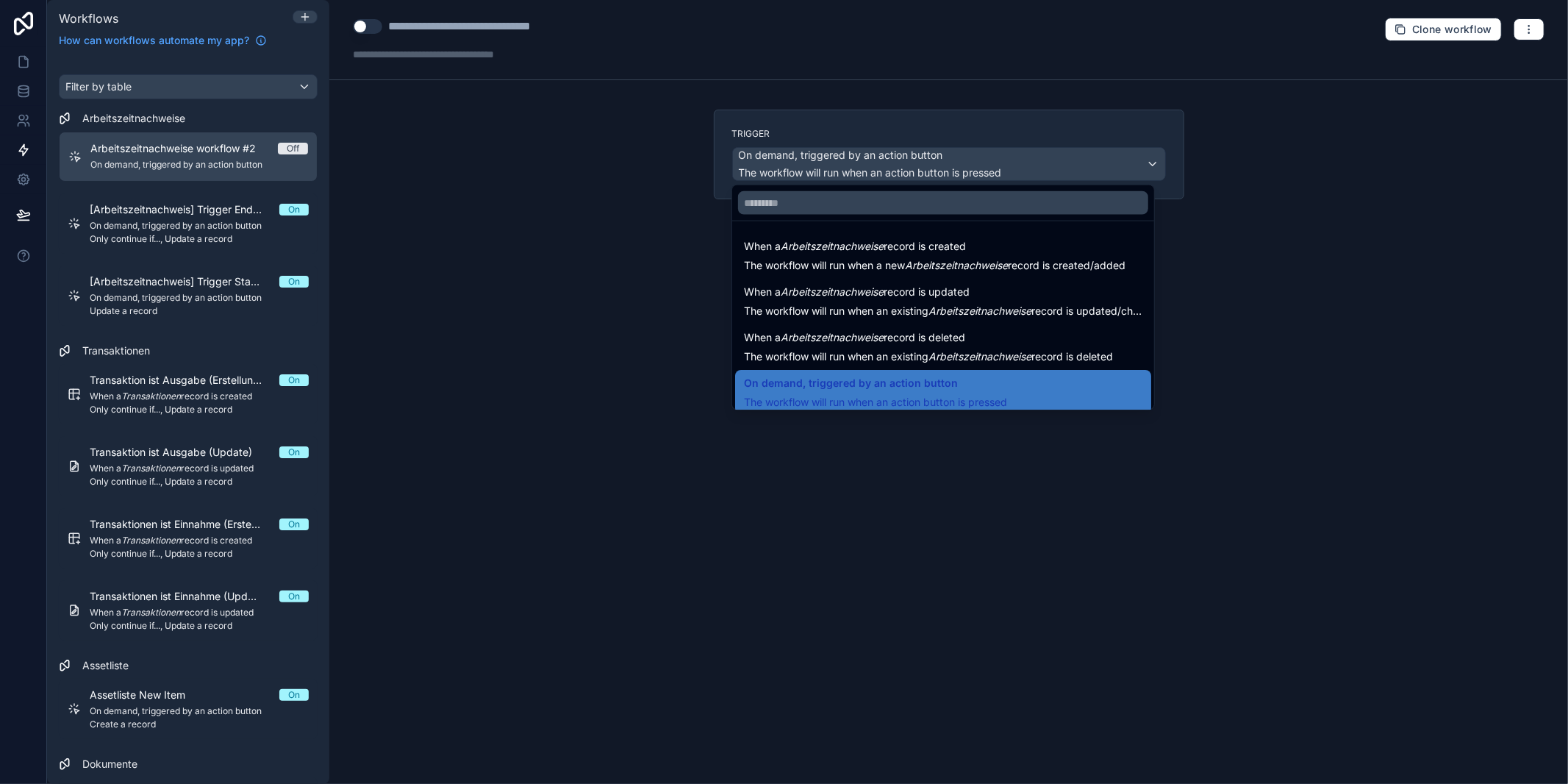
click at [684, 319] on div at bounding box center [784, 392] width 1568 height 784
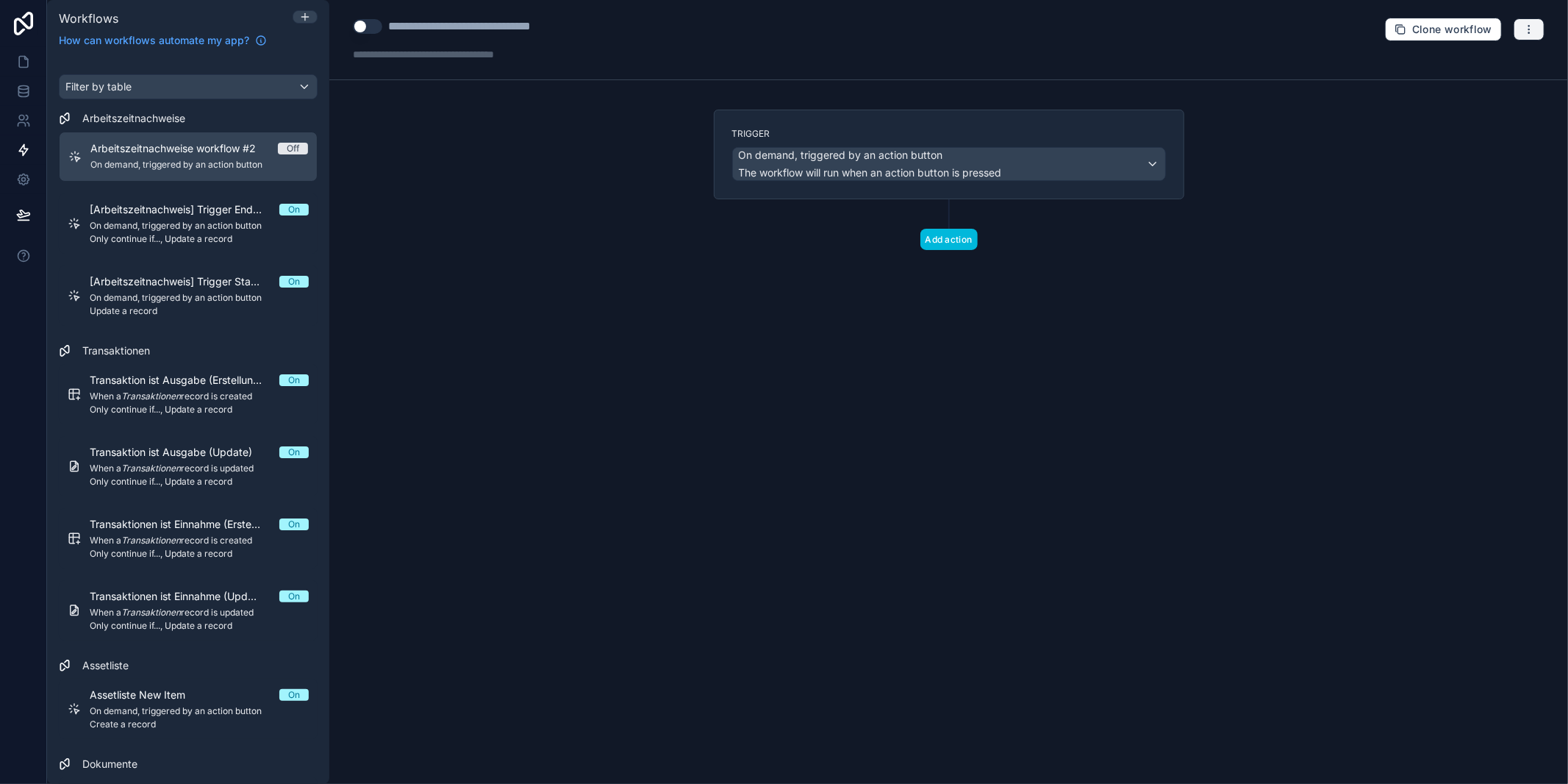
click at [1540, 32] on button "button" at bounding box center [1529, 29] width 31 height 22
click at [1474, 109] on span "Delete workflow" at bounding box center [1490, 110] width 71 height 12
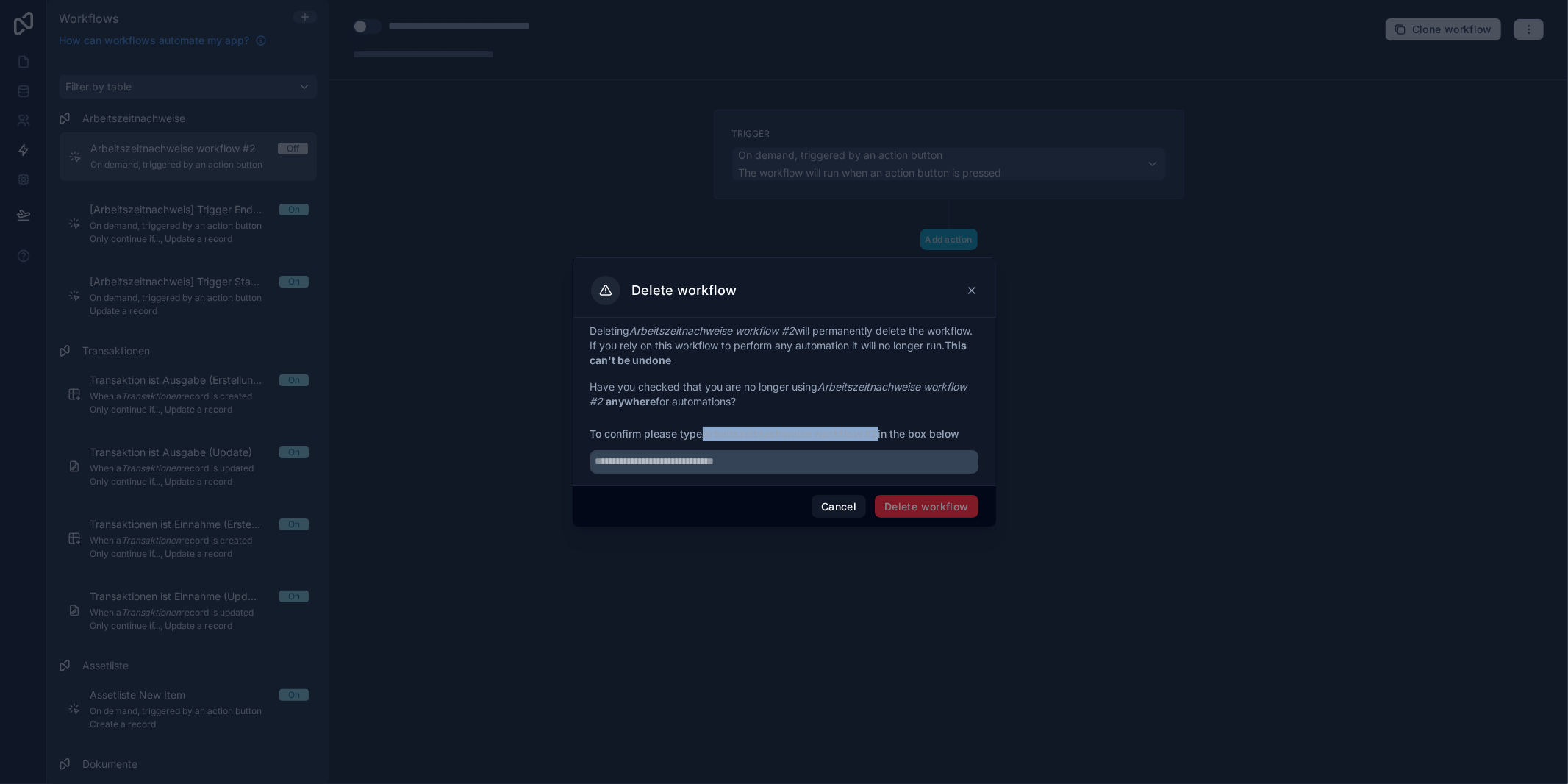
drag, startPoint x: 707, startPoint y: 436, endPoint x: 880, endPoint y: 428, distance: 173.2
click at [880, 428] on span "To confirm please type Arbeitszeitnachweise workflow #2 in the box below" at bounding box center [784, 434] width 388 height 15
copy strong "Arbeitszeitnachweise workflow #2"
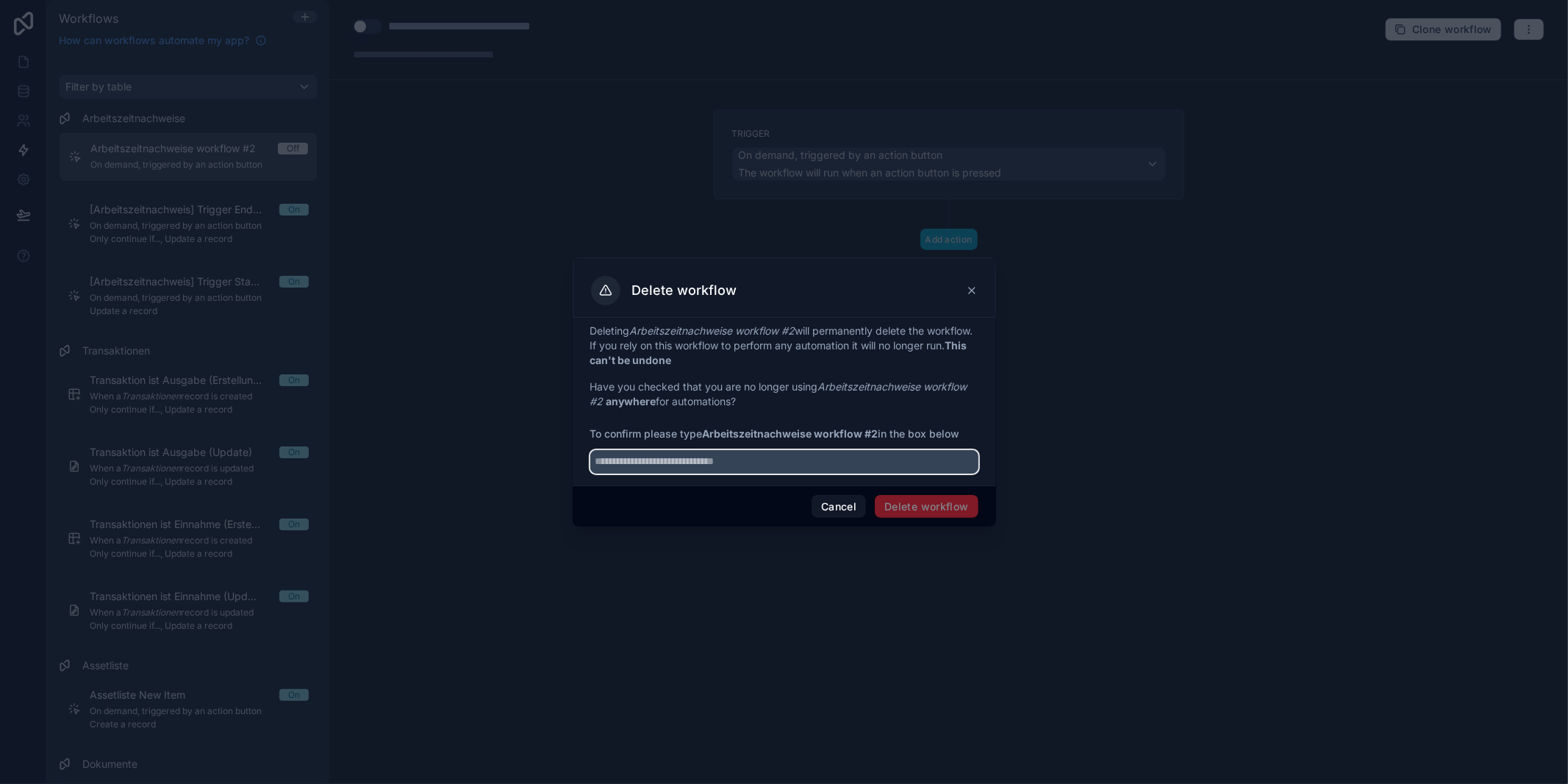
click at [742, 465] on input "text" at bounding box center [784, 462] width 388 height 24
paste input "**********"
type input "**********"
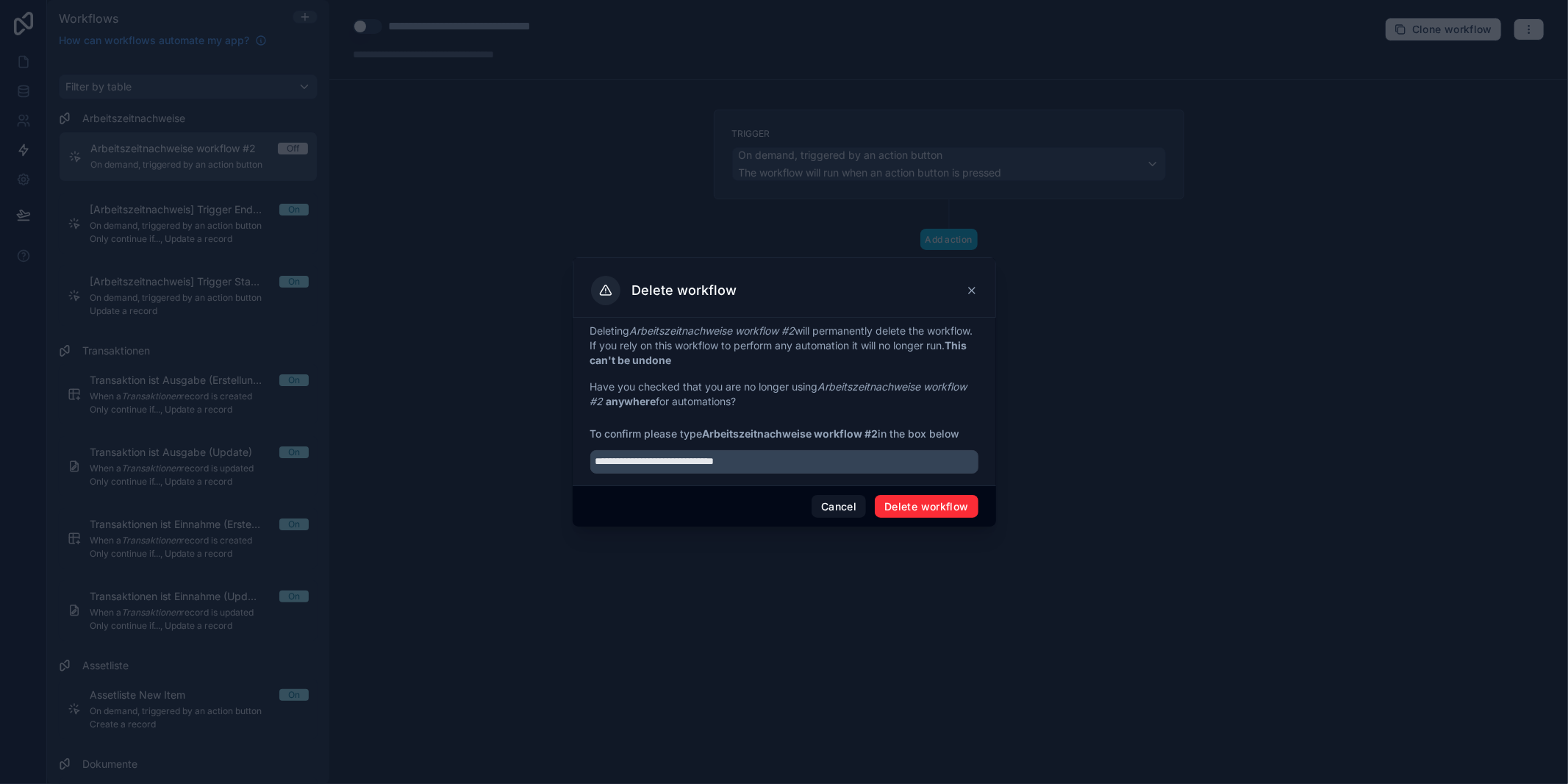
click at [913, 502] on button "Delete workflow" at bounding box center [926, 507] width 103 height 24
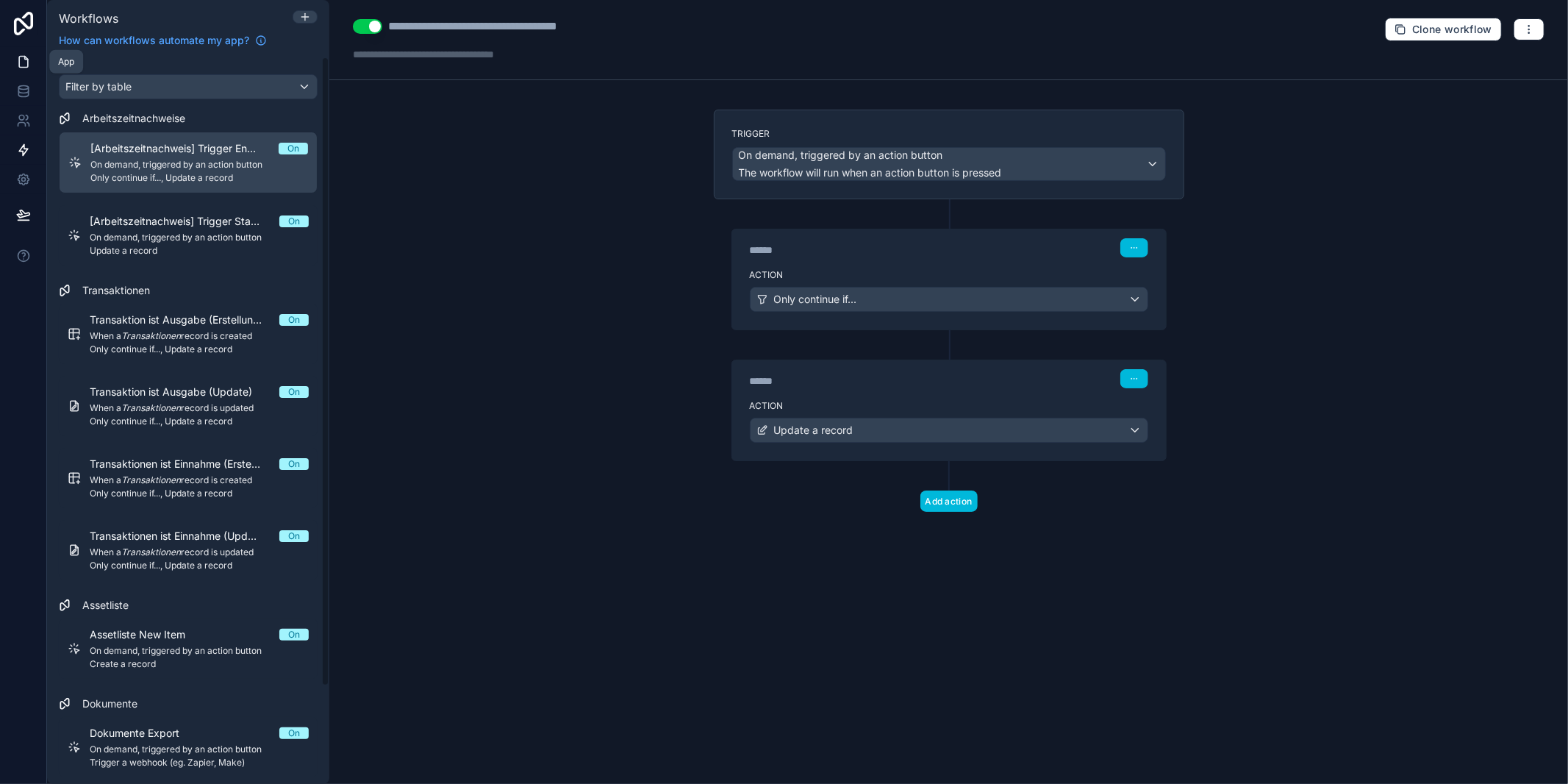
click at [35, 61] on link at bounding box center [23, 61] width 47 height 29
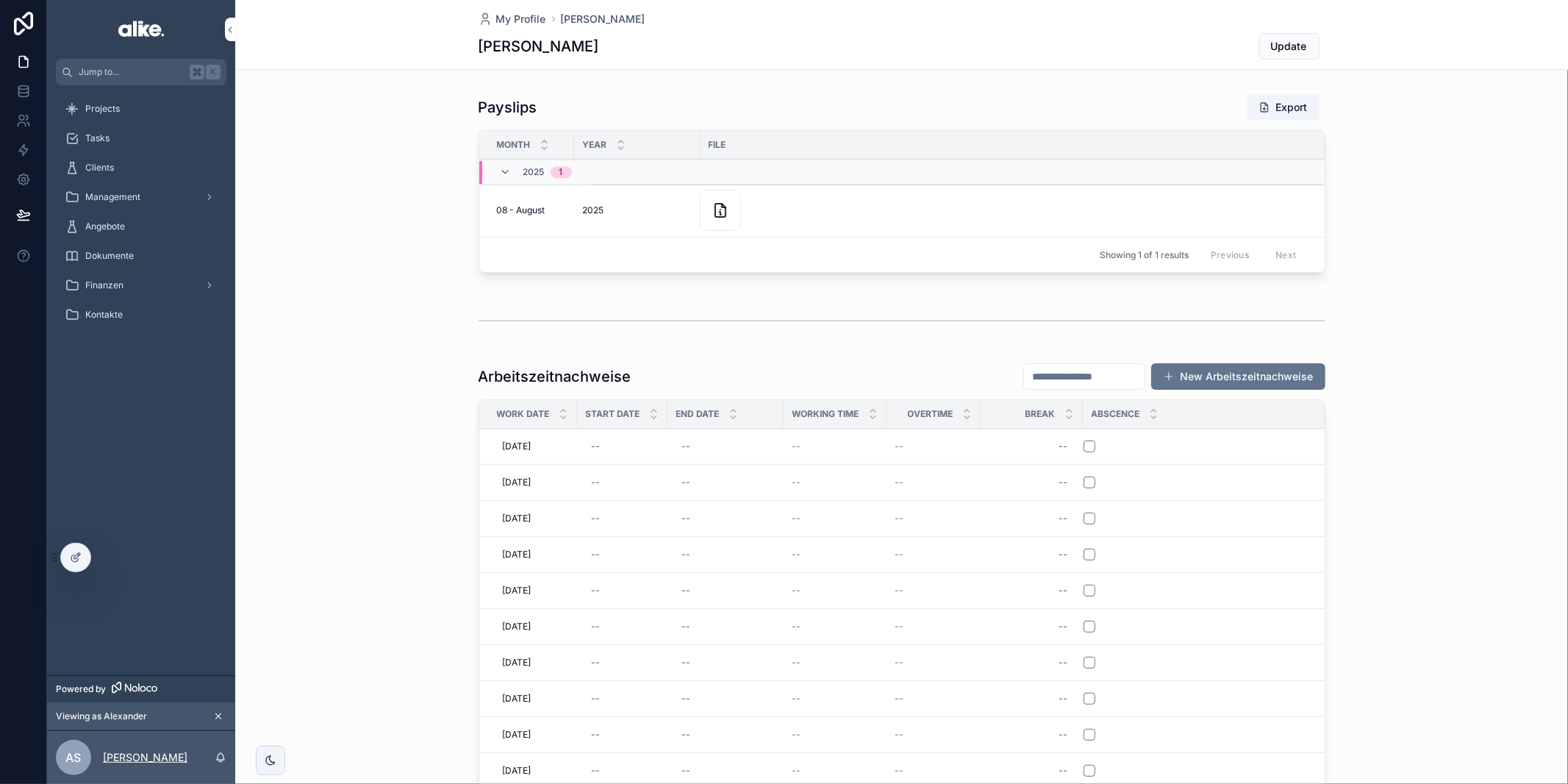
click at [142, 761] on p "[PERSON_NAME]" at bounding box center [145, 757] width 84 height 15
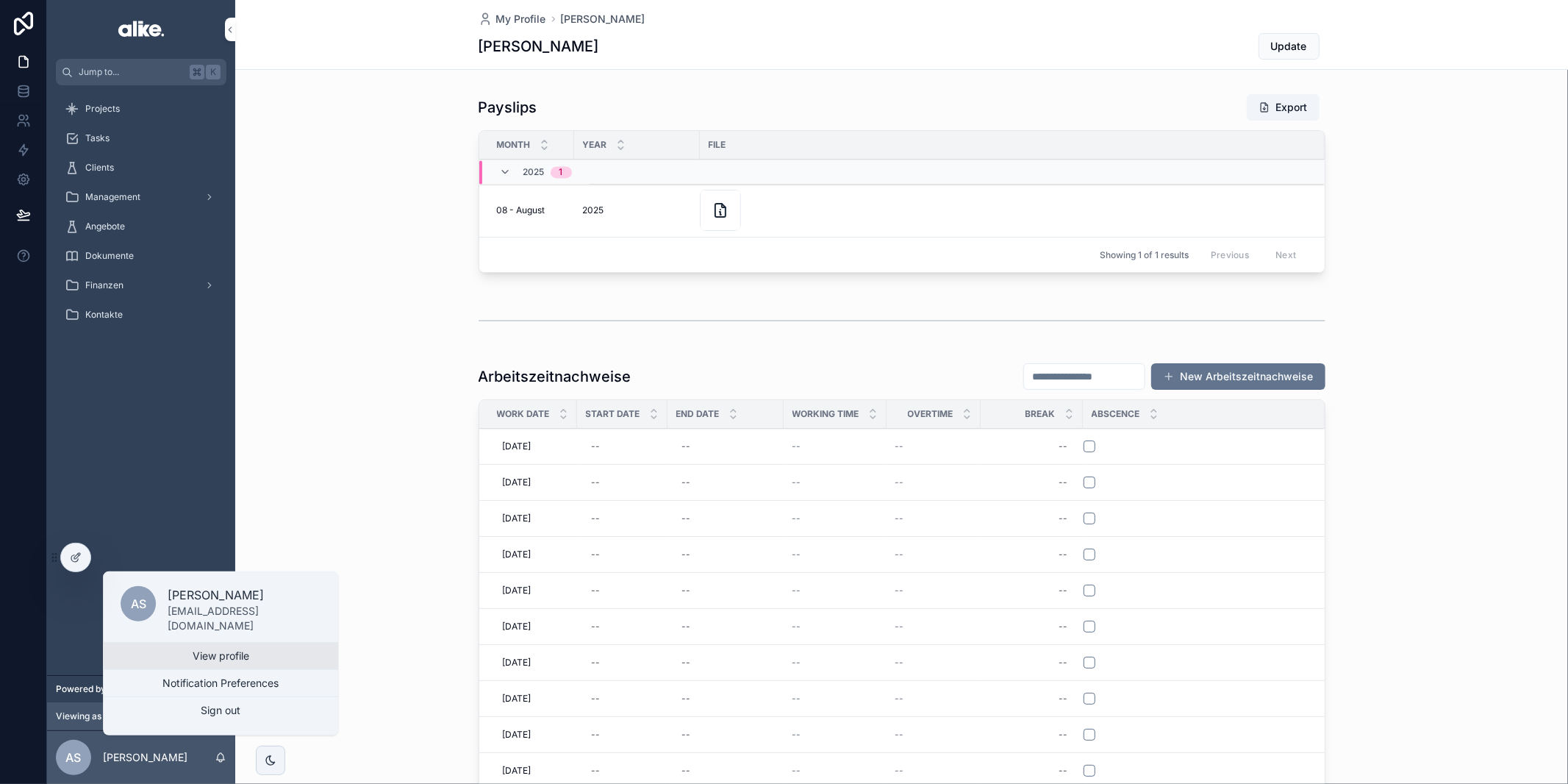
click at [177, 653] on link "View profile" at bounding box center [220, 656] width 236 height 27
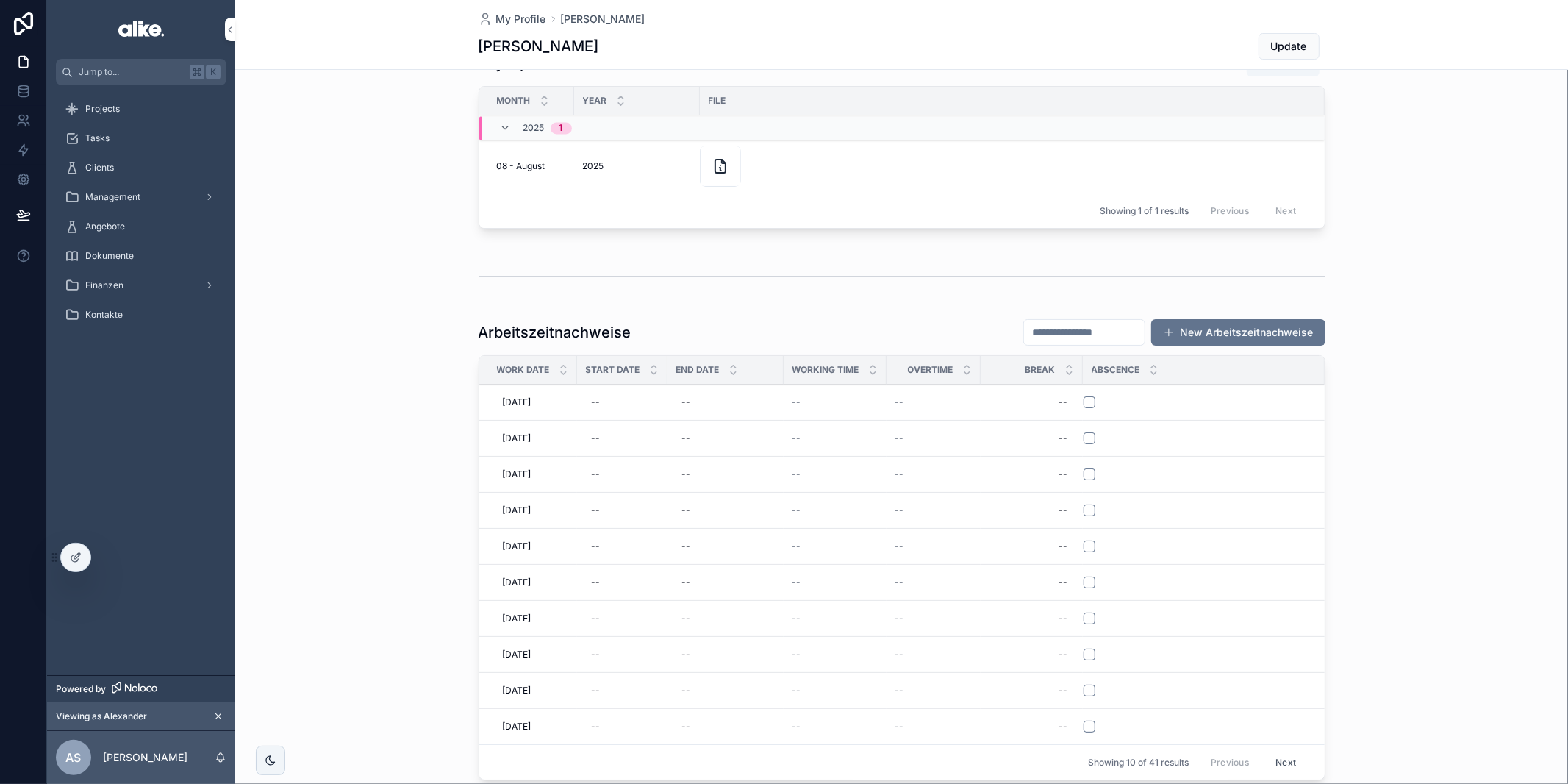
scroll to position [47, 0]
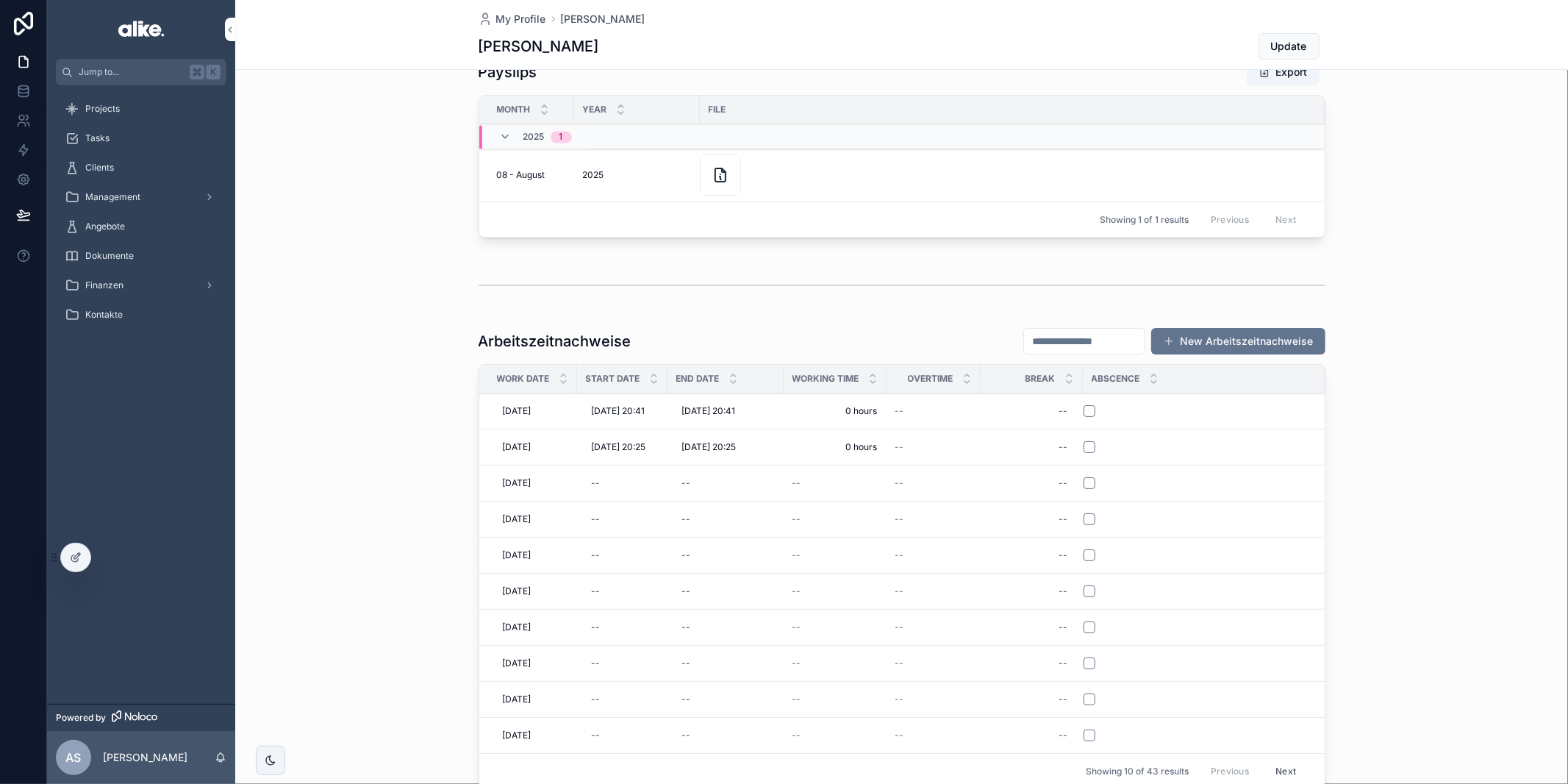
scroll to position [44, 0]
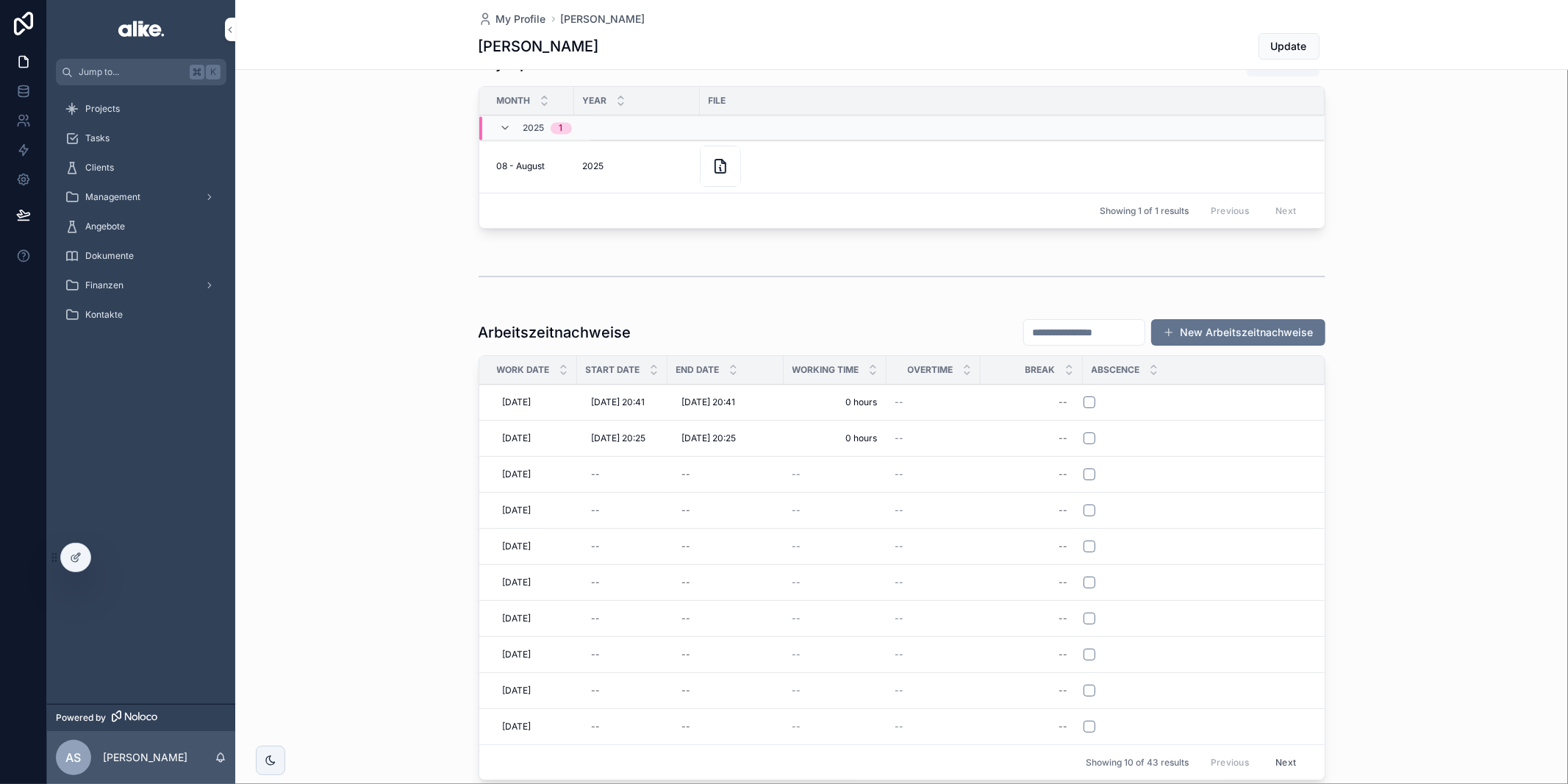
click at [0, 0] on span "Stop Tracking" at bounding box center [0, 0] width 0 height 0
click at [573, 400] on td "29.8.2025 29.8.2025" at bounding box center [528, 402] width 98 height 36
click at [81, 555] on icon at bounding box center [75, 557] width 12 height 12
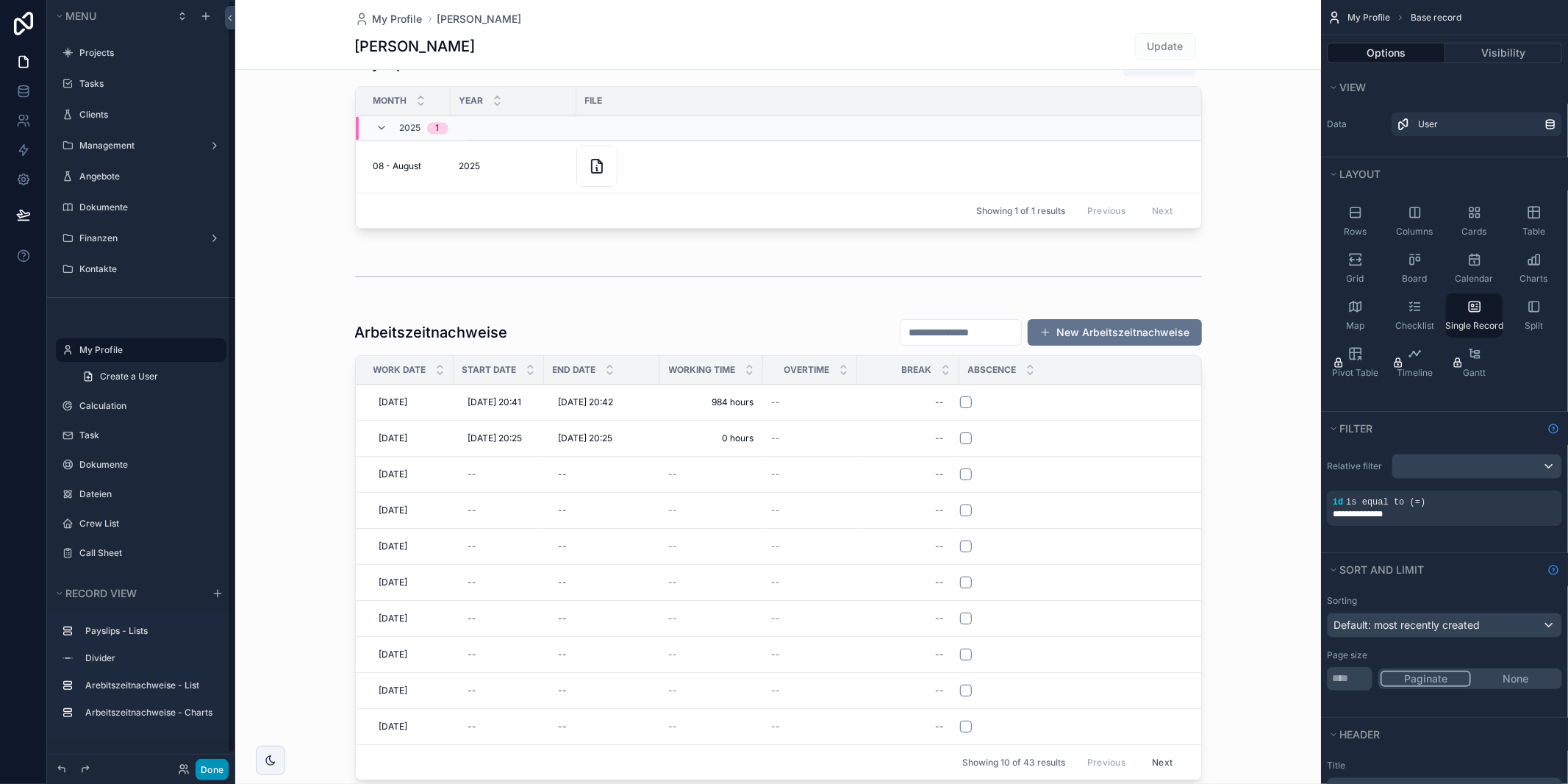
click at [215, 769] on button "Done" at bounding box center [212, 768] width 33 height 21
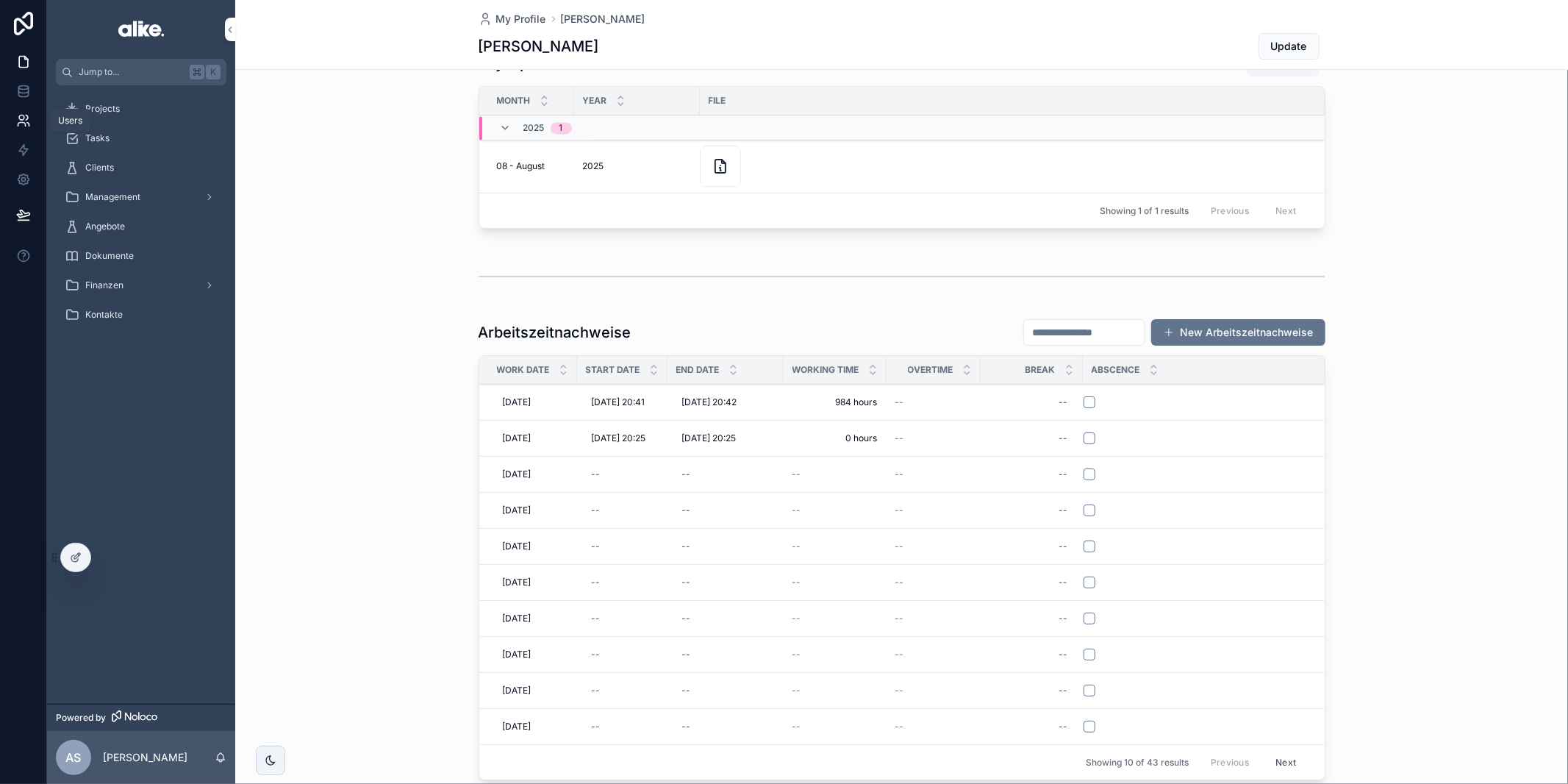
click at [23, 124] on icon at bounding box center [24, 120] width 15 height 15
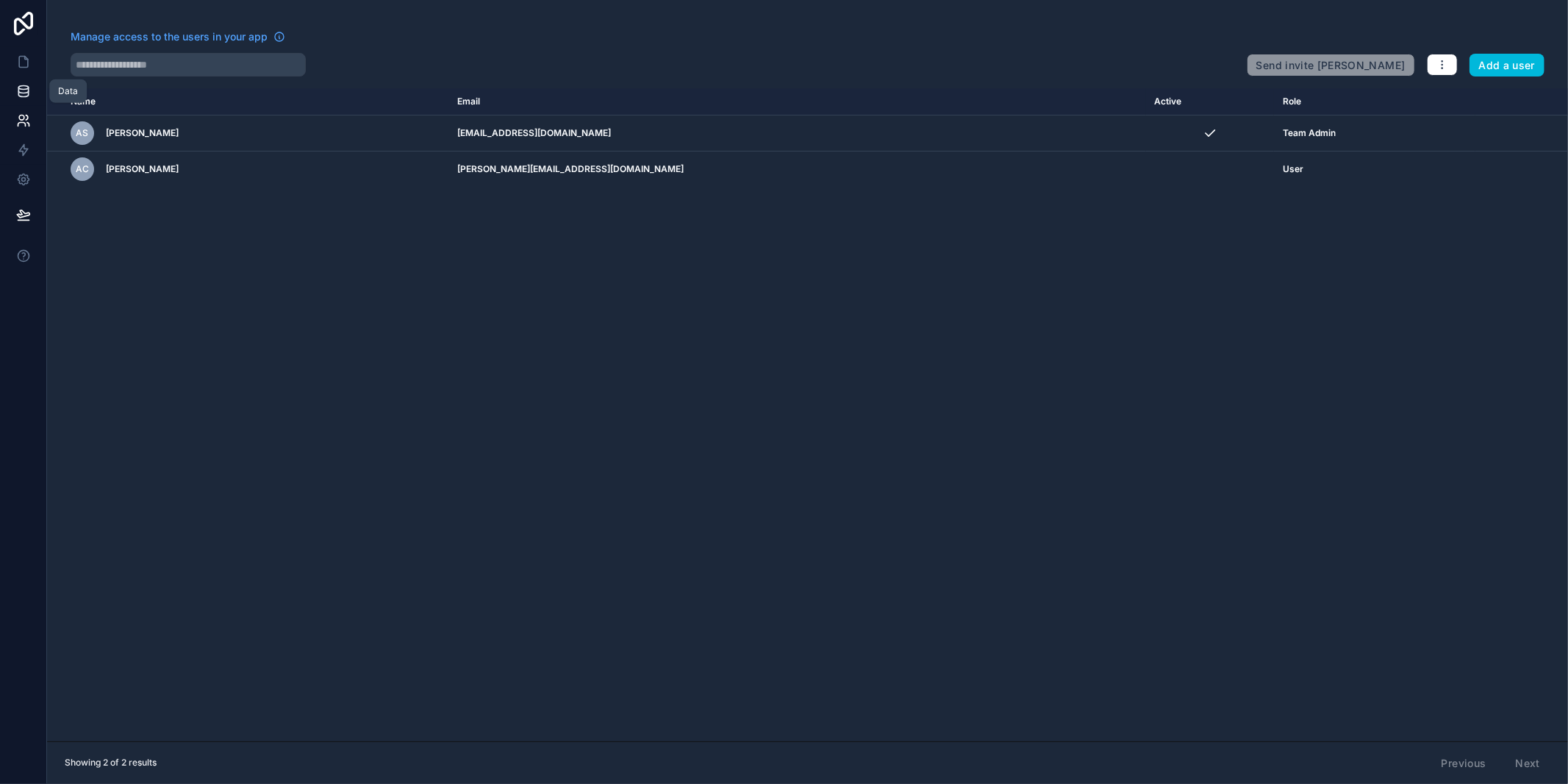
click at [24, 93] on icon at bounding box center [23, 90] width 9 height 6
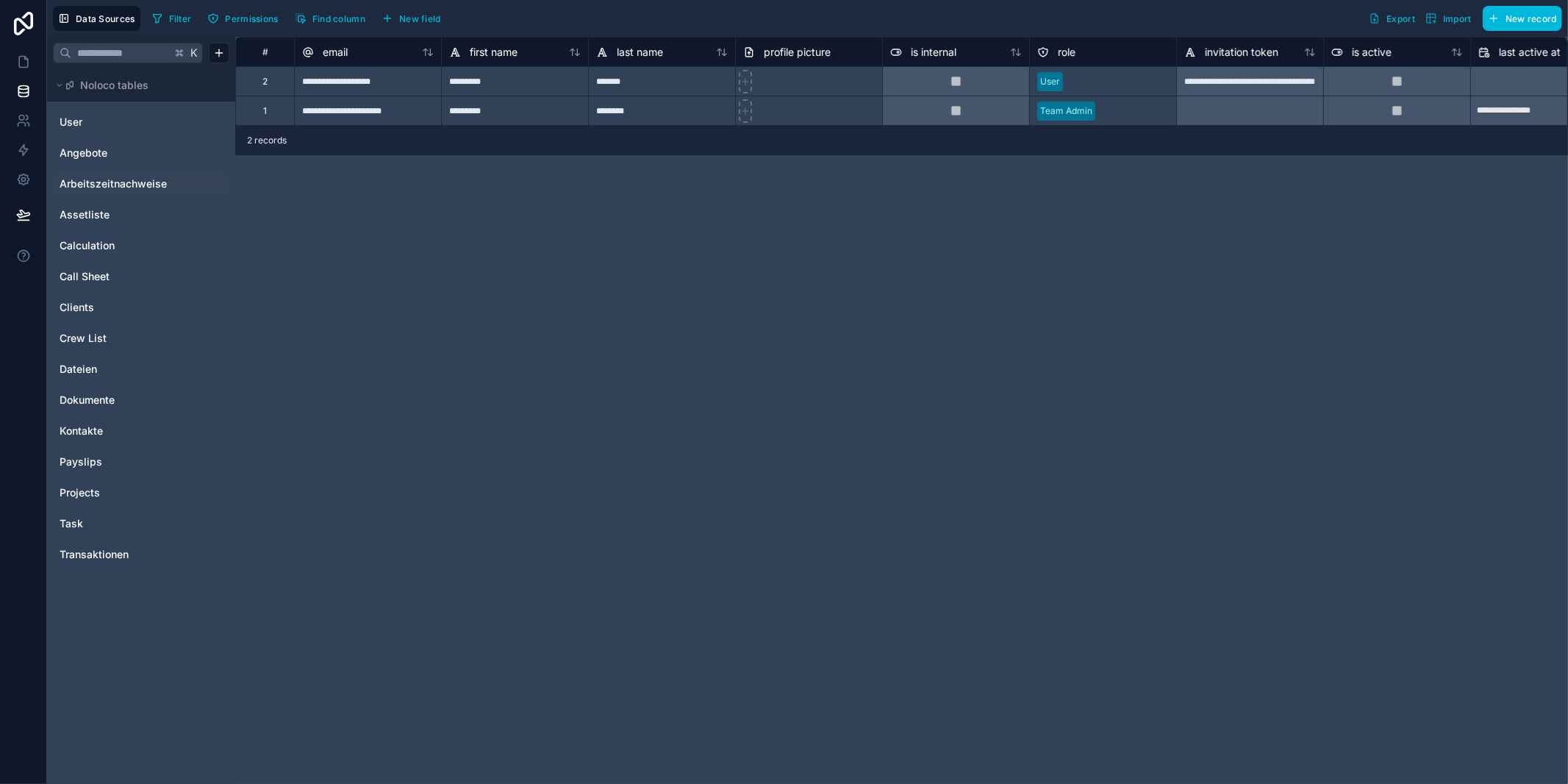
click at [111, 183] on span "Arbeitszeitnachweise" at bounding box center [113, 183] width 107 height 15
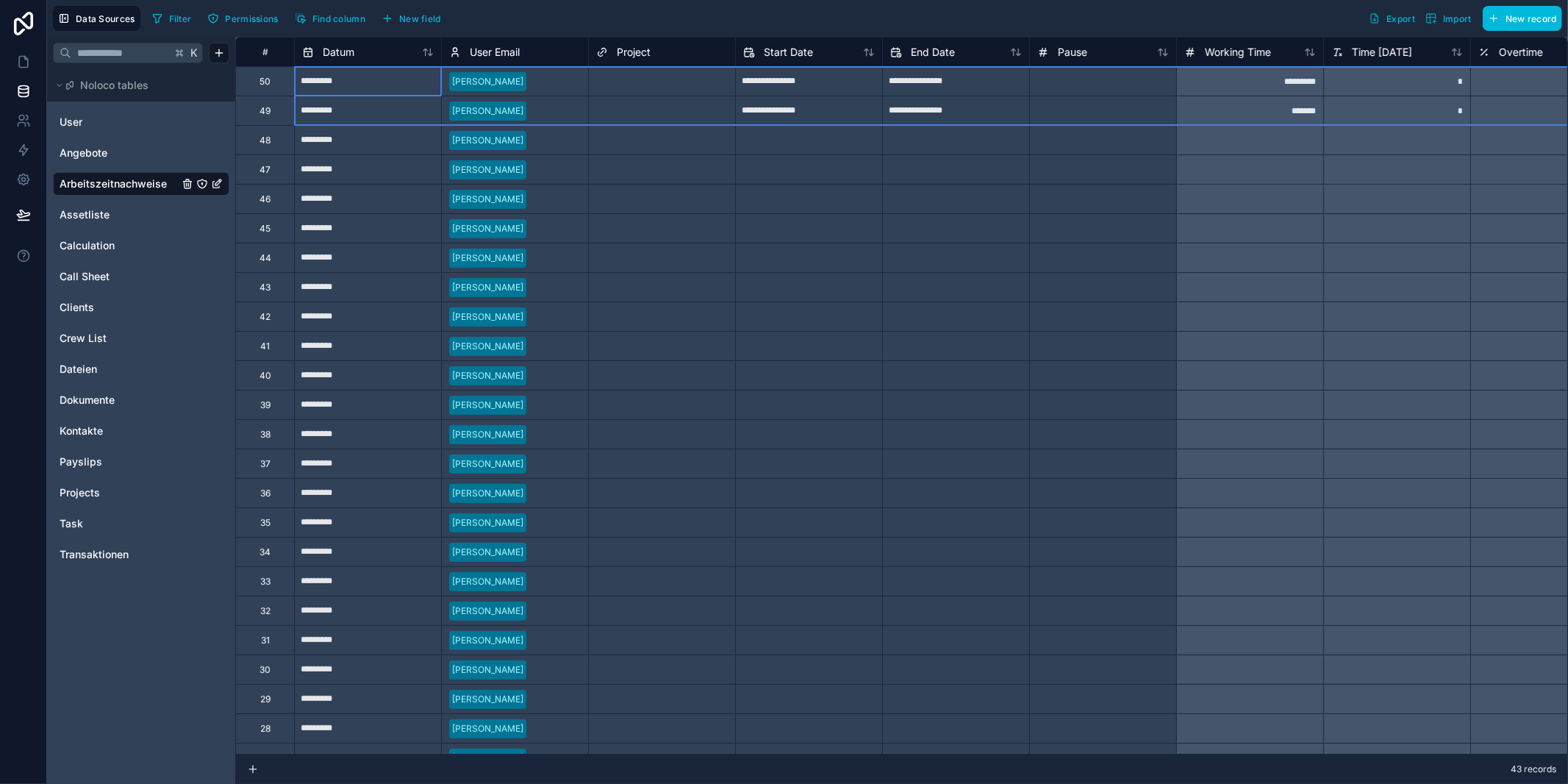
drag, startPoint x: 267, startPoint y: 80, endPoint x: 269, endPoint y: 120, distance: 40.0
click at [269, 120] on div "**********" at bounding box center [1220, 683] width 1971 height 1294
click at [307, 171] on div "Delete rows 1 to 2" at bounding box center [315, 169] width 97 height 17
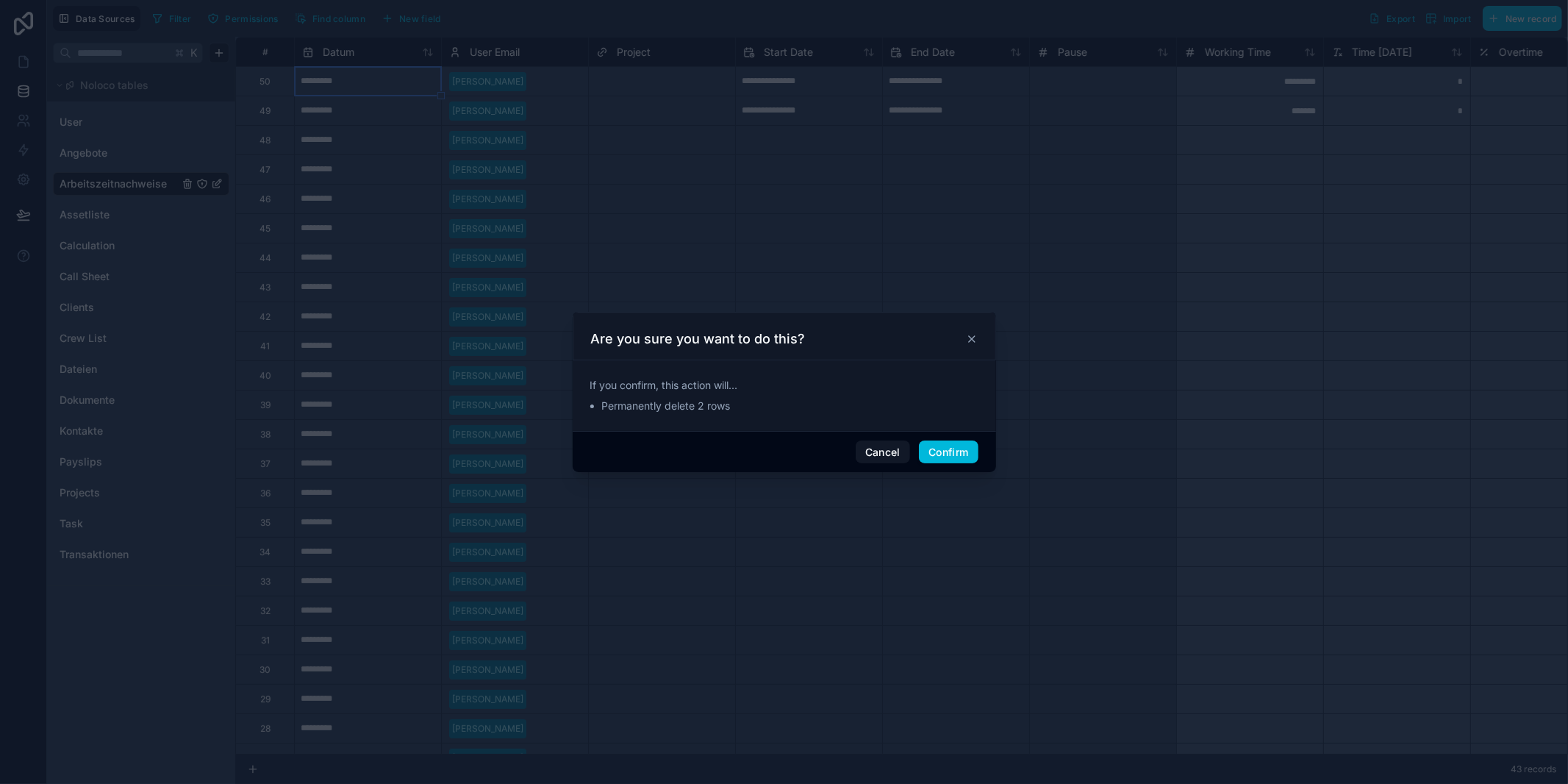
click at [956, 452] on button "Confirm" at bounding box center [948, 452] width 59 height 24
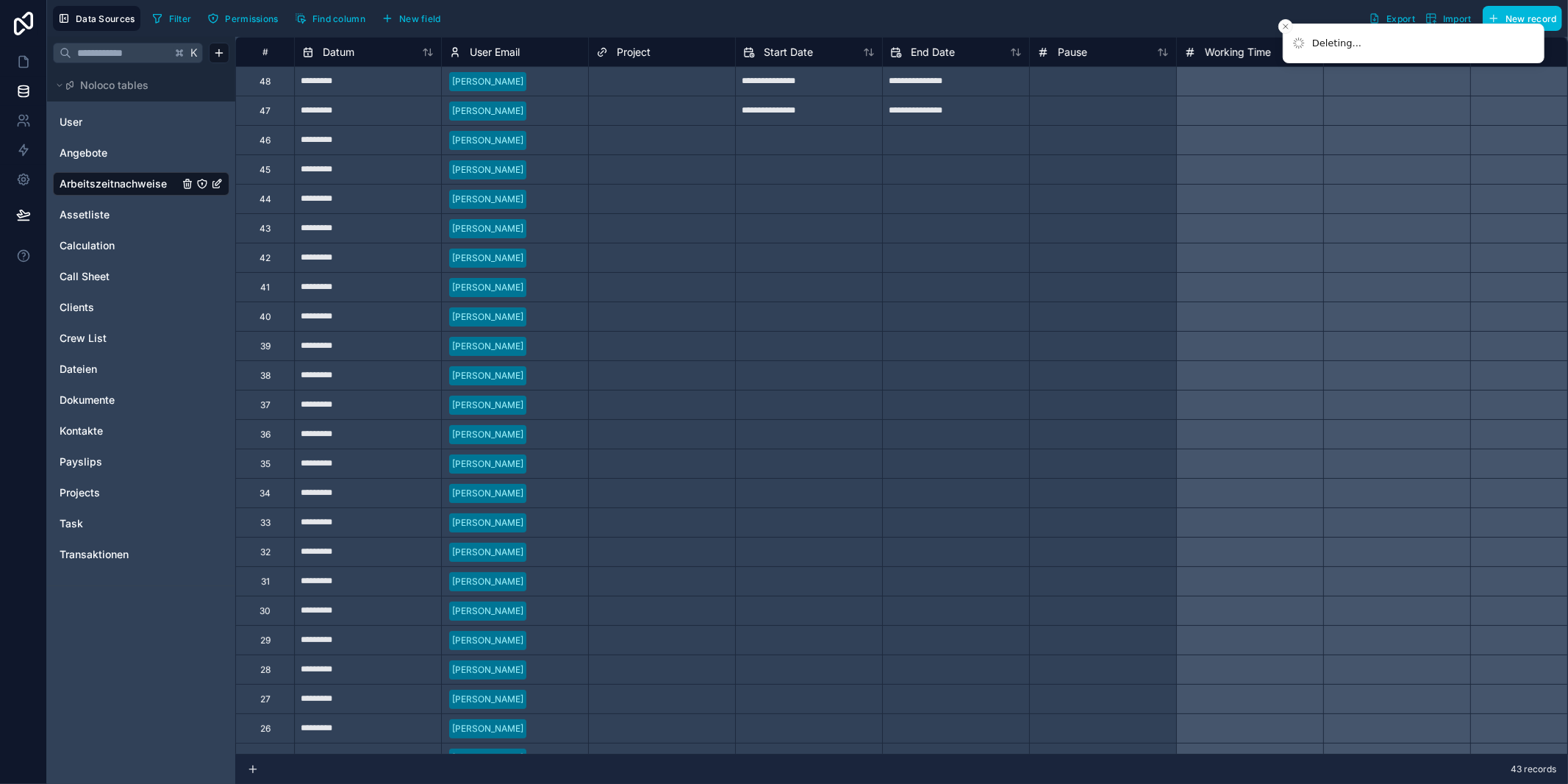
type input "*********"
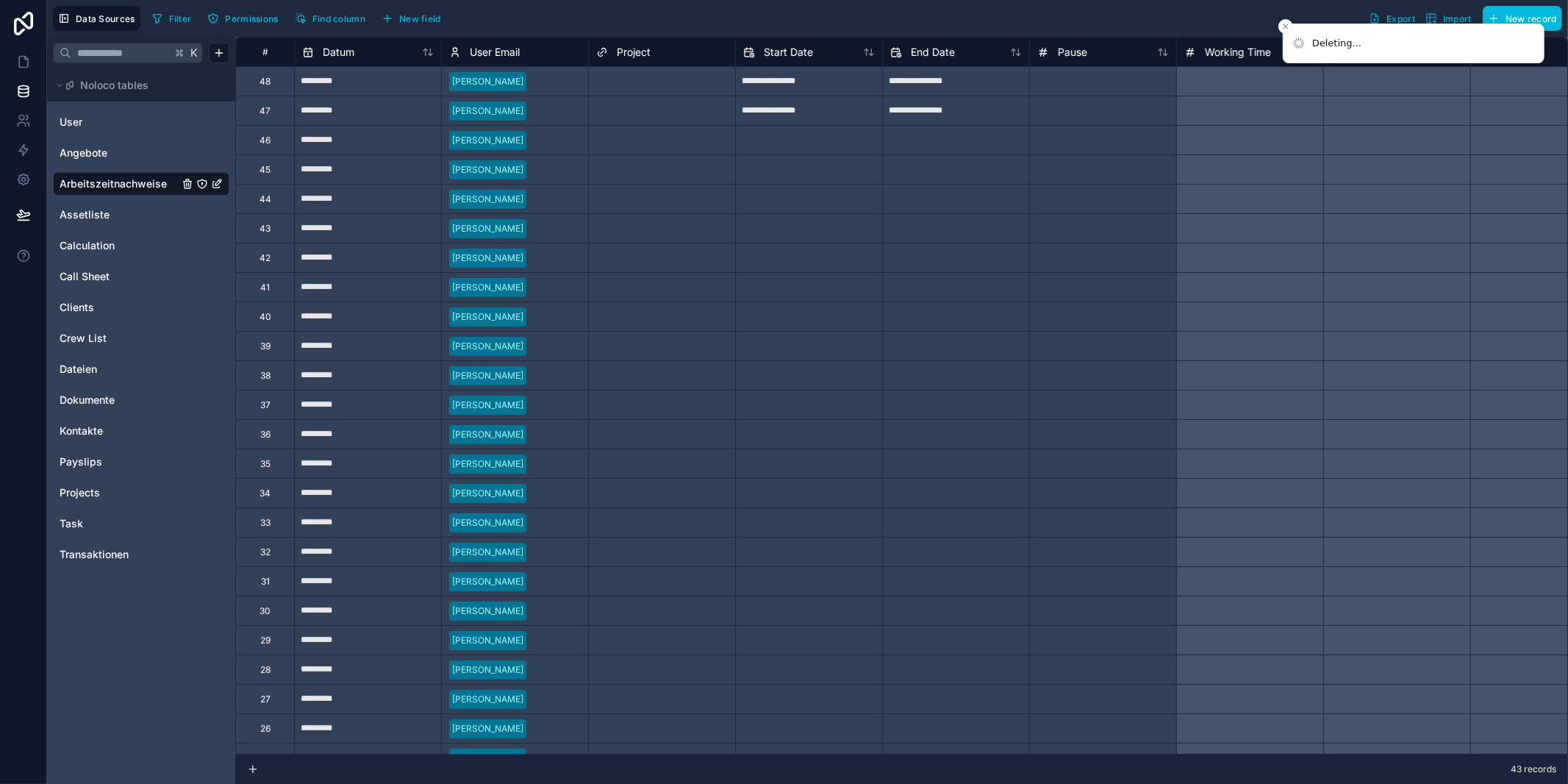
type input "*********"
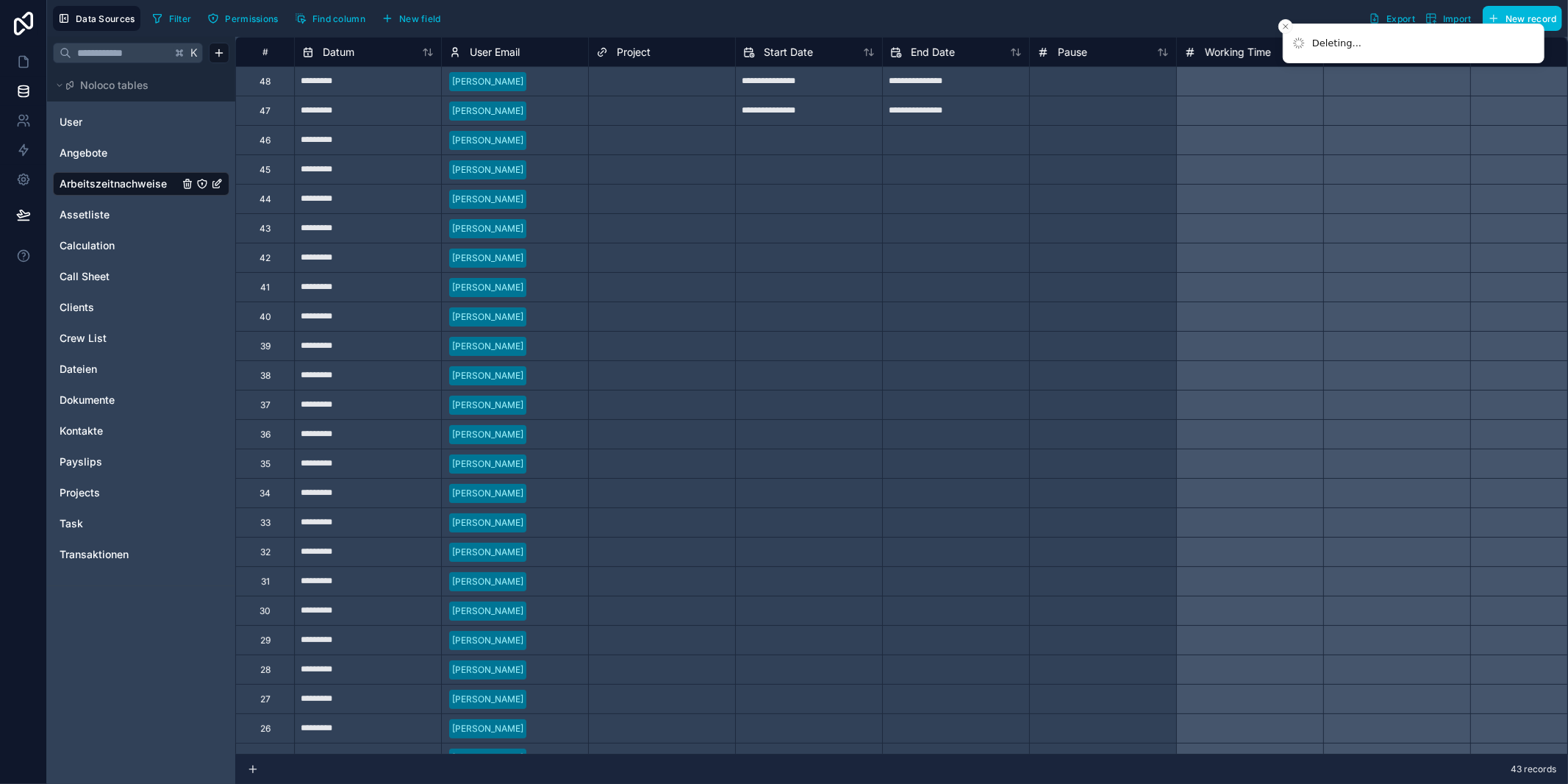
type input "*********"
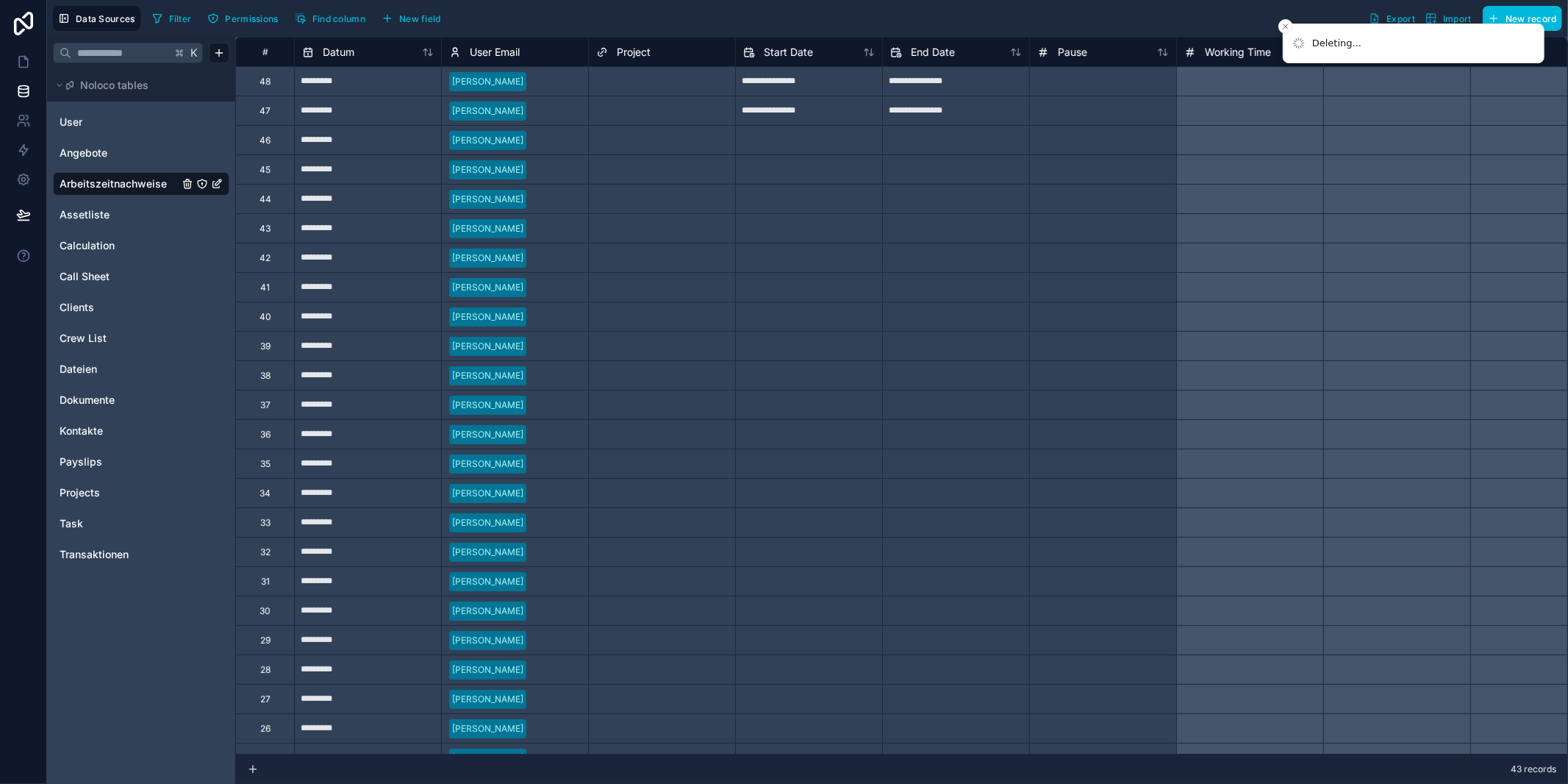
type input "*********"
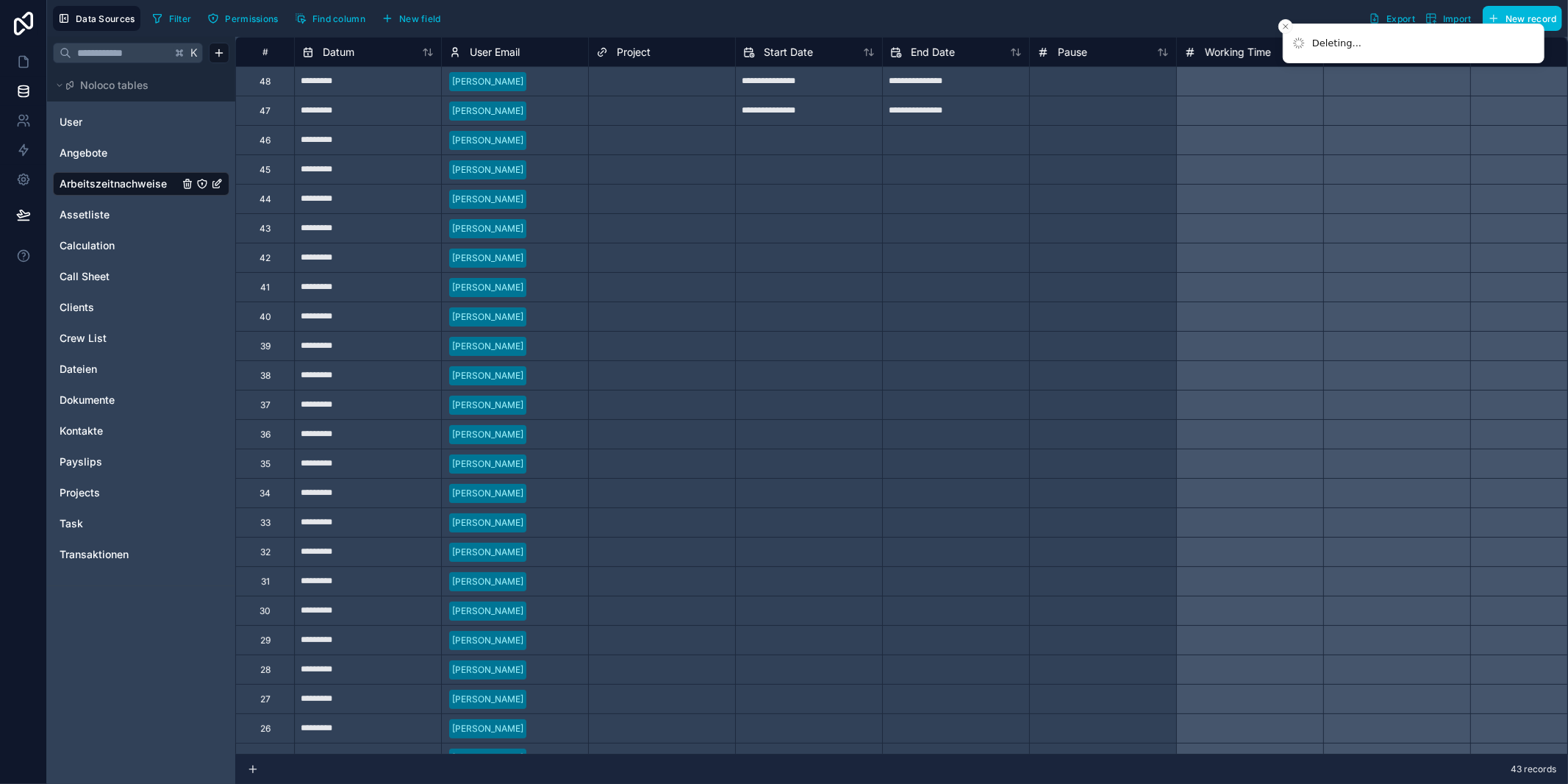
type input "*********"
type input "********"
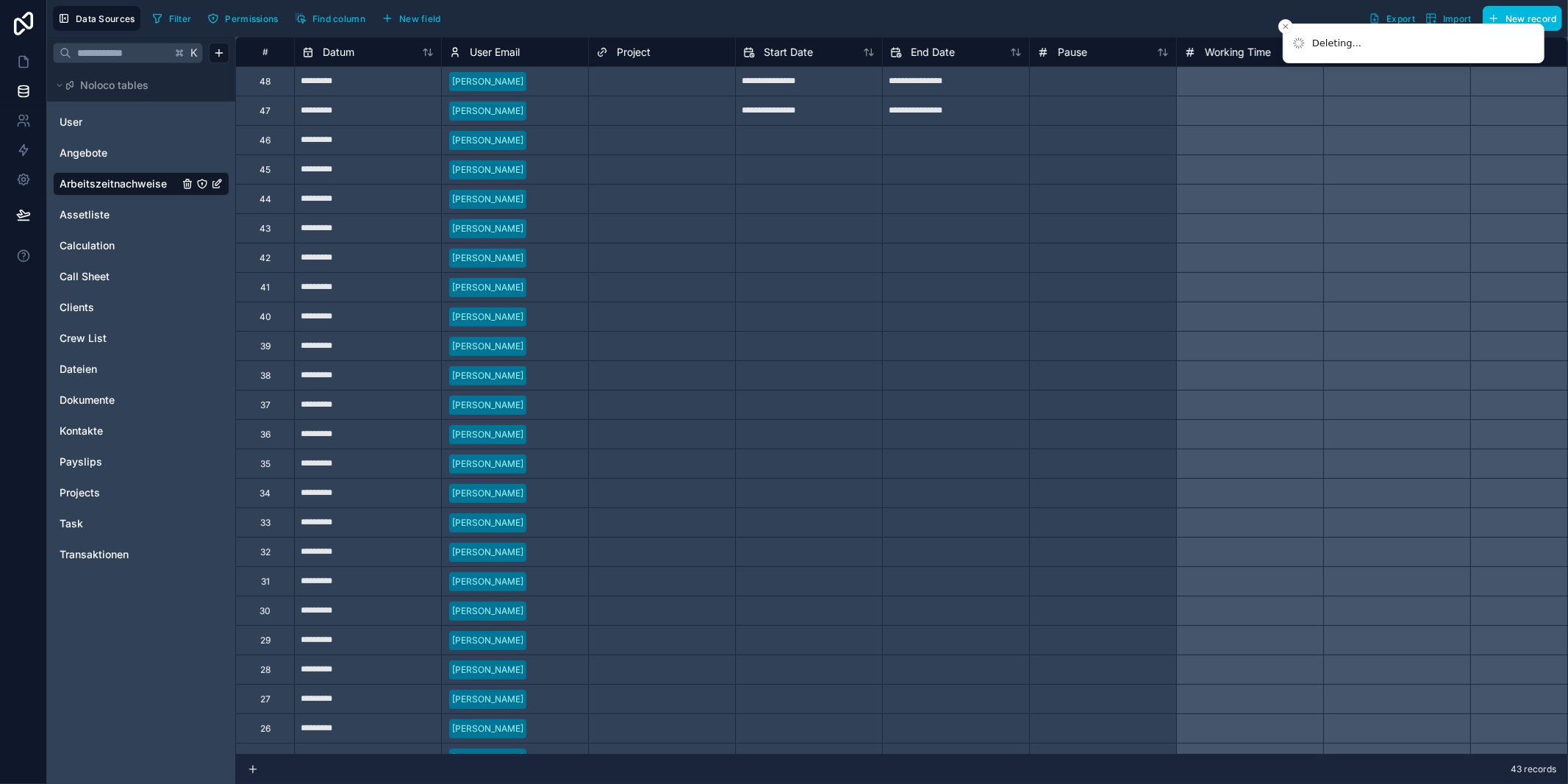
type input "********"
type input "**********"
type input "********"
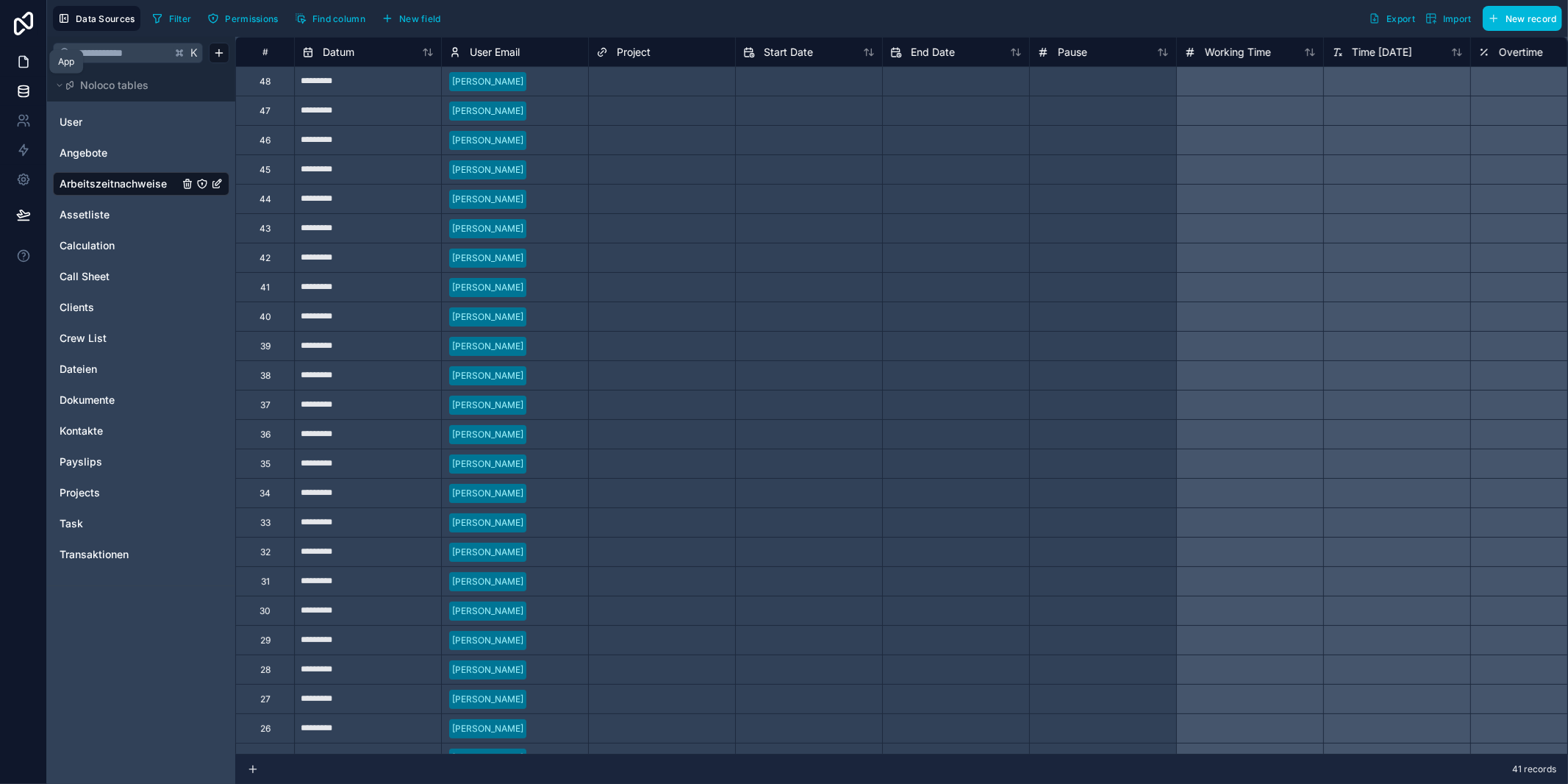
click at [29, 59] on icon at bounding box center [24, 61] width 15 height 15
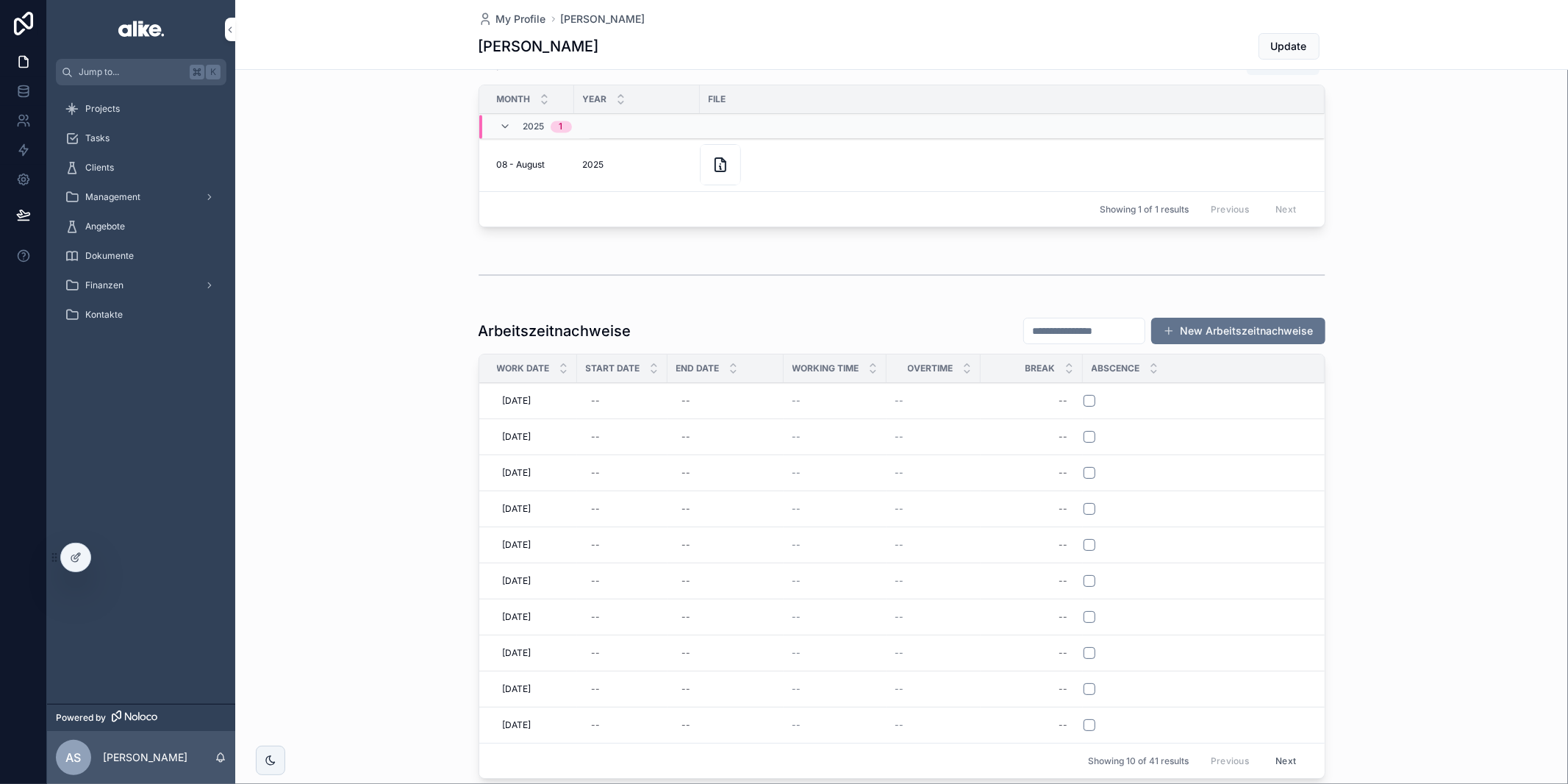
scroll to position [35, 0]
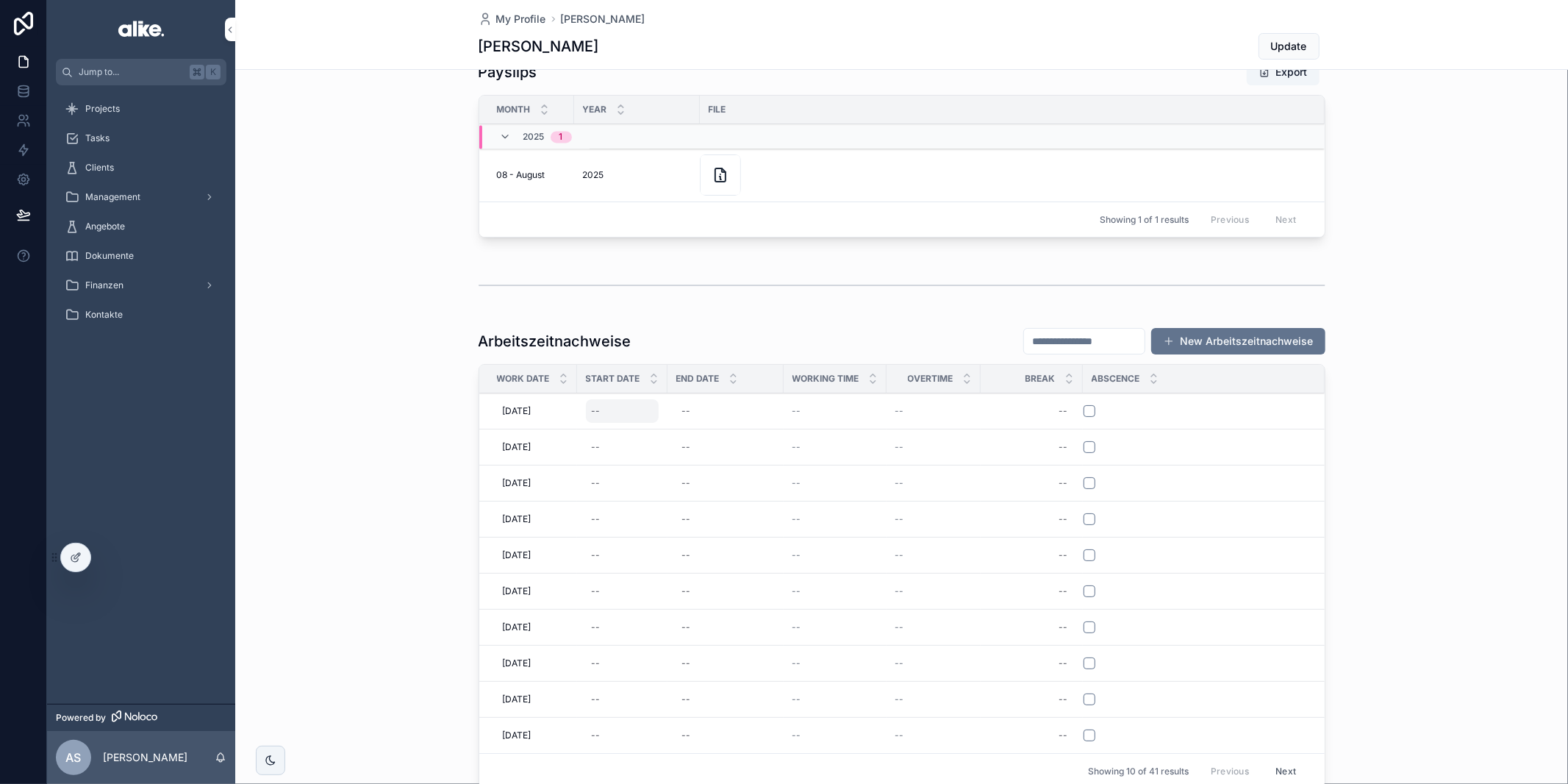
click at [617, 410] on div "--" at bounding box center [622, 411] width 72 height 24
click at [648, 726] on input "**" at bounding box center [649, 723] width 34 height 20
click at [678, 449] on div "Today Oktober 2025 Mo Di Mi Do Fr Sa So 29 30 1 2 3 4 5 6 7 8 9 10 11 12 13 14 …" at bounding box center [663, 570] width 203 height 258
click at [670, 457] on button "[DATE]" at bounding box center [663, 463] width 58 height 27
click at [646, 725] on input "**" at bounding box center [649, 723] width 34 height 20
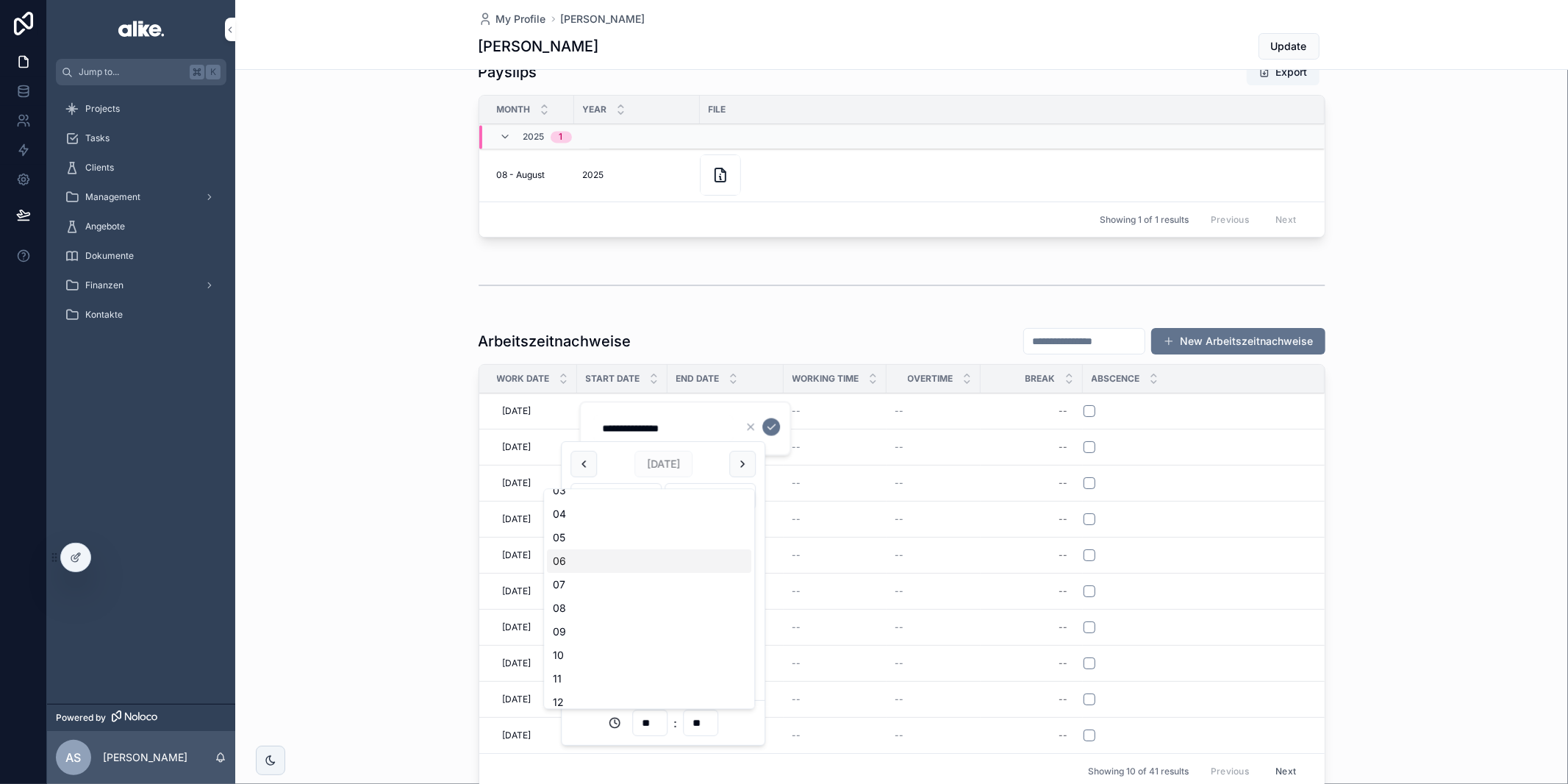
scroll to position [84, 0]
click at [587, 630] on div "09" at bounding box center [648, 631] width 204 height 24
type input "**********"
type input "**"
click at [771, 428] on icon "scrollable content" at bounding box center [772, 427] width 7 height 6
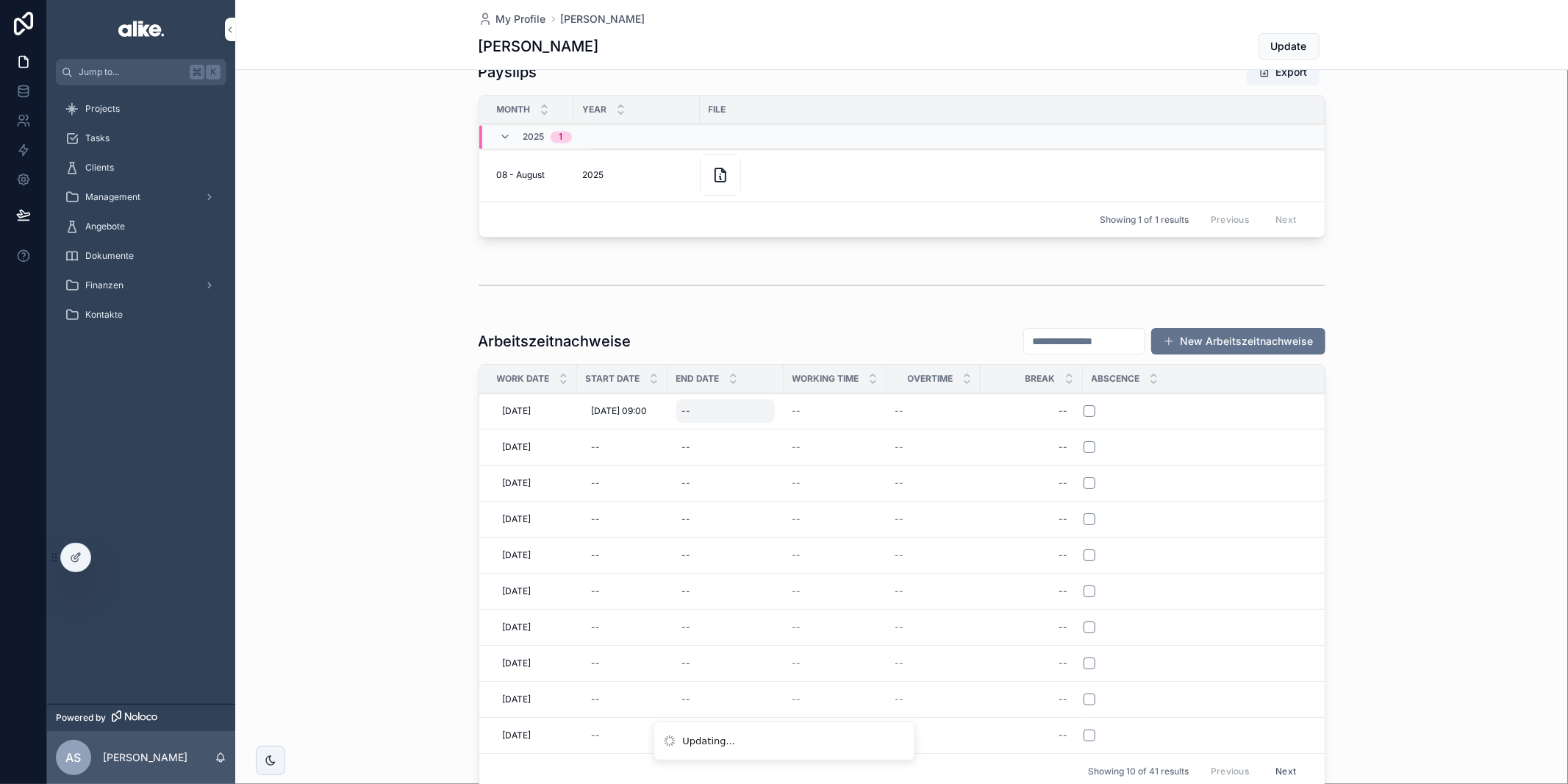
click at [712, 406] on div "--" at bounding box center [725, 411] width 98 height 24
click at [722, 406] on div "--" at bounding box center [725, 411] width 98 height 24
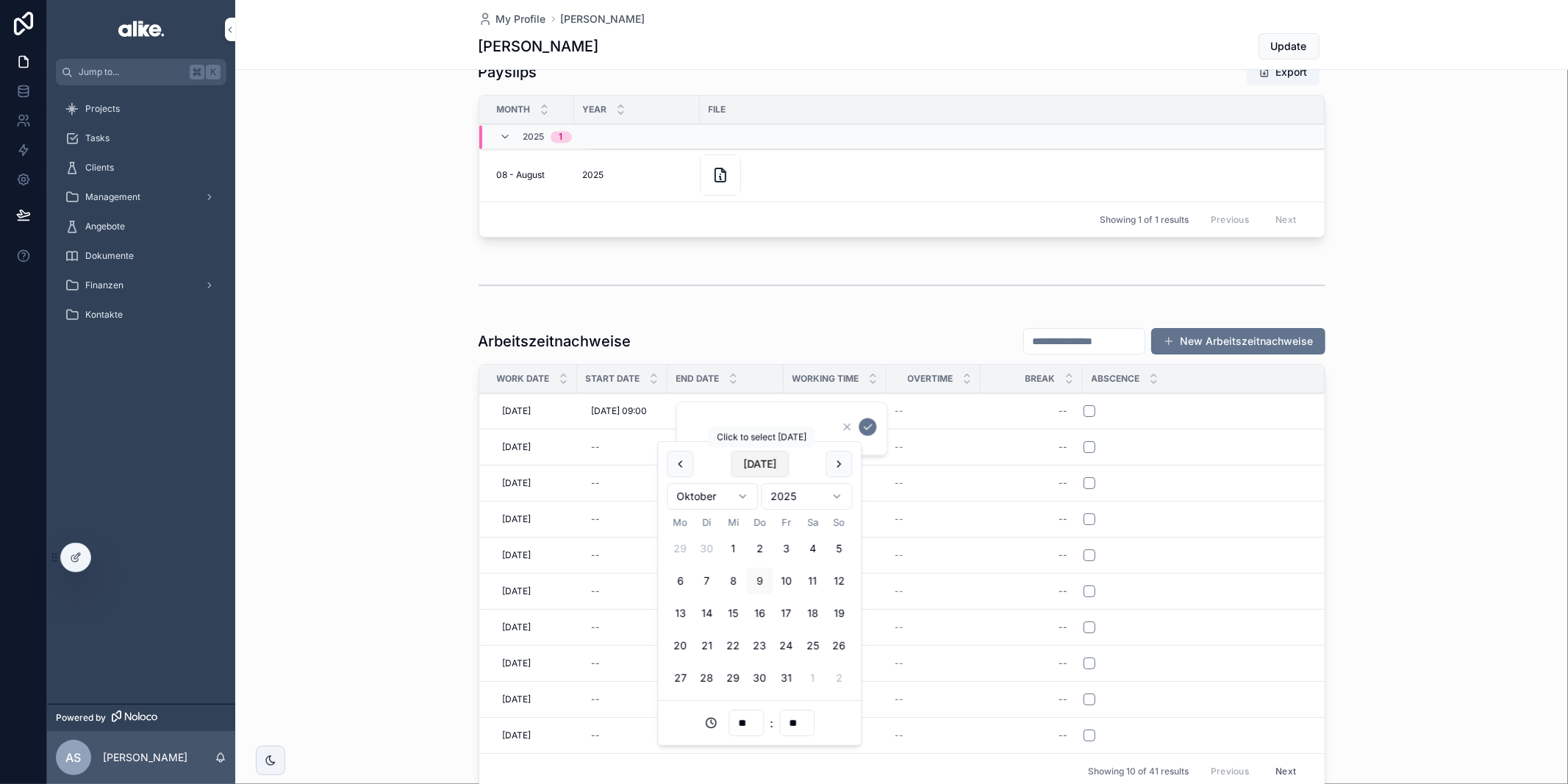
click at [754, 469] on button "[DATE]" at bounding box center [759, 463] width 58 height 27
click at [747, 721] on input "**" at bounding box center [745, 723] width 34 height 20
click at [723, 640] on div "21" at bounding box center [745, 647] width 204 height 24
type input "**********"
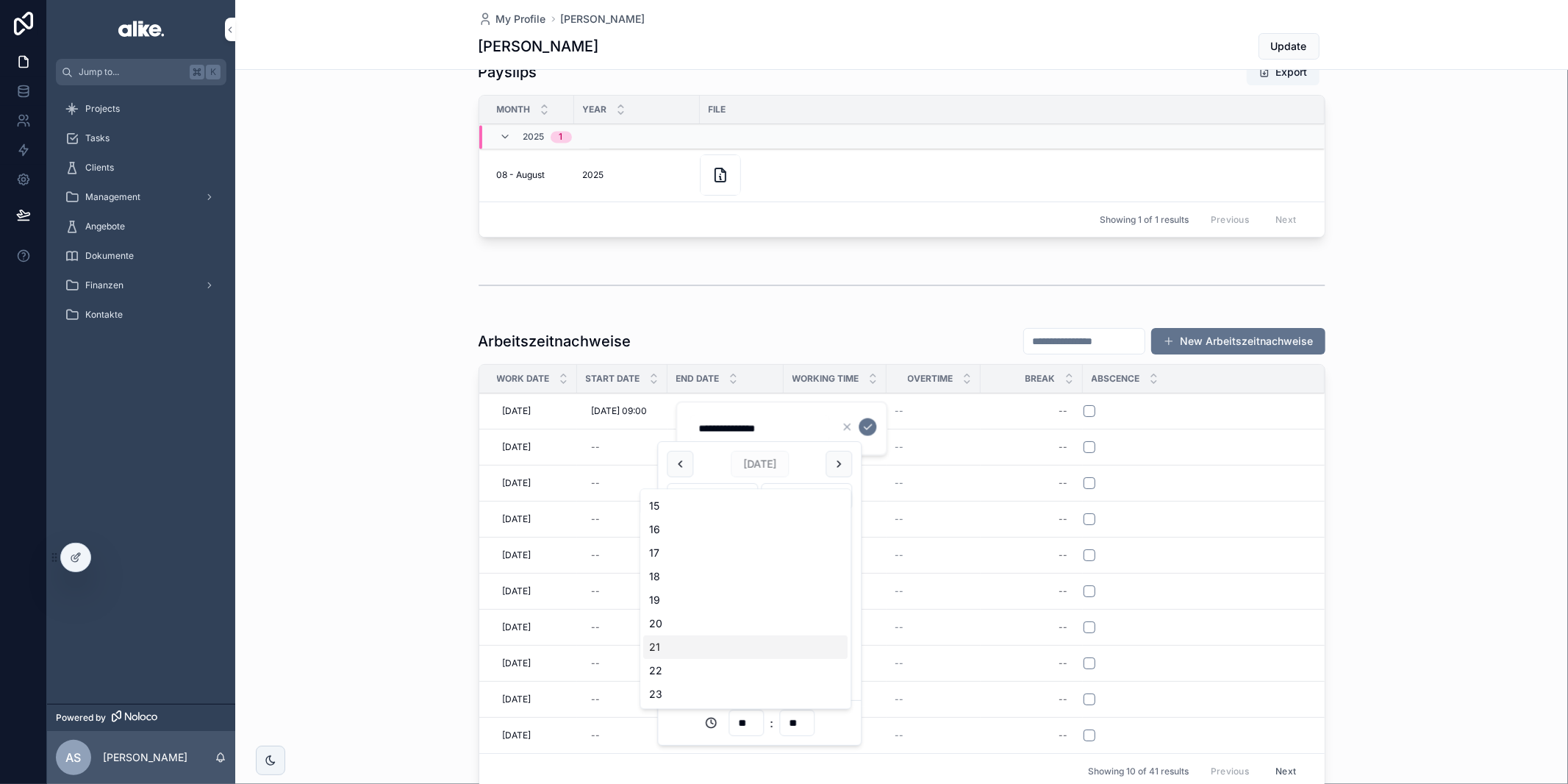
type input "**"
click at [867, 428] on icon "scrollable content" at bounding box center [868, 427] width 7 height 6
click at [1044, 406] on div "--" at bounding box center [1032, 411] width 84 height 24
type input "*"
click button "scrollable content" at bounding box center [1245, 426] width 17 height 17
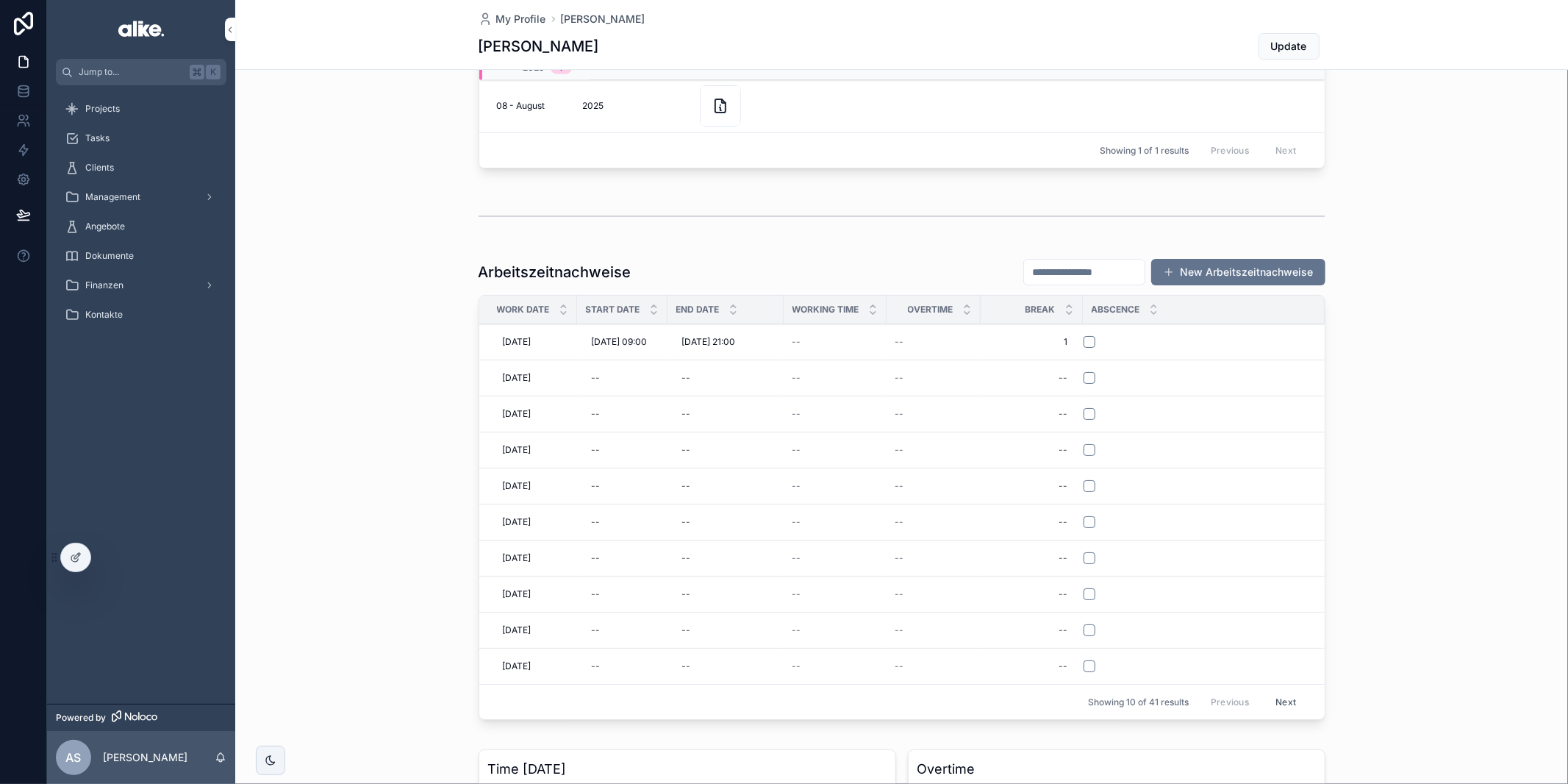
scroll to position [105, 0]
click at [271, 759] on icon "scrollable content" at bounding box center [271, 760] width 12 height 12
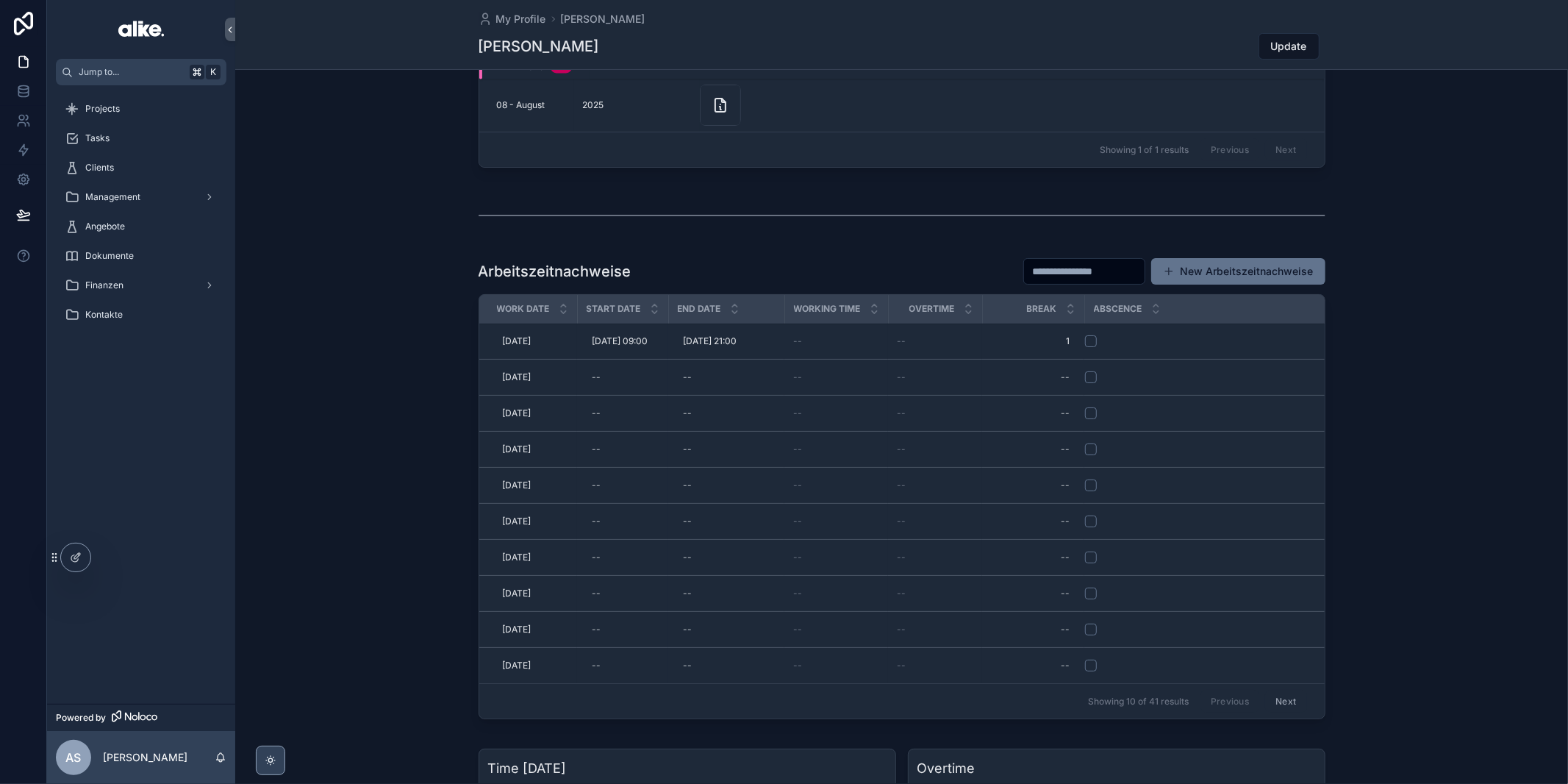
click at [270, 760] on icon "scrollable content" at bounding box center [271, 760] width 12 height 12
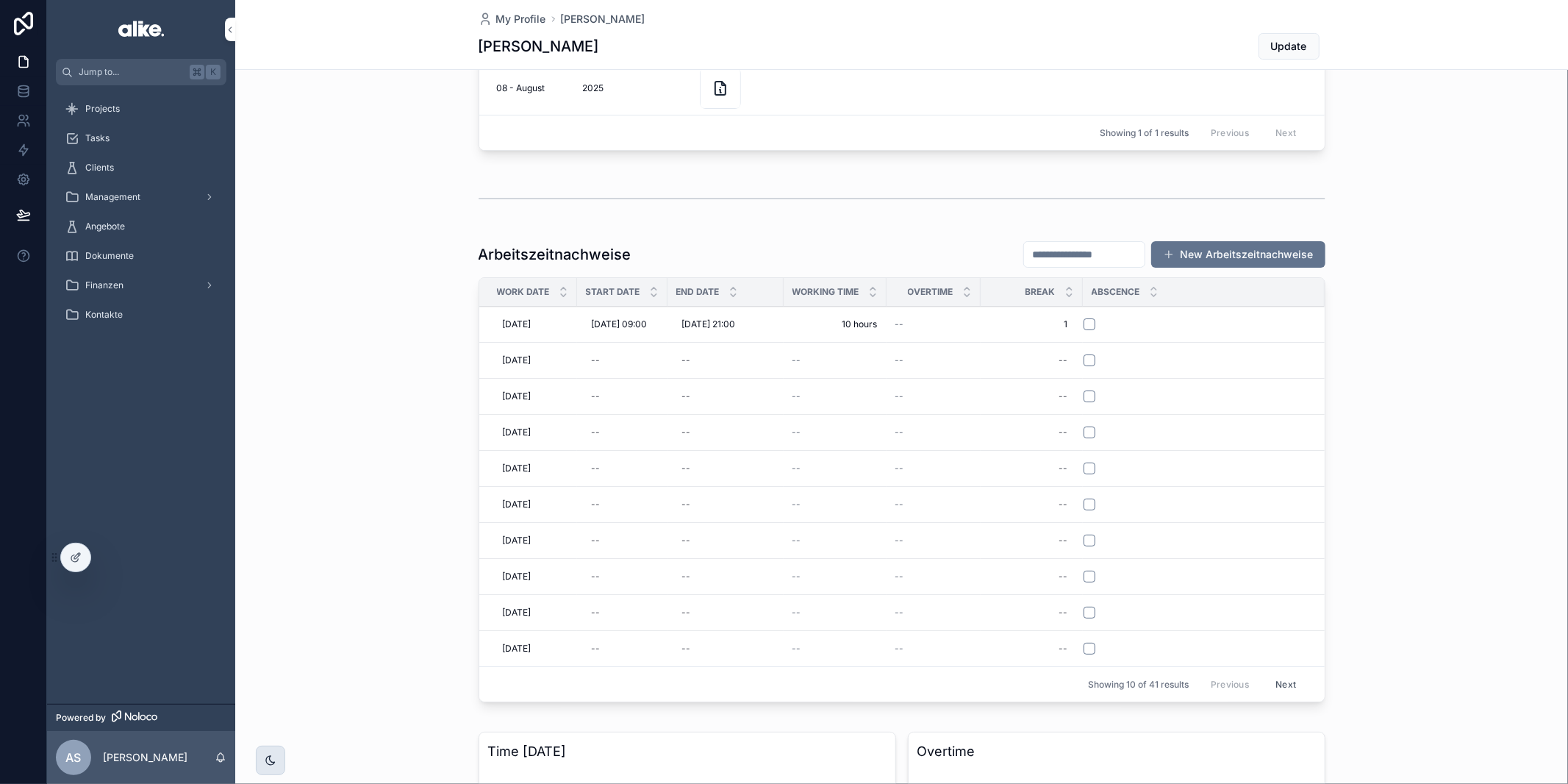
scroll to position [0, 0]
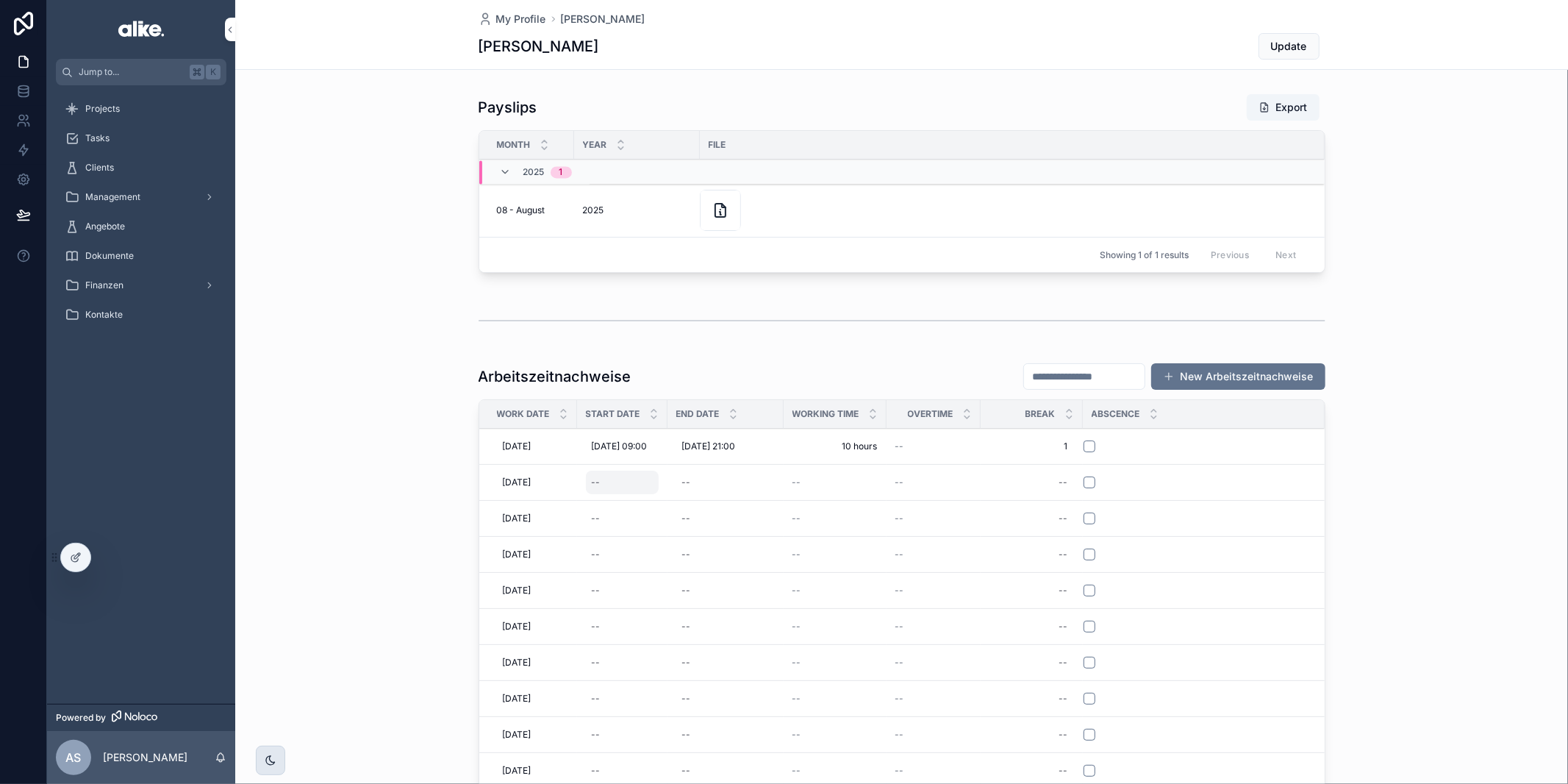
click at [611, 484] on div "--" at bounding box center [622, 482] width 72 height 24
click at [646, 464] on input "**" at bounding box center [649, 464] width 34 height 20
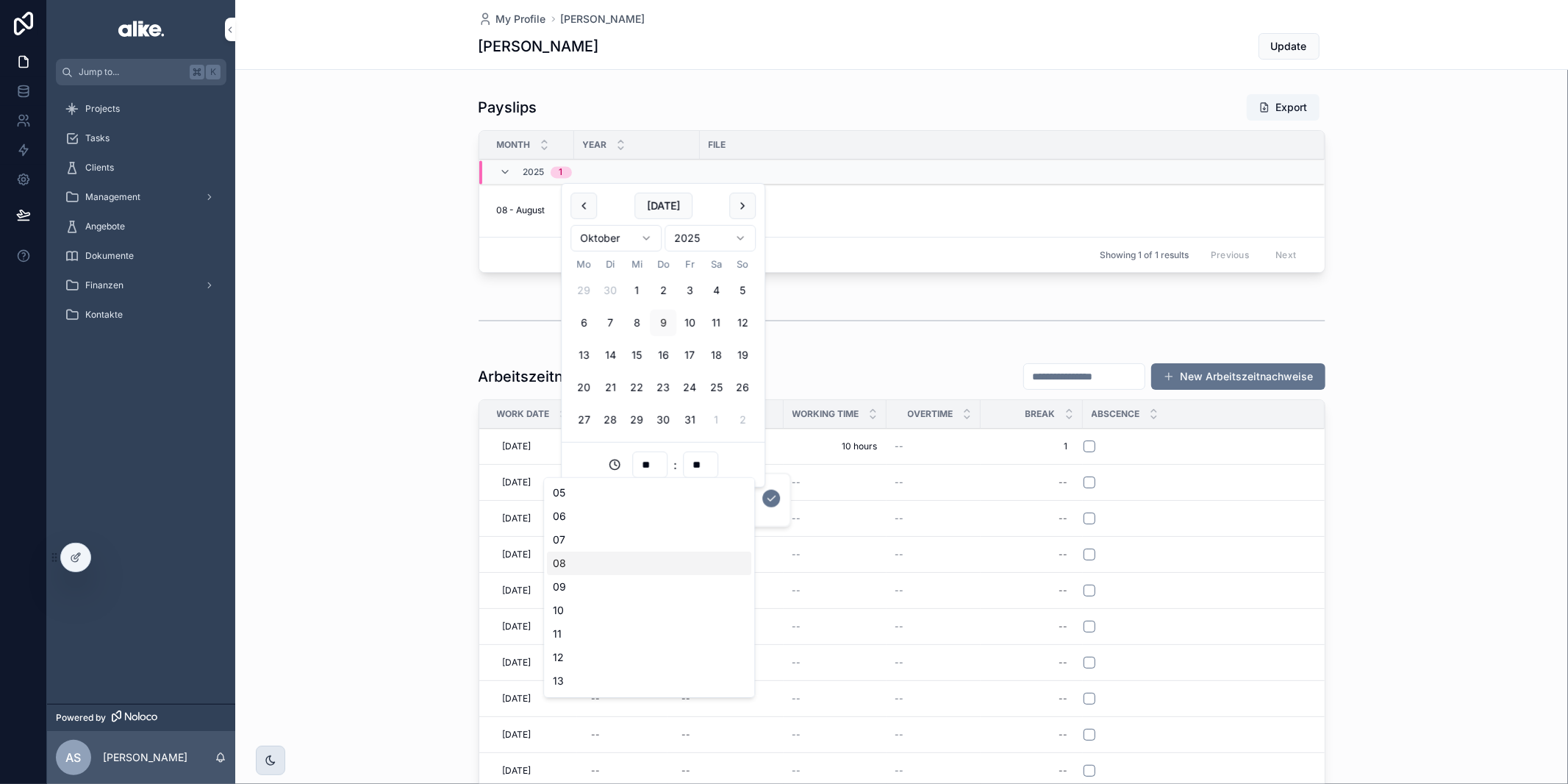
scroll to position [120, 0]
click at [603, 610] on div "10" at bounding box center [648, 608] width 204 height 24
click at [652, 469] on input "**" at bounding box center [649, 464] width 34 height 20
click at [633, 316] on button "8" at bounding box center [636, 323] width 27 height 27
click at [647, 458] on input "**" at bounding box center [649, 464] width 34 height 20
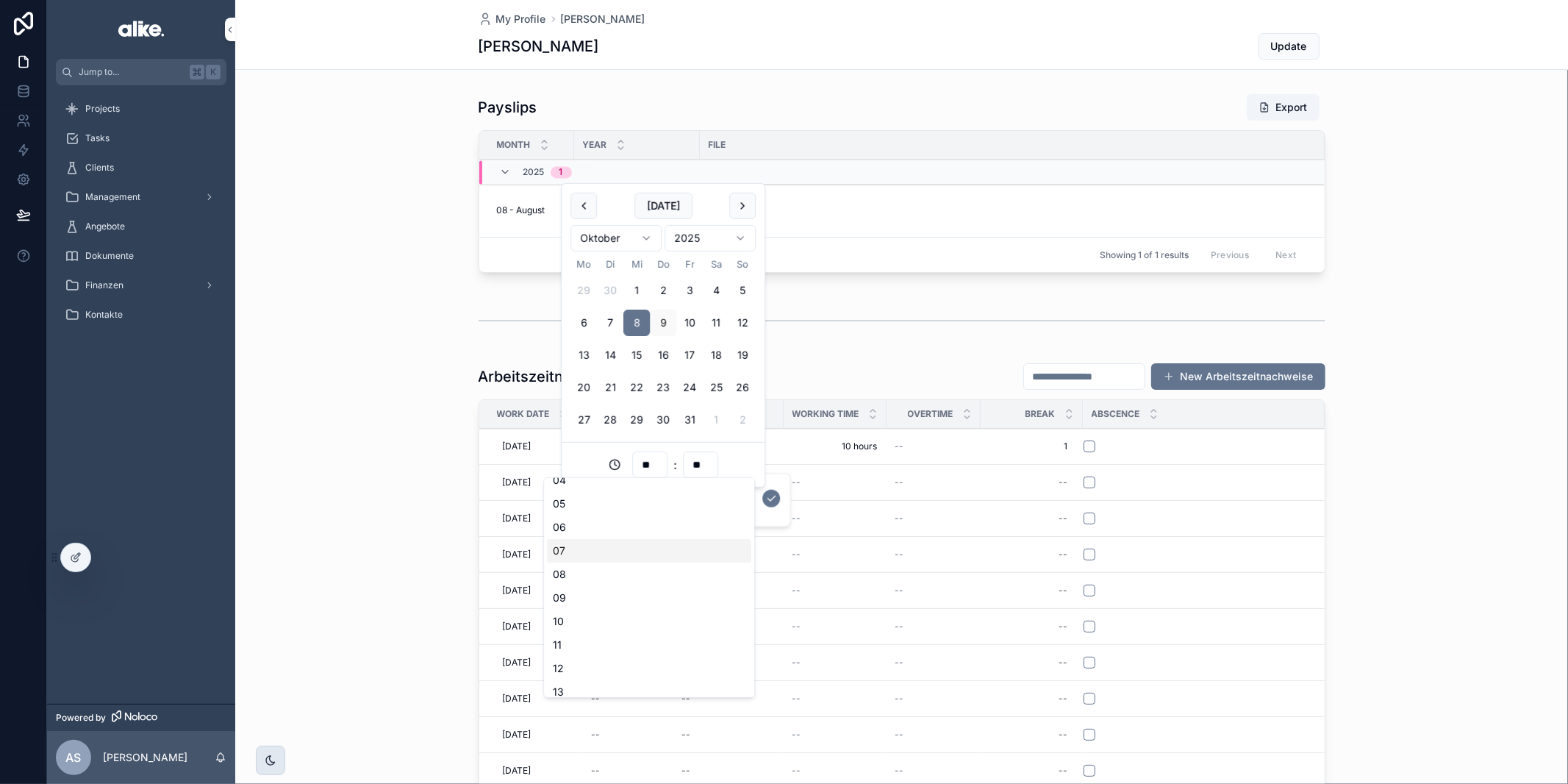
scroll to position [114, 0]
click at [601, 615] on div "10" at bounding box center [648, 614] width 204 height 24
type input "**********"
type input "**"
click at [769, 496] on icon "scrollable content" at bounding box center [771, 498] width 12 height 12
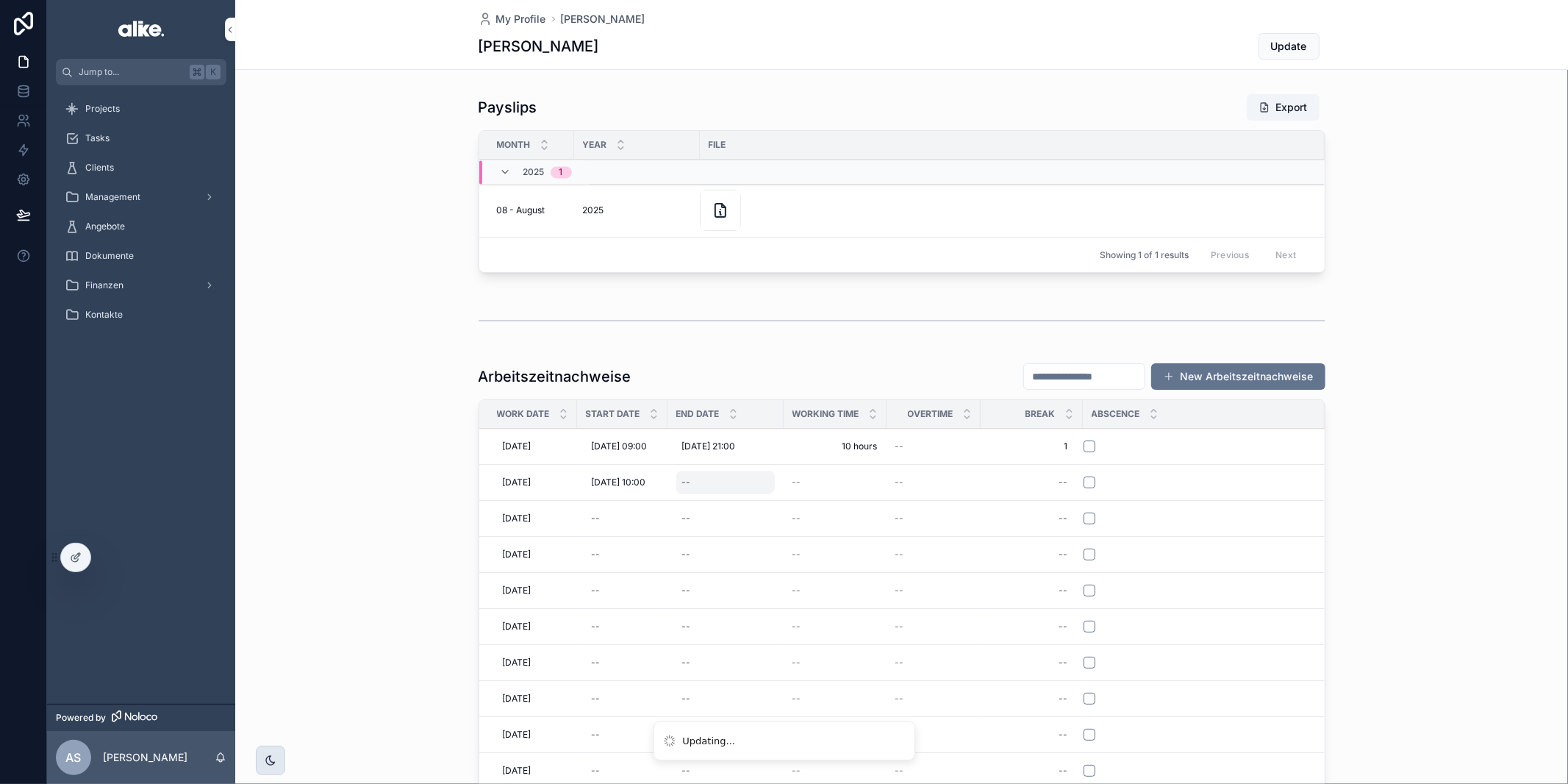
click at [725, 478] on div "--" at bounding box center [725, 482] width 98 height 24
click at [739, 328] on div "scrollable content" at bounding box center [902, 321] width 847 height 37
click at [714, 487] on div "--" at bounding box center [725, 482] width 98 height 24
click at [732, 321] on button "8" at bounding box center [733, 323] width 27 height 27
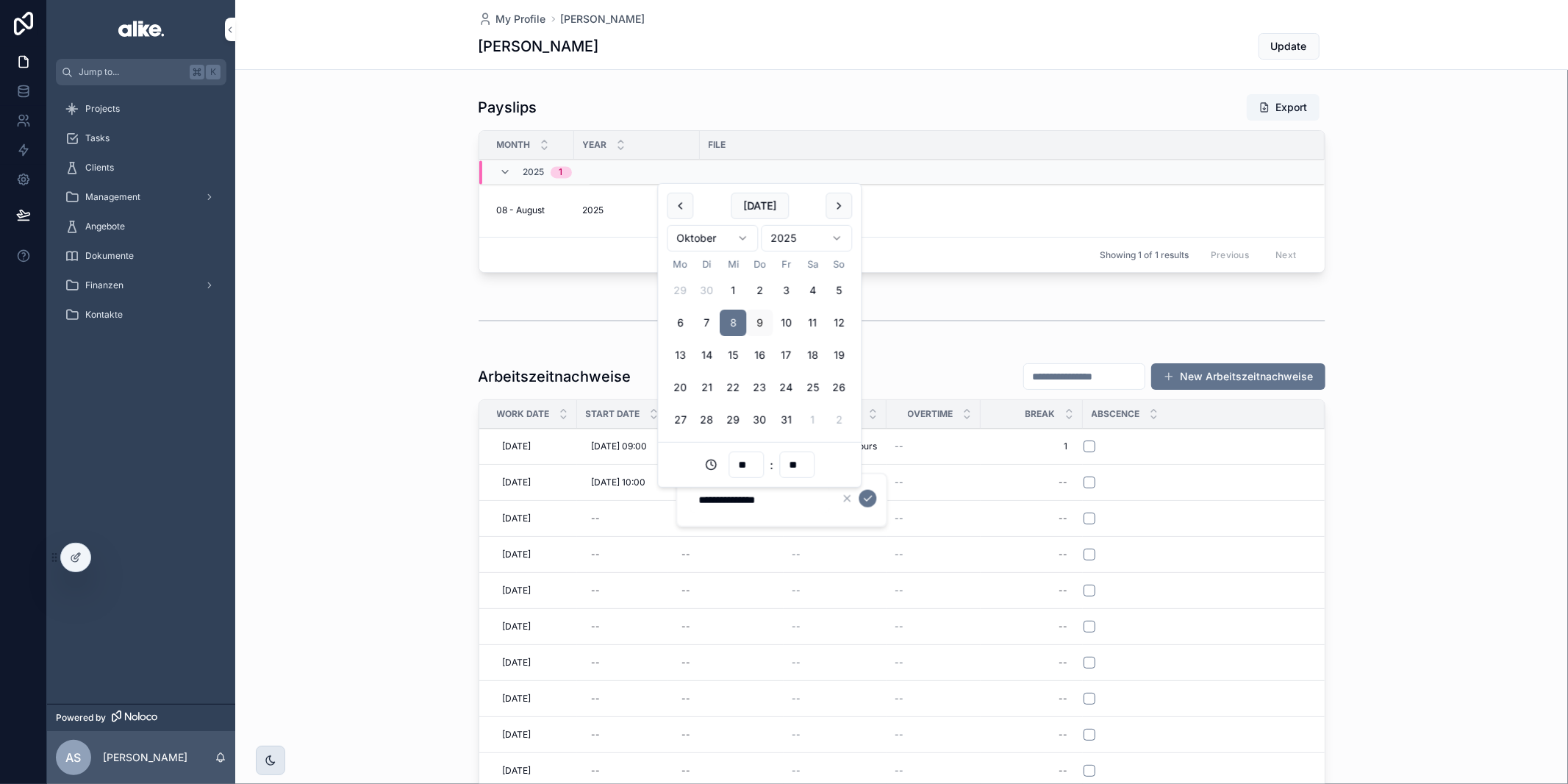
click at [747, 464] on input "**" at bounding box center [745, 464] width 34 height 20
click at [723, 586] on div "19" at bounding box center [745, 590] width 204 height 24
type input "**********"
type input "**"
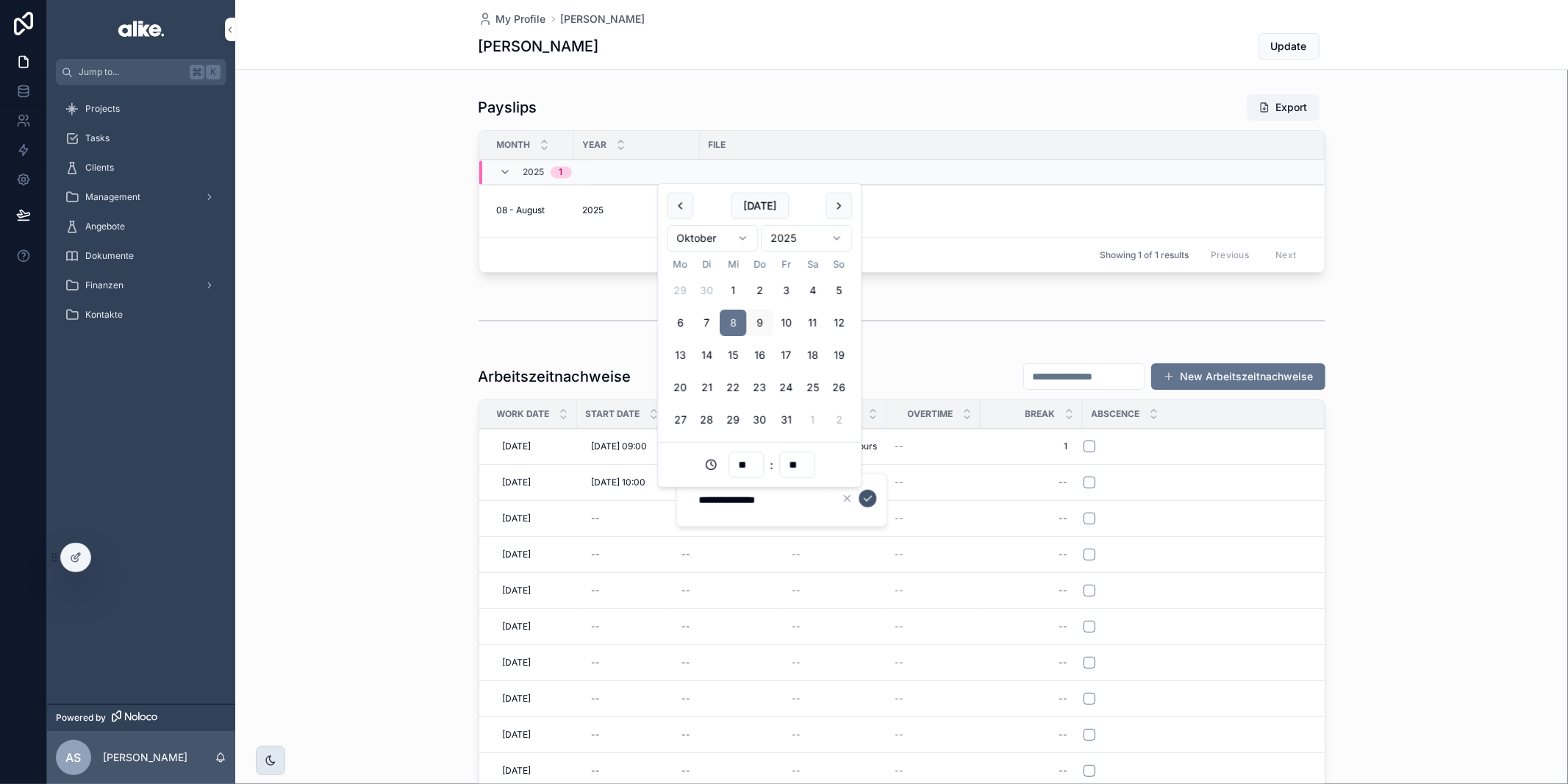
click at [863, 499] on icon "scrollable content" at bounding box center [867, 498] width 12 height 12
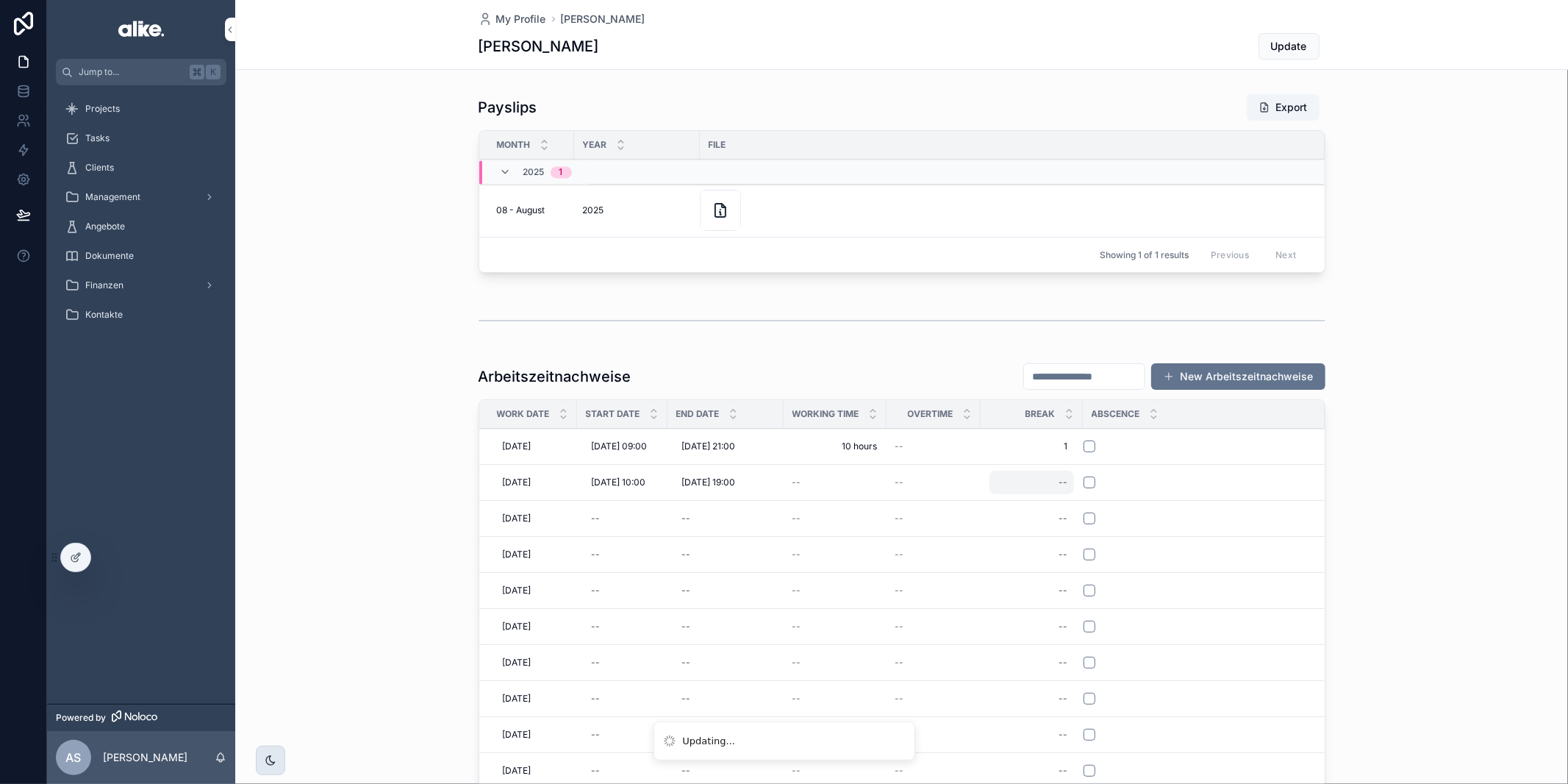
click at [1058, 475] on div "--" at bounding box center [1032, 482] width 84 height 24
type input "*"
click button "scrollable content" at bounding box center [1245, 498] width 17 height 17
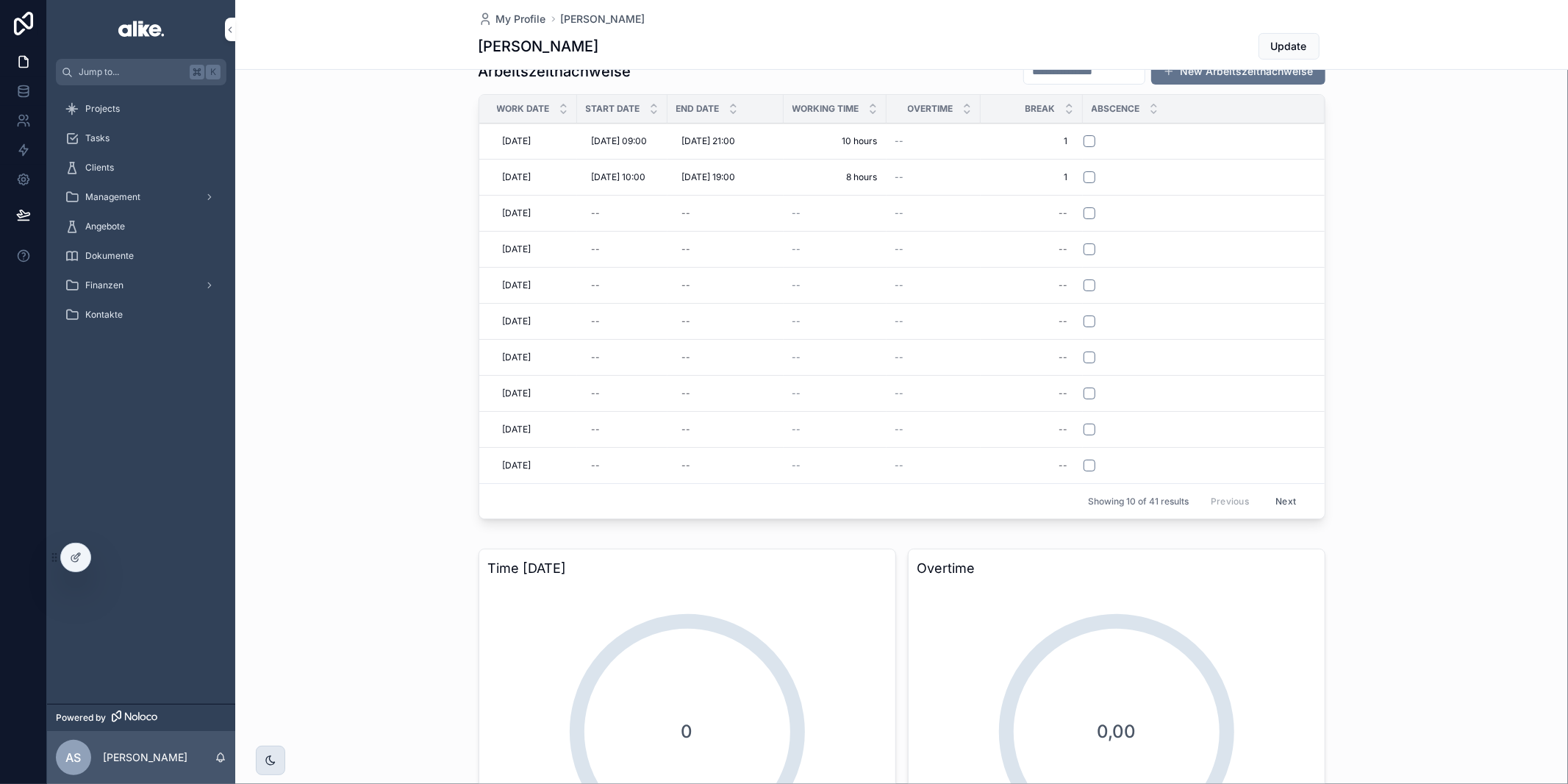
scroll to position [306, 0]
click at [1093, 243] on button "scrollable content" at bounding box center [1089, 248] width 12 height 12
click at [1093, 279] on button "scrollable content" at bounding box center [1089, 284] width 12 height 12
click at [1094, 315] on button "scrollable content" at bounding box center [1089, 320] width 12 height 12
click at [1092, 389] on button "scrollable content" at bounding box center [1089, 392] width 12 height 12
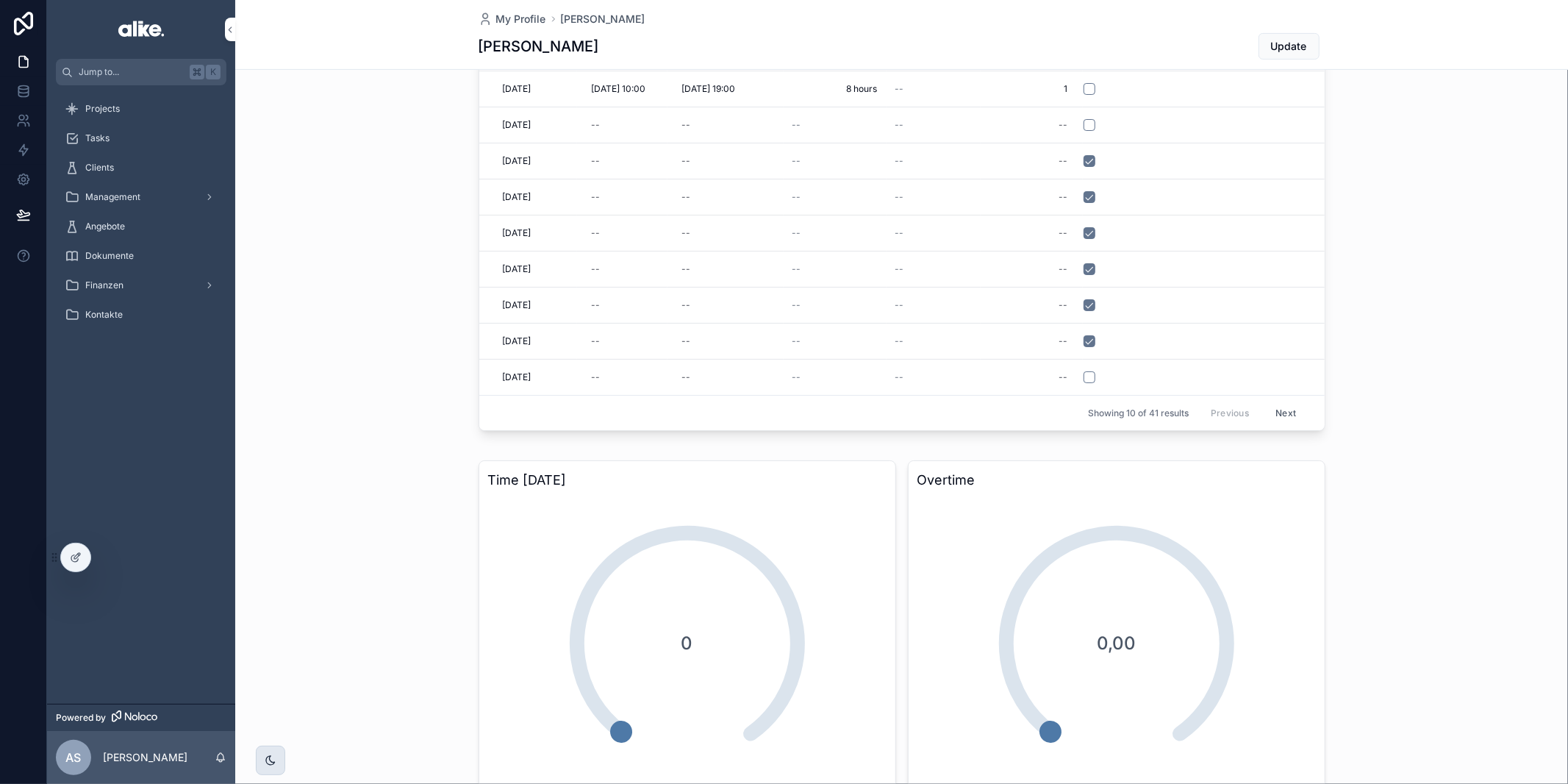
scroll to position [409, 0]
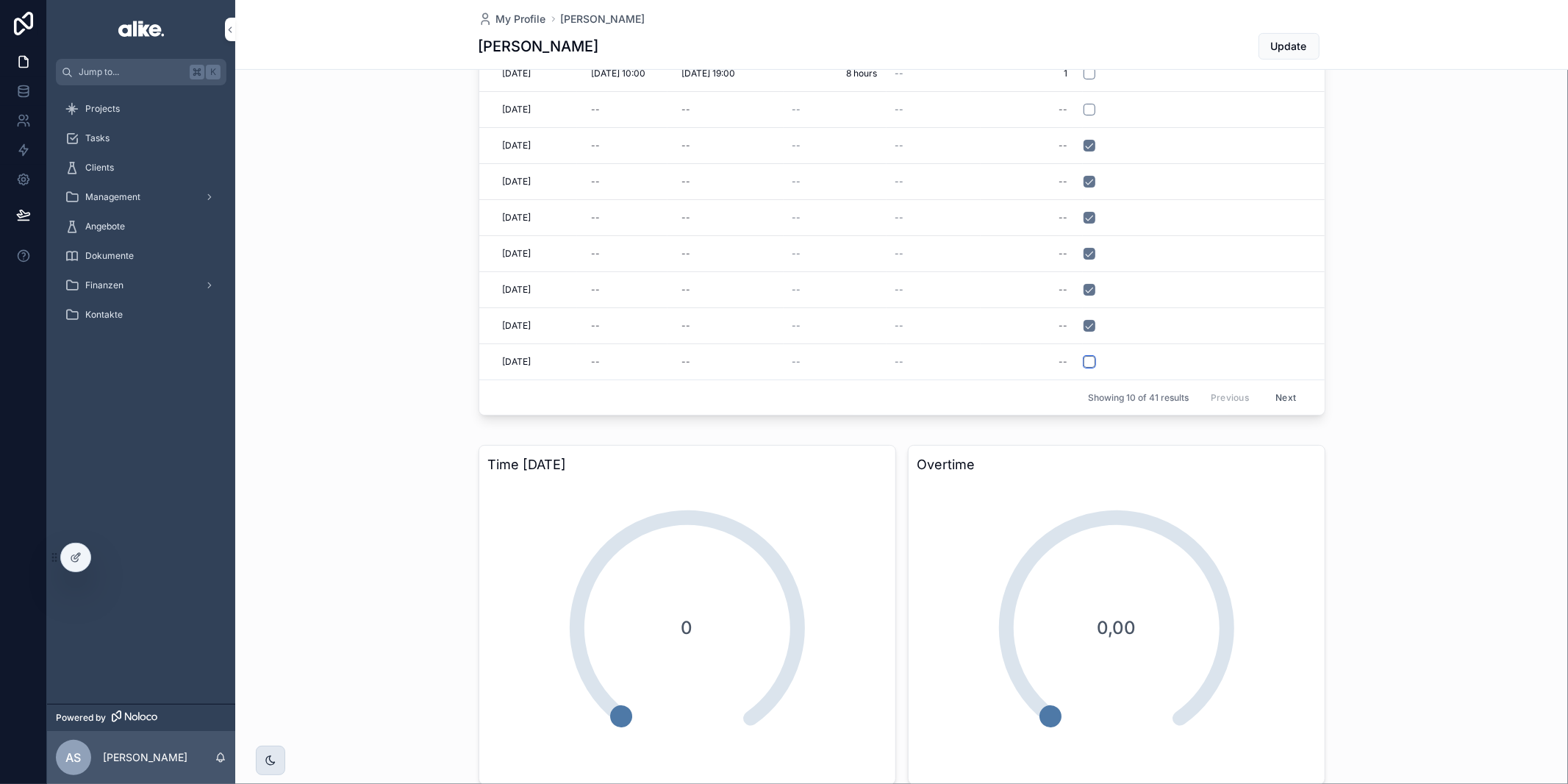
click at [1096, 356] on button "scrollable content" at bounding box center [1089, 361] width 12 height 12
click at [1283, 391] on button "Next" at bounding box center [1286, 397] width 41 height 23
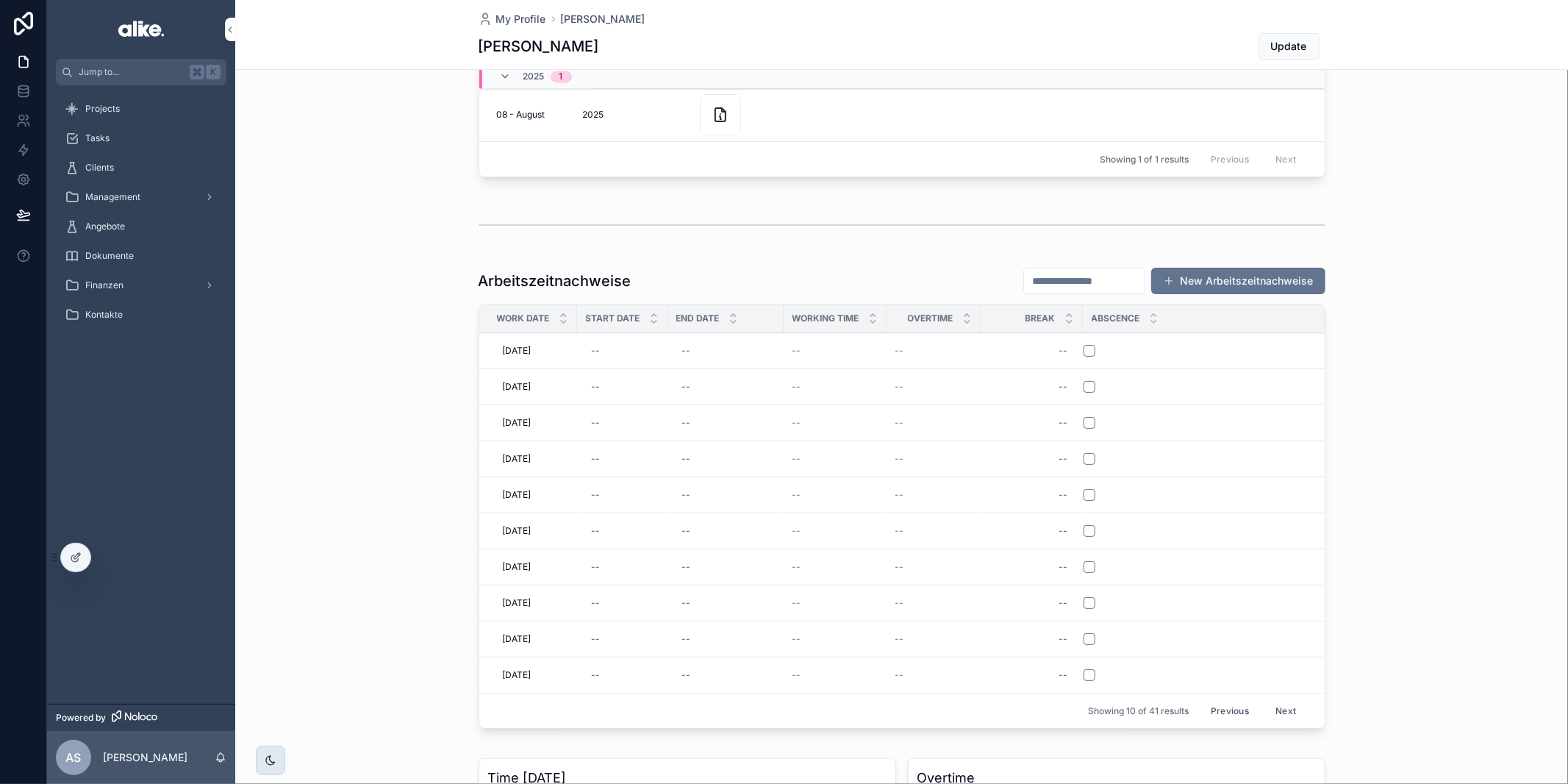
scroll to position [113, 0]
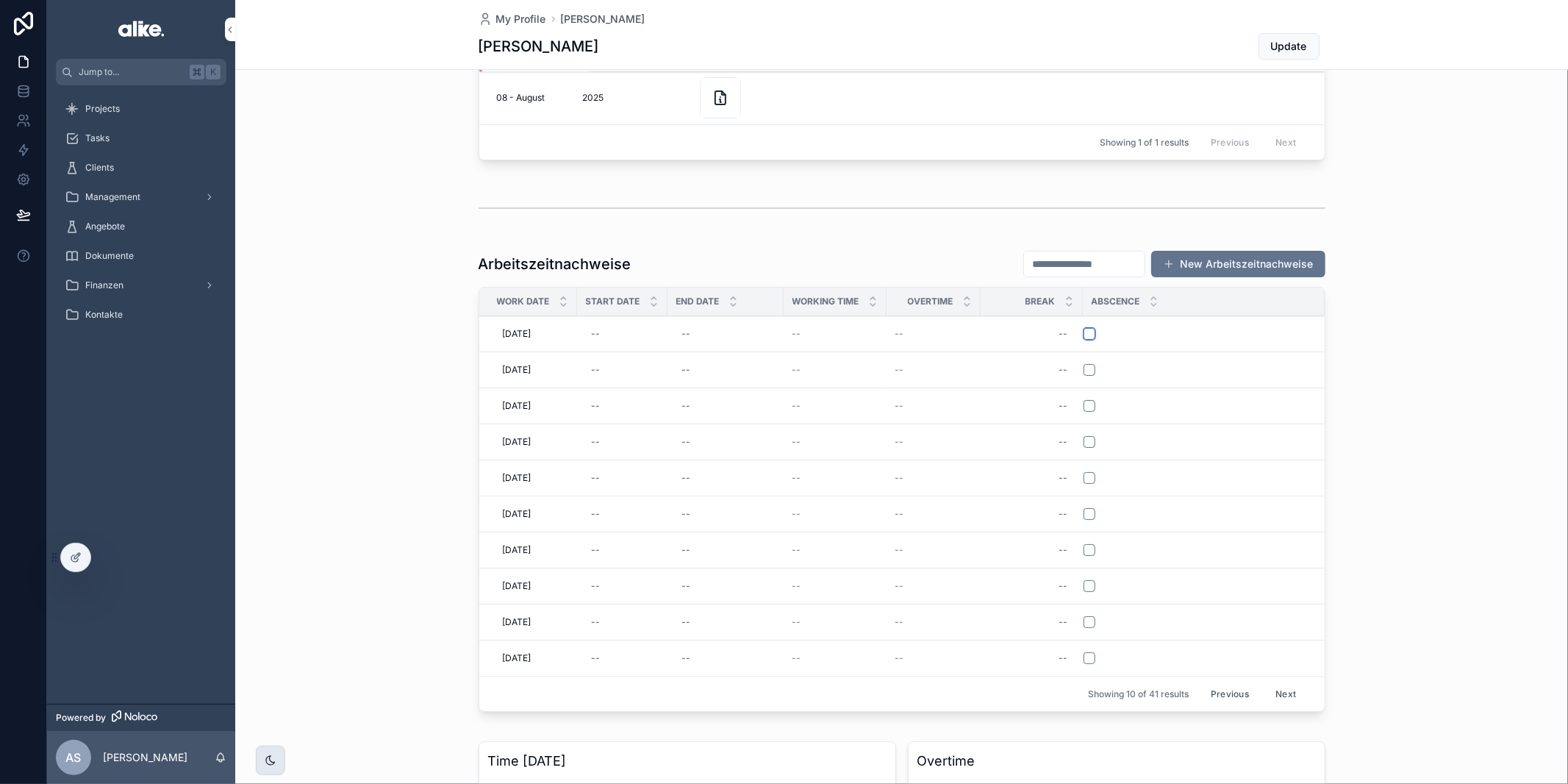
click at [1088, 330] on button "scrollable content" at bounding box center [1089, 334] width 12 height 12
click at [1089, 369] on button "scrollable content" at bounding box center [1089, 370] width 12 height 12
click at [1087, 401] on button "scrollable content" at bounding box center [1089, 406] width 12 height 12
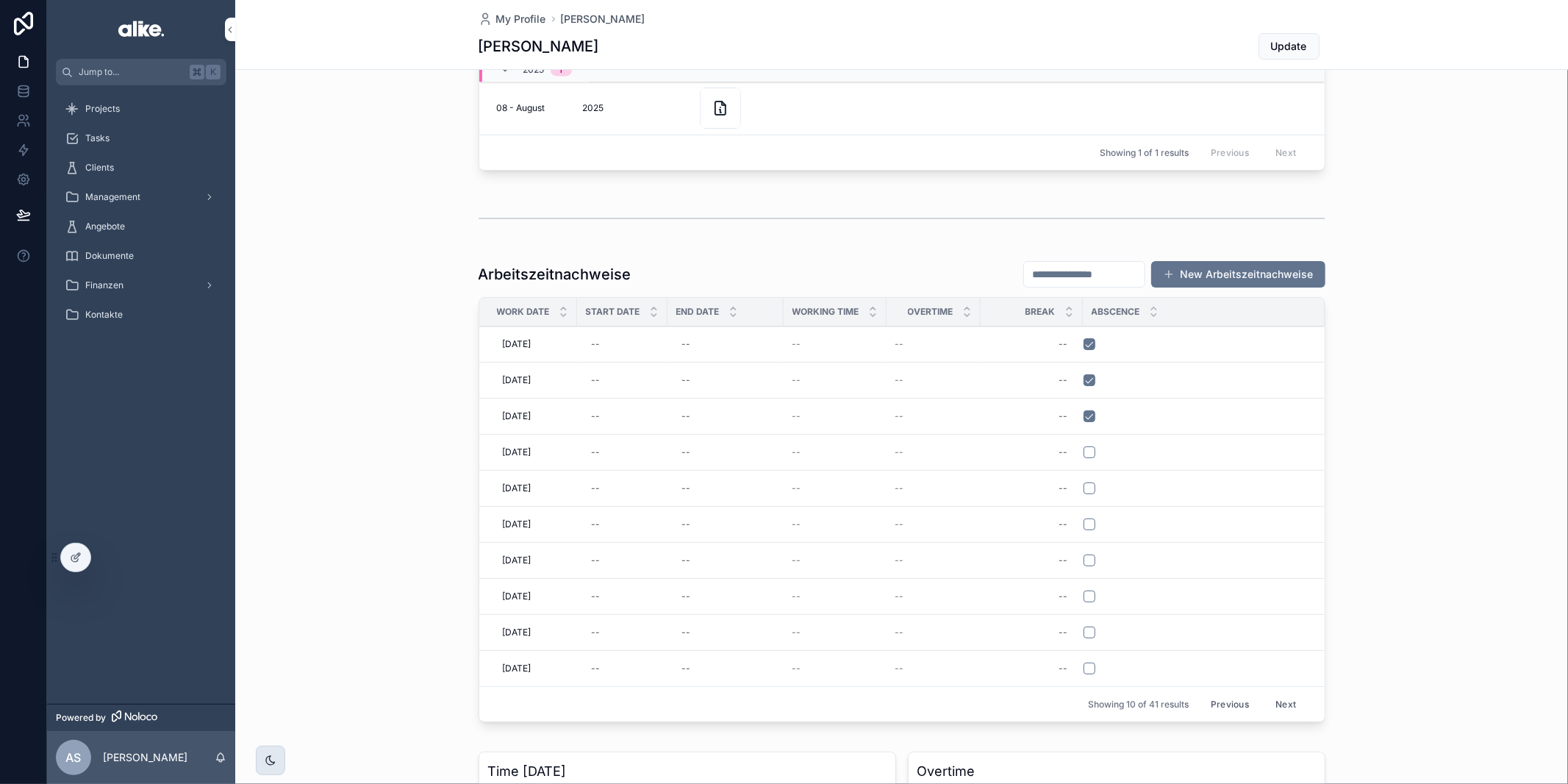
scroll to position [103, 0]
click at [1231, 699] on button "Previous" at bounding box center [1230, 702] width 59 height 23
